Goal: Task Accomplishment & Management: Use online tool/utility

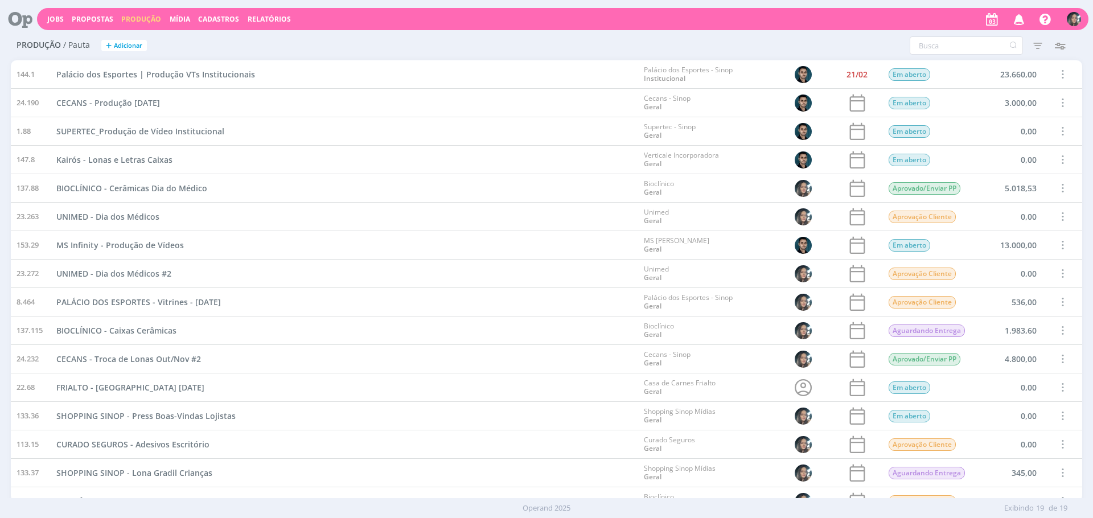
scroll to position [129, 0]
click at [218, 15] on span "Cadastros" at bounding box center [218, 19] width 41 height 10
click at [240, 63] on link "Veículos" at bounding box center [222, 58] width 96 height 18
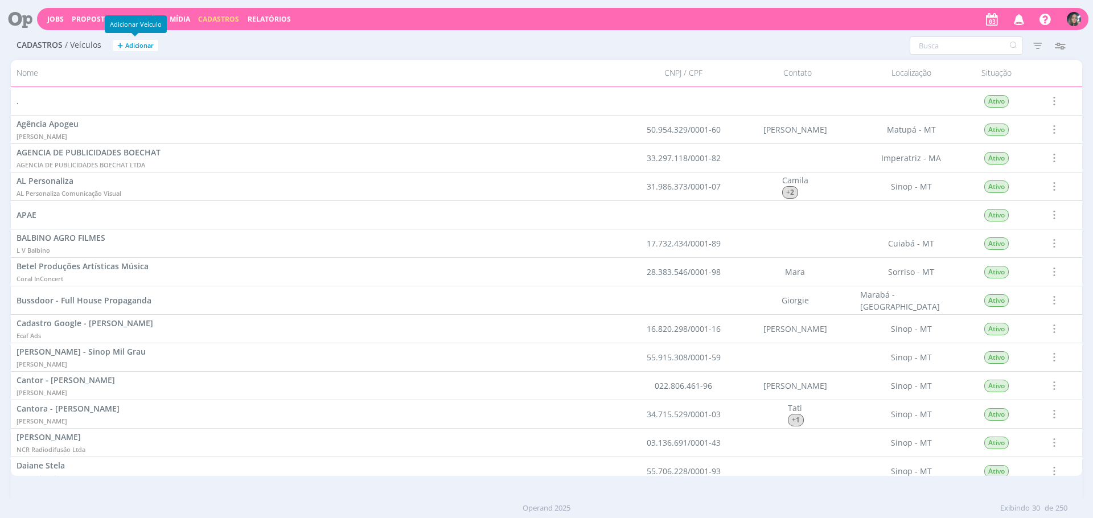
click at [156, 48] on button "+ Adicionar" at bounding box center [136, 46] width 46 height 12
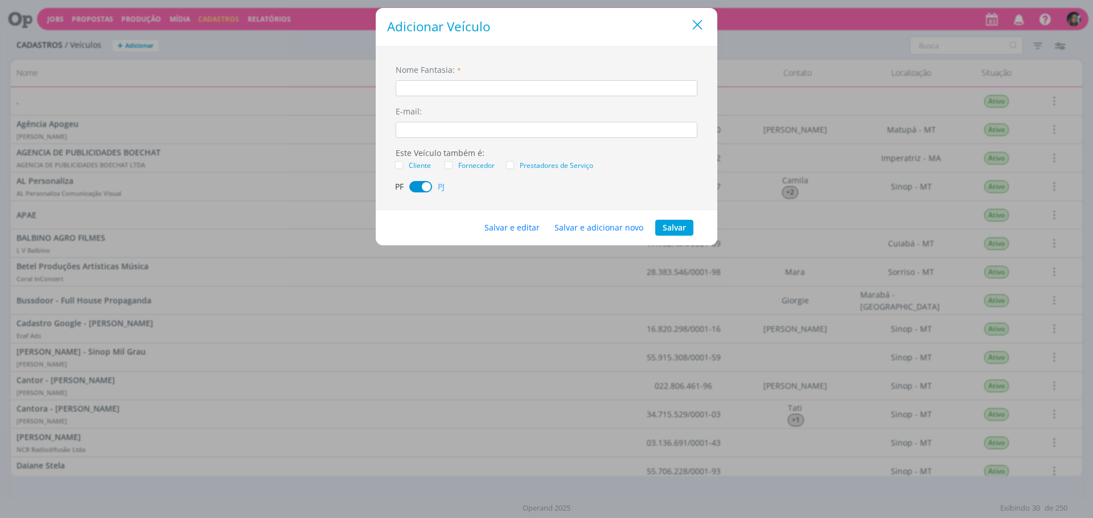
click at [693, 26] on icon "Close" at bounding box center [697, 25] width 17 height 17
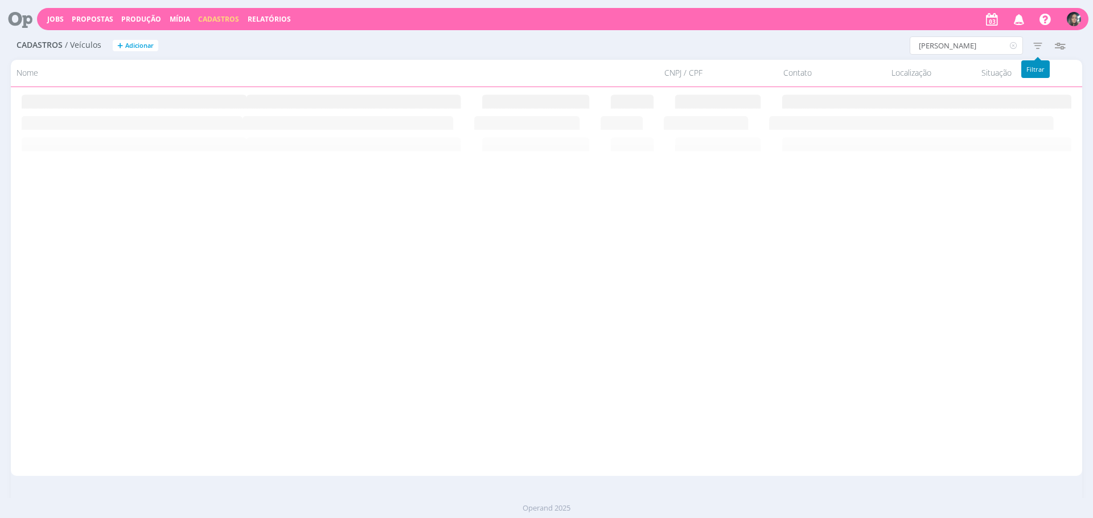
click at [1029, 47] on icon "button" at bounding box center [1038, 45] width 21 height 21
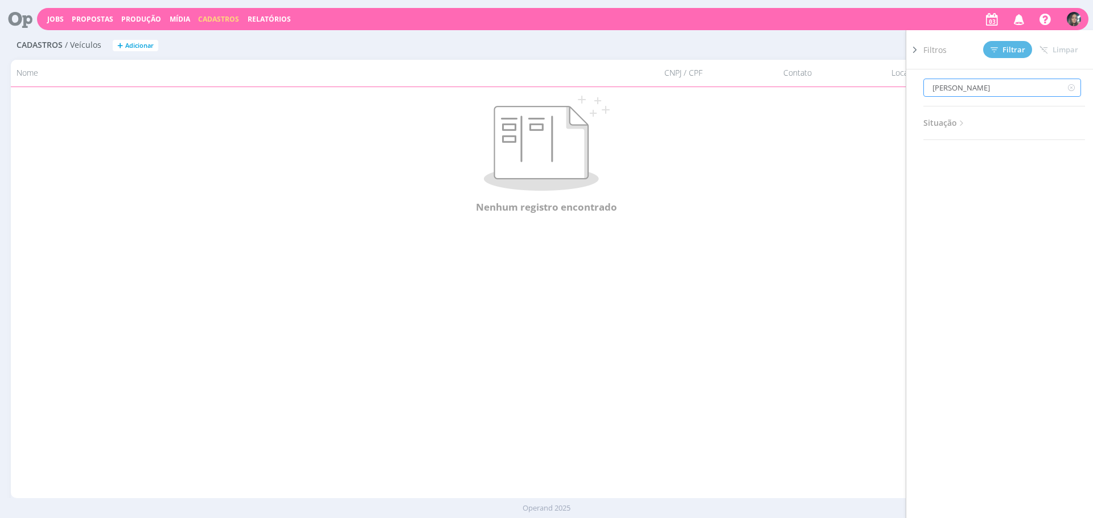
click at [991, 86] on input "conti peixoto" at bounding box center [1003, 88] width 158 height 18
type input "conti"
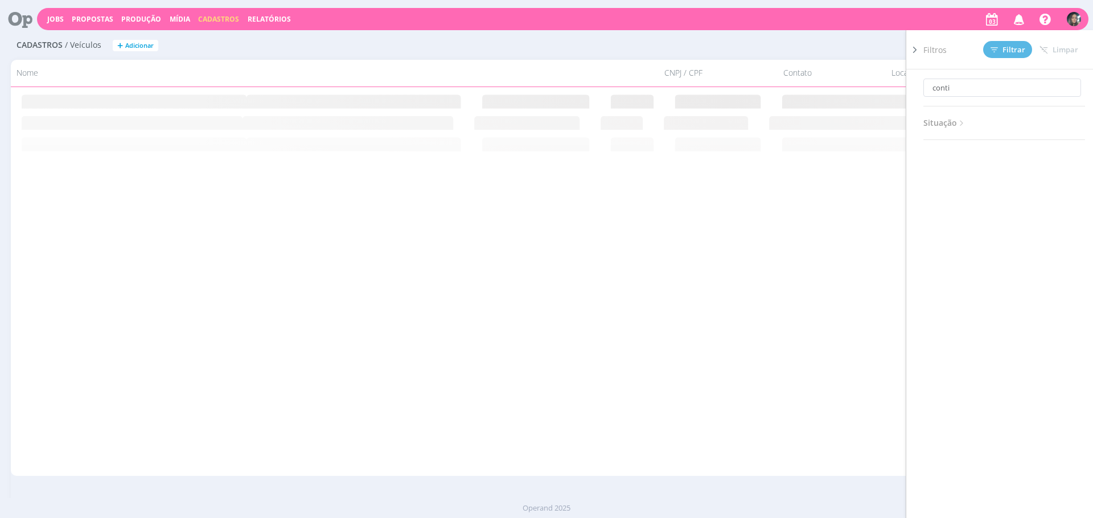
click at [878, 129] on rect at bounding box center [546, 120] width 1071 height 22
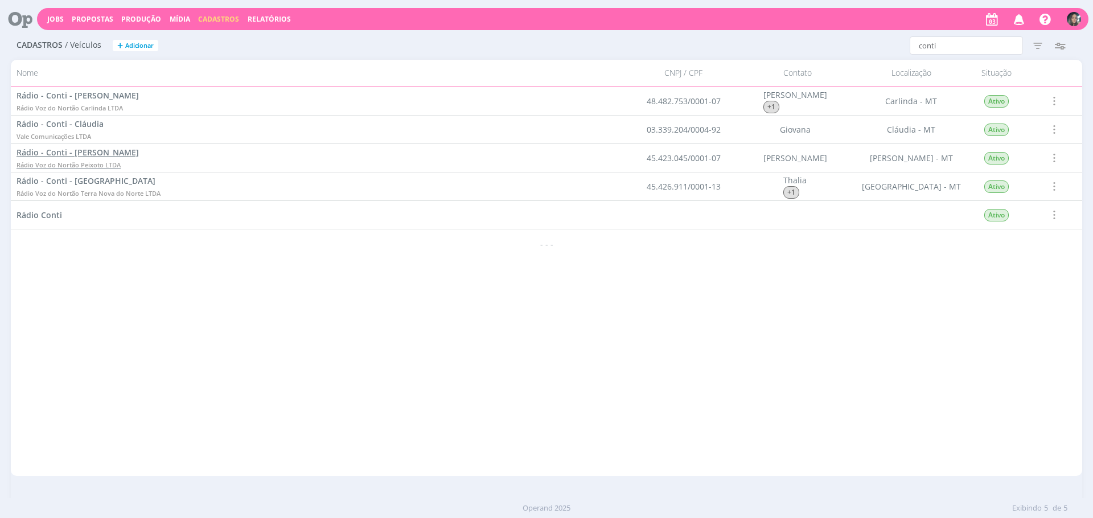
click at [125, 155] on span "Rádio - Conti - [PERSON_NAME]" at bounding box center [78, 152] width 122 height 11
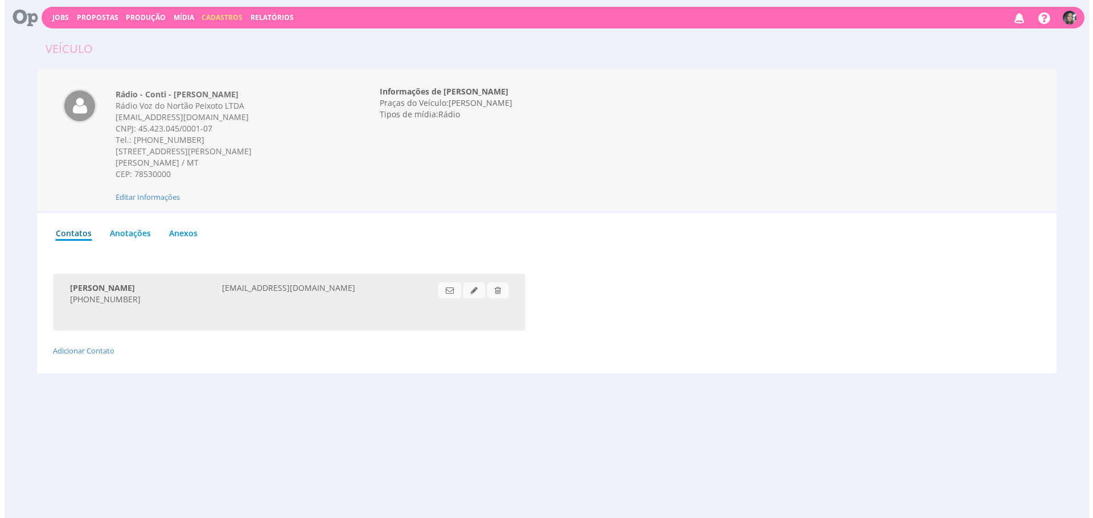
scroll to position [2, 0]
click at [154, 196] on span "Editar Informações" at bounding box center [143, 196] width 64 height 10
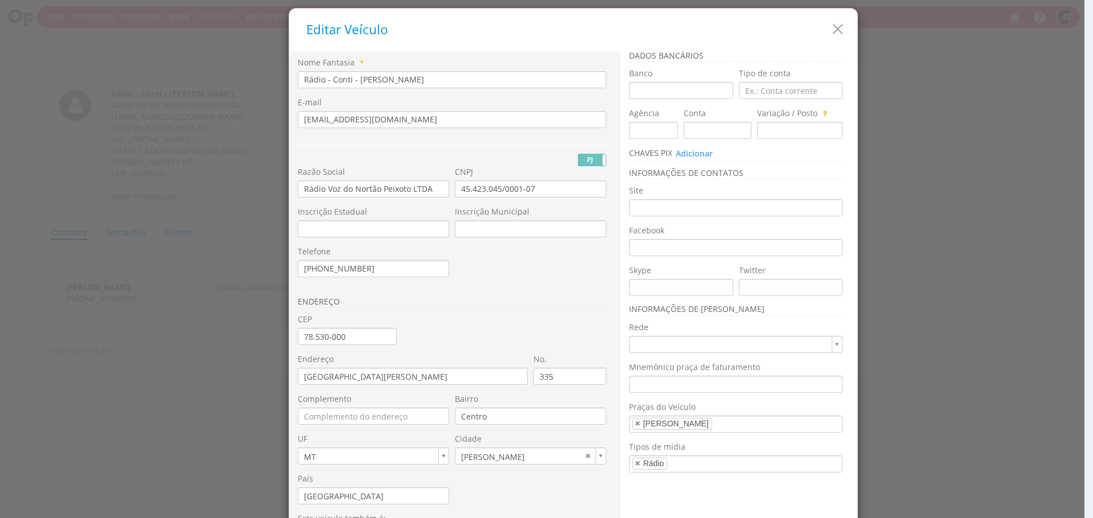
click at [325, 83] on input "Rádio - Conti - [PERSON_NAME]" at bounding box center [452, 79] width 309 height 17
type input "Rádio Conti - Peixoto de Azevedo"
click at [409, 192] on input "Rádio Voz do Nortão Peixoto LTDA" at bounding box center [373, 189] width 151 height 17
click at [409, 191] on input "Rádio Voz do Nortão Peixoto LTDA" at bounding box center [373, 189] width 151 height 17
click at [405, 190] on input "Rádio Voz do Nortão Peixoto LTDA" at bounding box center [373, 189] width 151 height 17
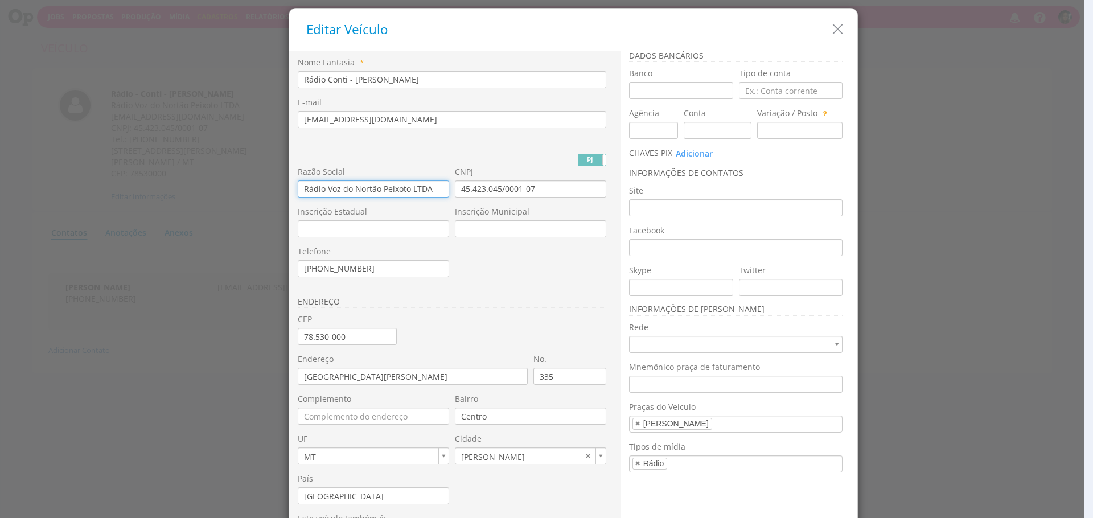
click at [405, 190] on input "Rádio Voz do Nortão Peixoto LTDA" at bounding box center [373, 189] width 151 height 17
paste input "SISTEMA INTEGRADO DE COMUNICACAO"
click at [415, 154] on div "PJ PF" at bounding box center [455, 156] width 314 height 22
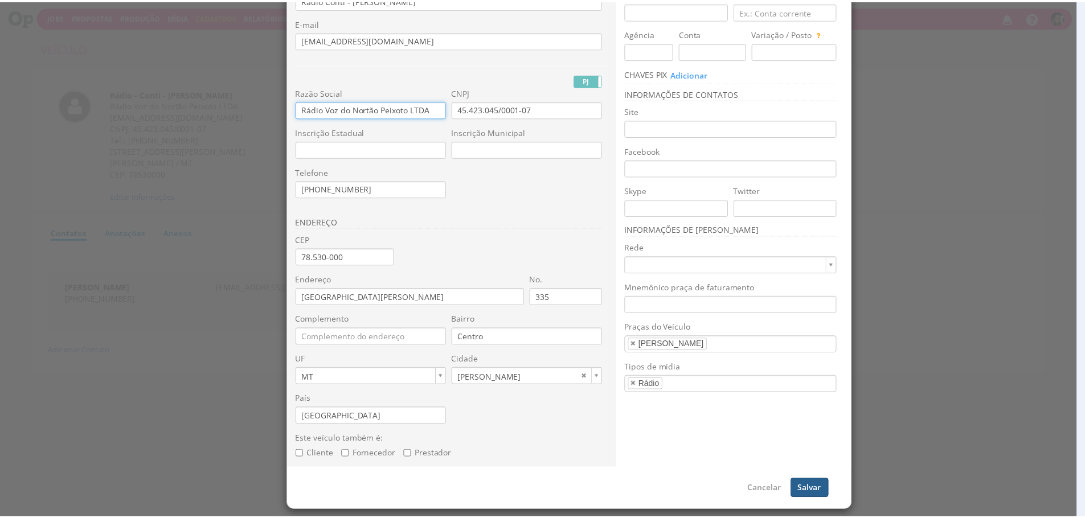
scroll to position [80, 0]
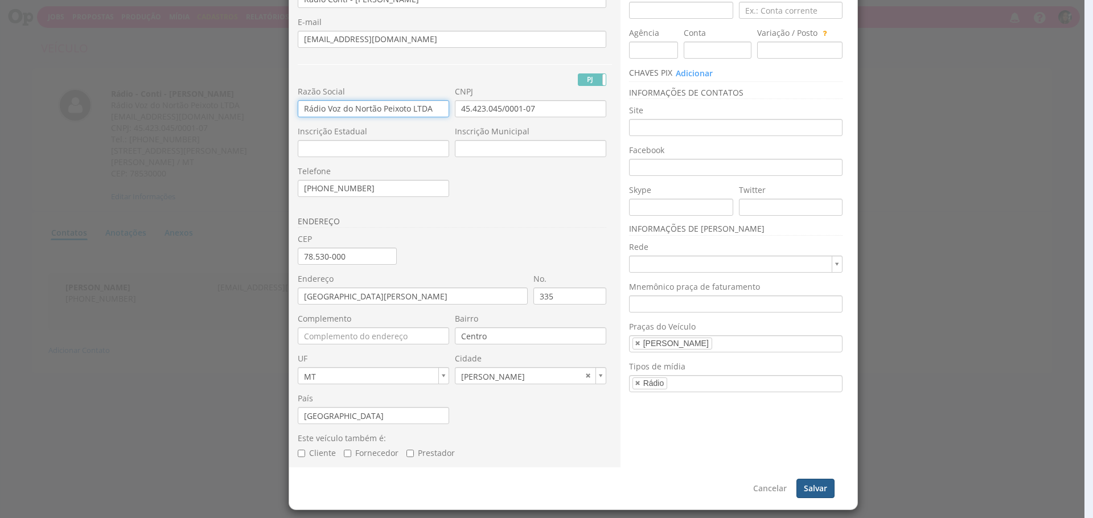
type input "Rádio Voz do Nortão Peixoto LTDA"
click at [819, 489] on button "Salvar" at bounding box center [816, 488] width 38 height 19
click at [735, 489] on button "Cancelar" at bounding box center [747, 488] width 48 height 19
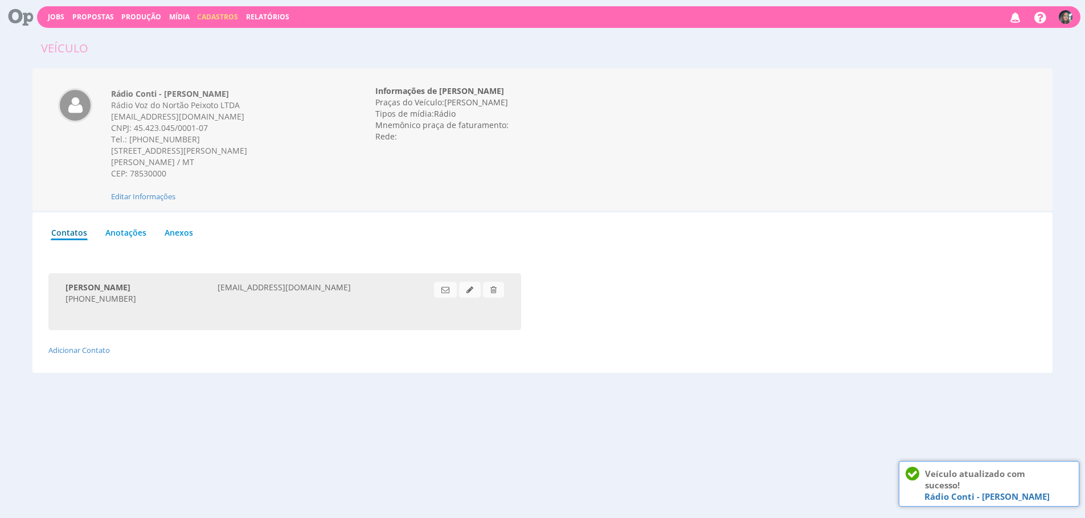
click at [197, 15] on span "Cadastros" at bounding box center [217, 17] width 41 height 10
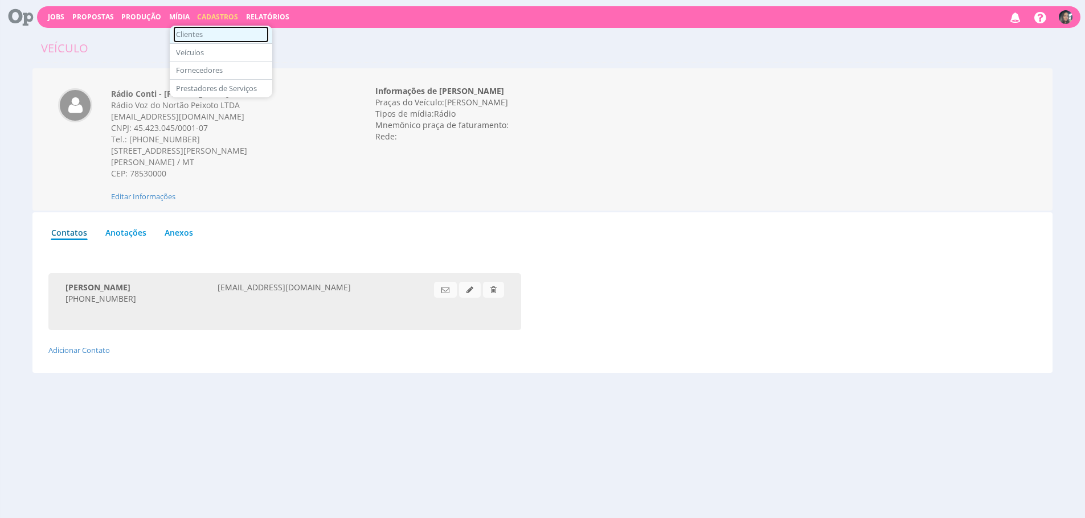
click at [224, 31] on link "Clientes" at bounding box center [221, 34] width 96 height 17
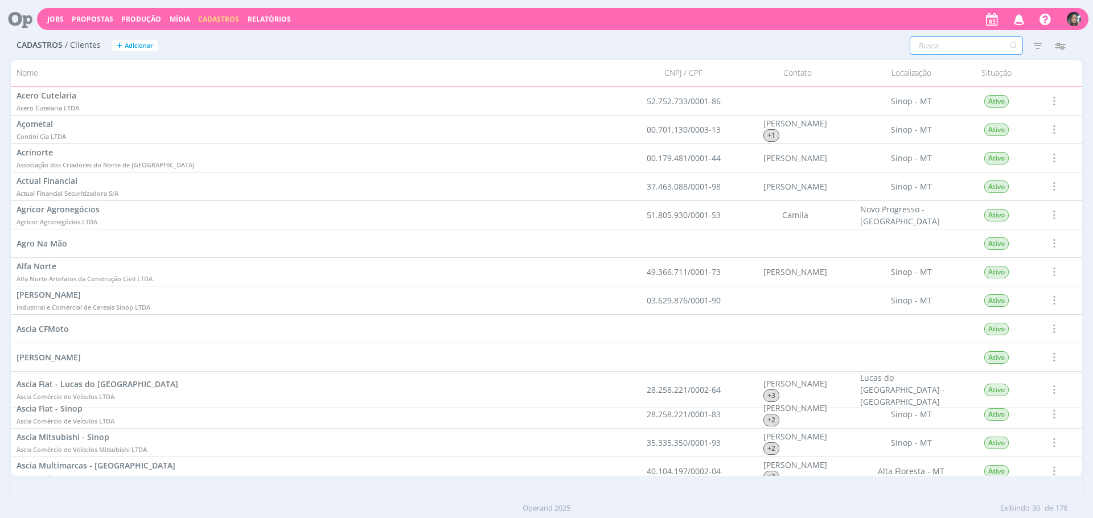
click at [960, 53] on input "text" at bounding box center [966, 45] width 113 height 18
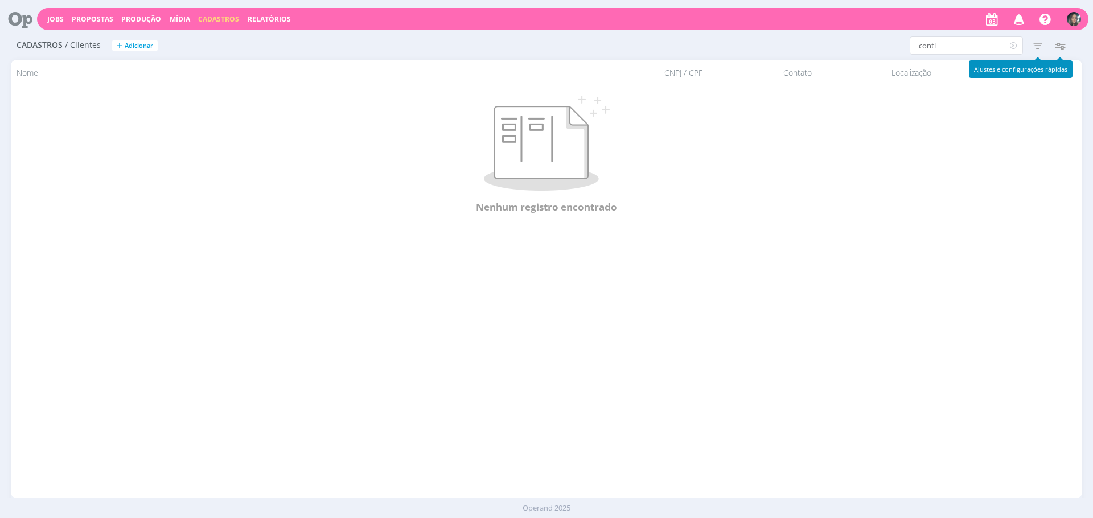
click at [1038, 44] on icon "button" at bounding box center [1038, 45] width 21 height 21
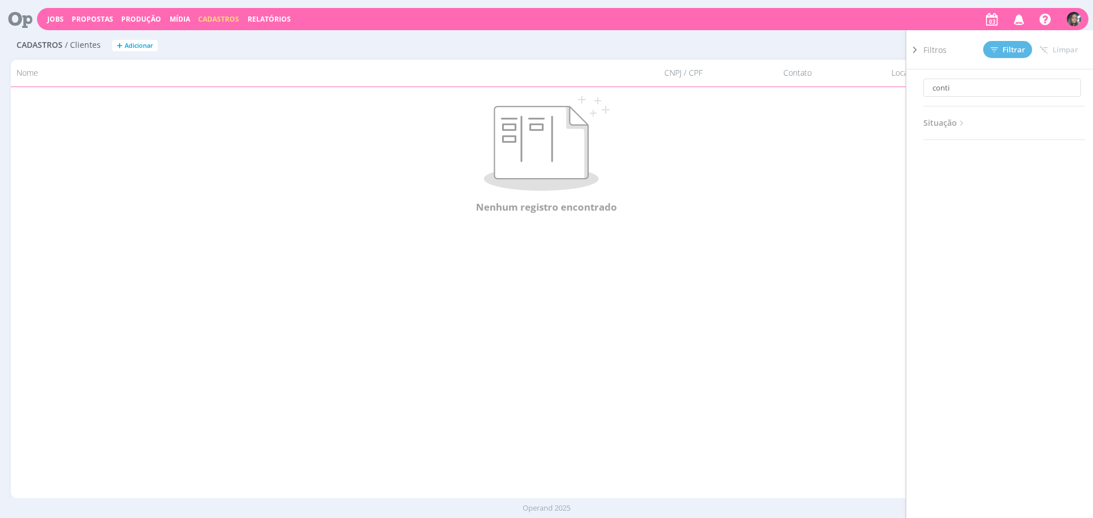
drag, startPoint x: 957, startPoint y: 125, endPoint x: 973, endPoint y: 172, distance: 49.7
click at [957, 125] on span "Situação" at bounding box center [945, 123] width 43 height 15
drag, startPoint x: 820, startPoint y: 145, endPoint x: 931, endPoint y: 36, distance: 155.0
click at [822, 141] on p at bounding box center [546, 143] width 1023 height 95
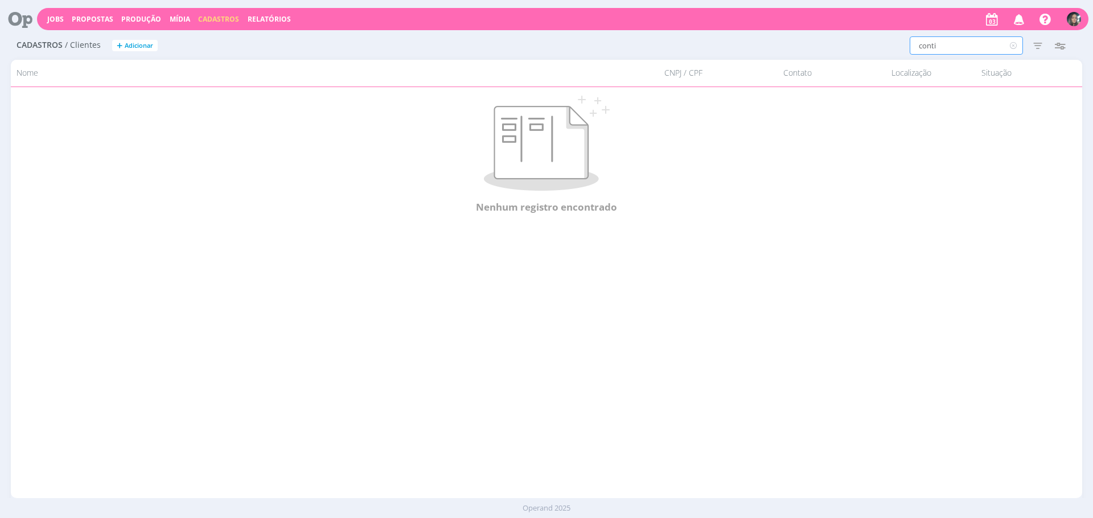
click at [942, 48] on input "conti" at bounding box center [966, 45] width 113 height 18
click at [1032, 47] on icon "button" at bounding box center [1038, 45] width 21 height 21
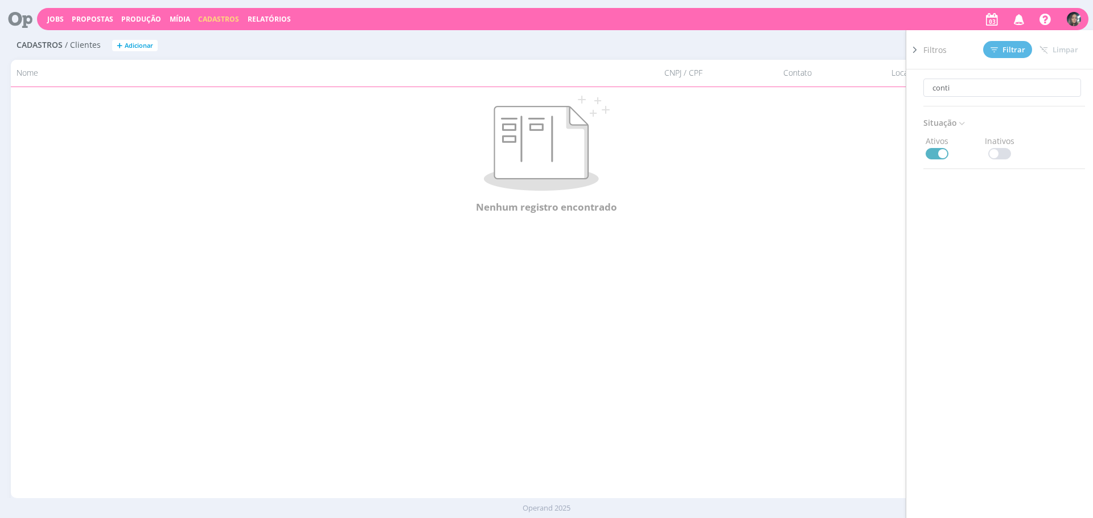
click at [811, 219] on div "Nenhum registro encontrado" at bounding box center [547, 154] width 1072 height 167
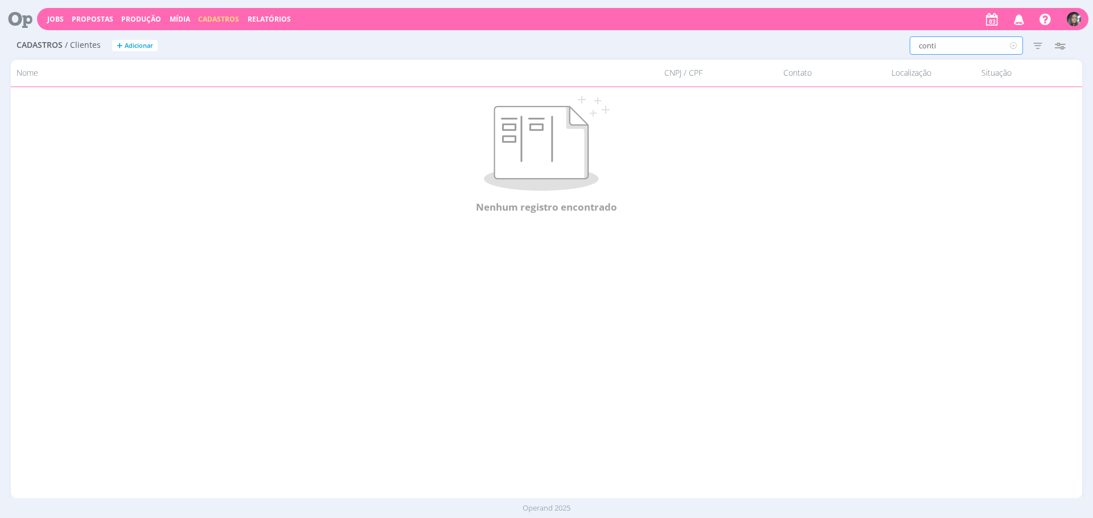
click at [928, 46] on input "conti" at bounding box center [966, 45] width 113 height 18
click at [951, 50] on input "conti peixoto" at bounding box center [966, 45] width 113 height 18
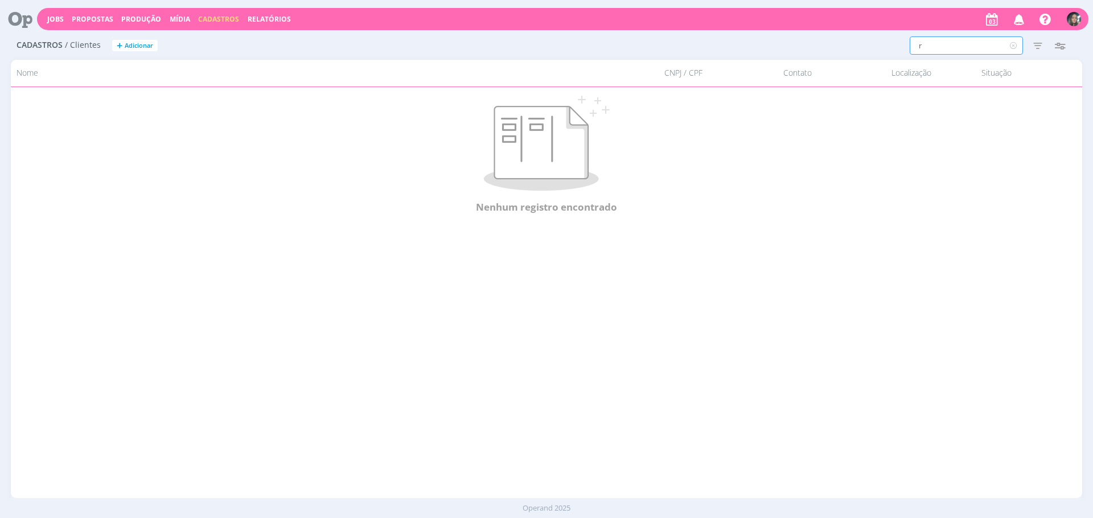
type input "ra"
type input "rad"
type input "radi"
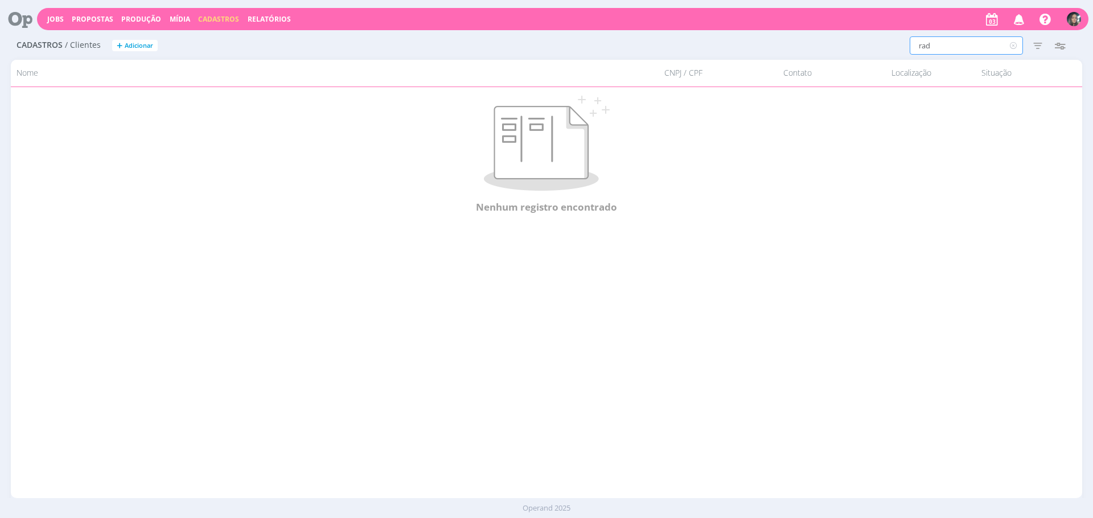
type input "radi"
type input "radio"
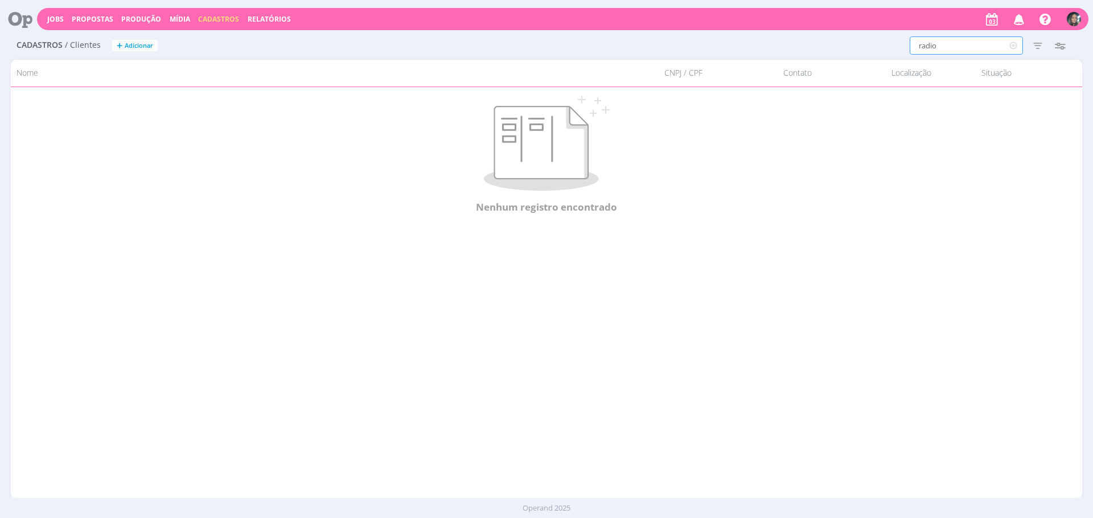
type input "radio c"
type input "radio co"
type input "radio con"
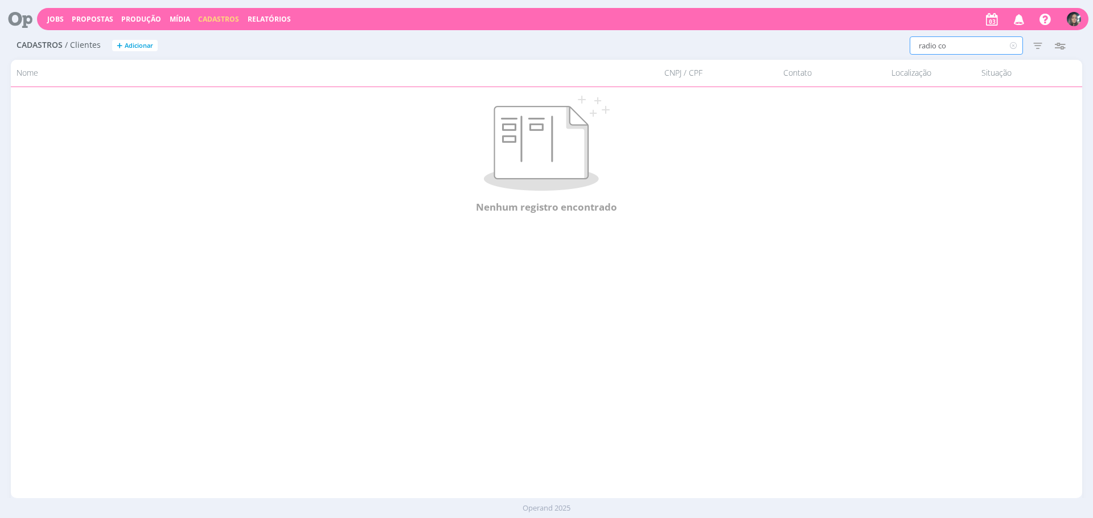
type input "radio con"
type input "radio cont"
type input "radio conti"
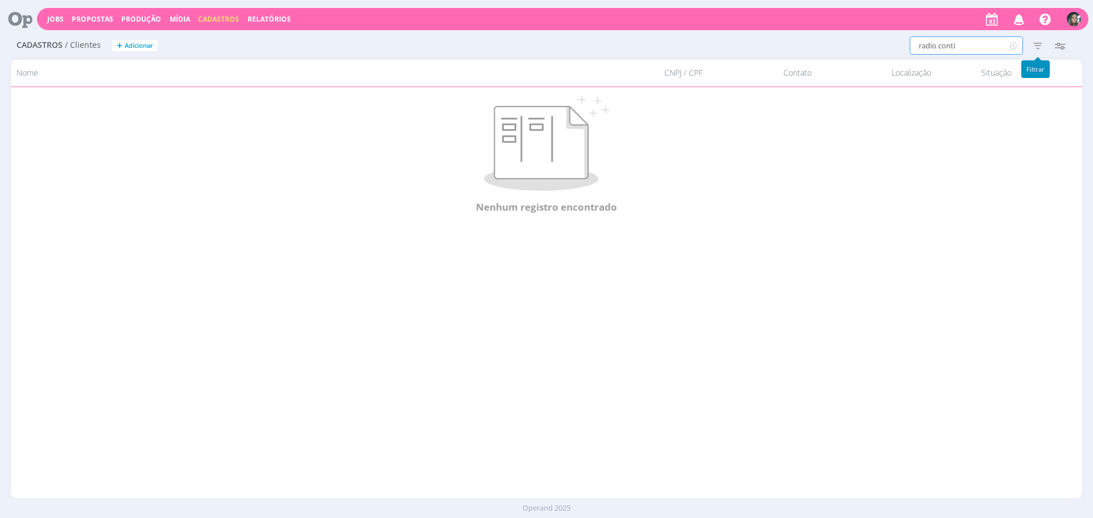
type input "radio conti"
drag, startPoint x: 1039, startPoint y: 45, endPoint x: 1038, endPoint y: 54, distance: 9.3
click at [1039, 45] on icon "button" at bounding box center [1038, 45] width 21 height 21
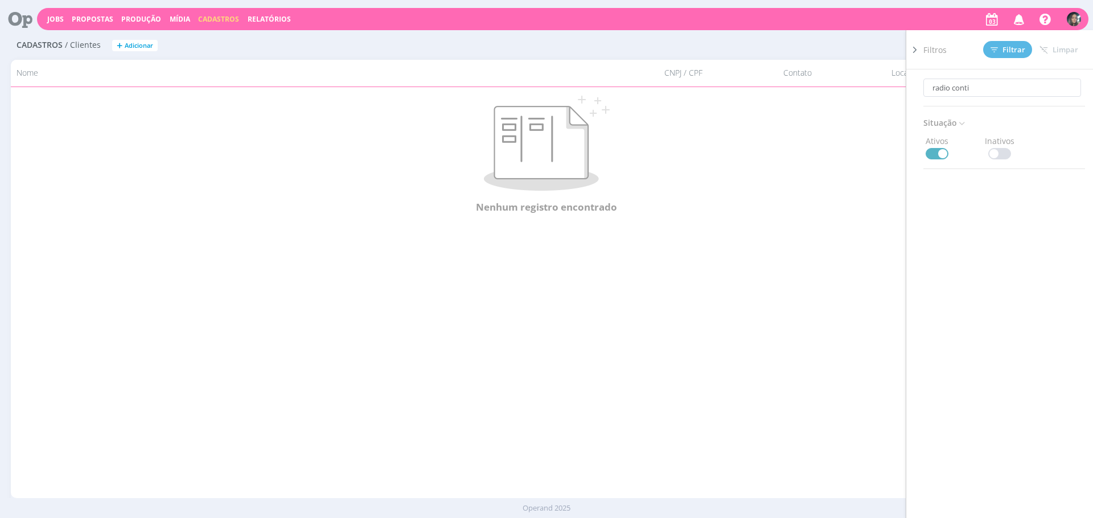
click at [998, 153] on span at bounding box center [1000, 153] width 23 height 11
click at [1005, 41] on button "Filtrar" at bounding box center [1007, 49] width 49 height 17
click at [225, 15] on span "Cadastros" at bounding box center [218, 19] width 41 height 10
click at [240, 59] on link "Veículos" at bounding box center [222, 58] width 96 height 18
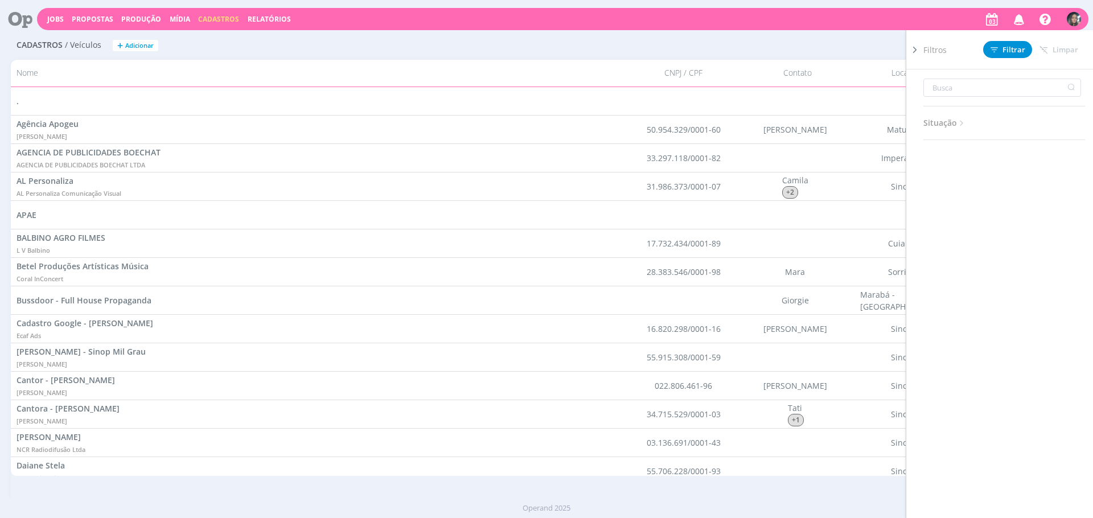
drag, startPoint x: 835, startPoint y: 32, endPoint x: 841, endPoint y: 30, distance: 6.7
click at [835, 32] on div "Cadastros / Veículos + Adicionar Filtros Filtrar Limpar Situação Ativos Inativo…" at bounding box center [547, 46] width 1072 height 28
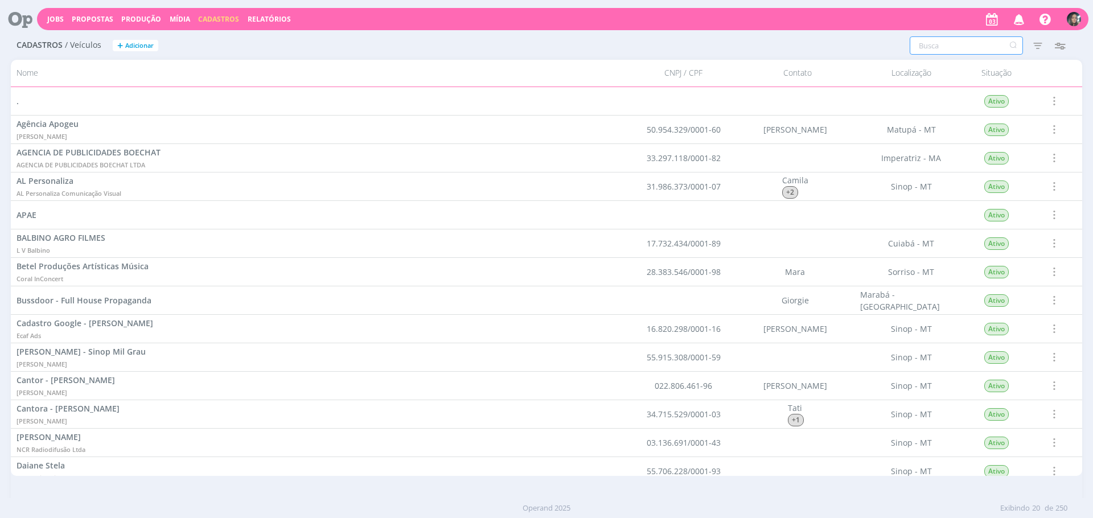
click at [977, 43] on input "text" at bounding box center [966, 45] width 113 height 18
type input "conti"
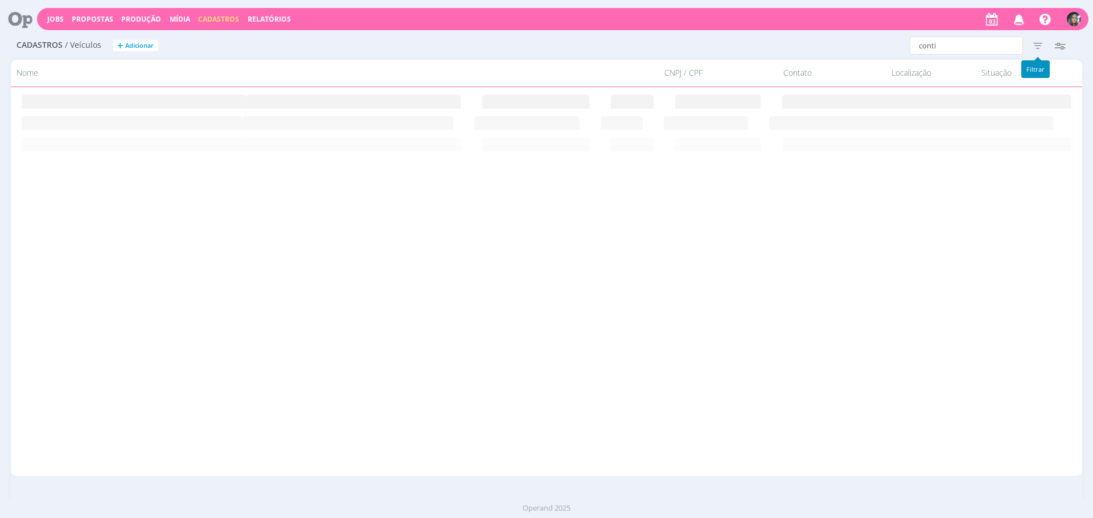
click at [1035, 41] on icon "button" at bounding box center [1038, 45] width 21 height 21
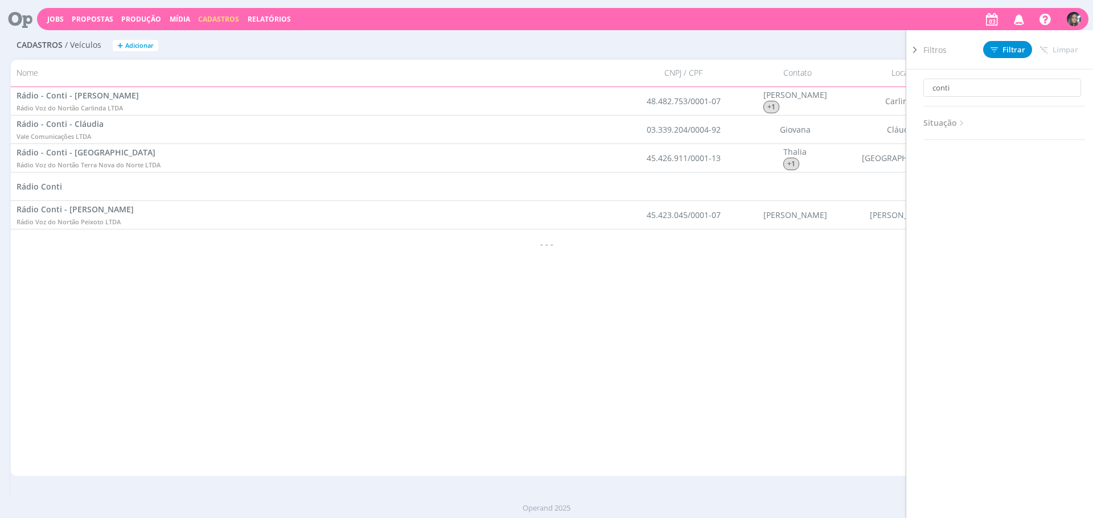
click at [416, 240] on div "- - -" at bounding box center [547, 243] width 1072 height 28
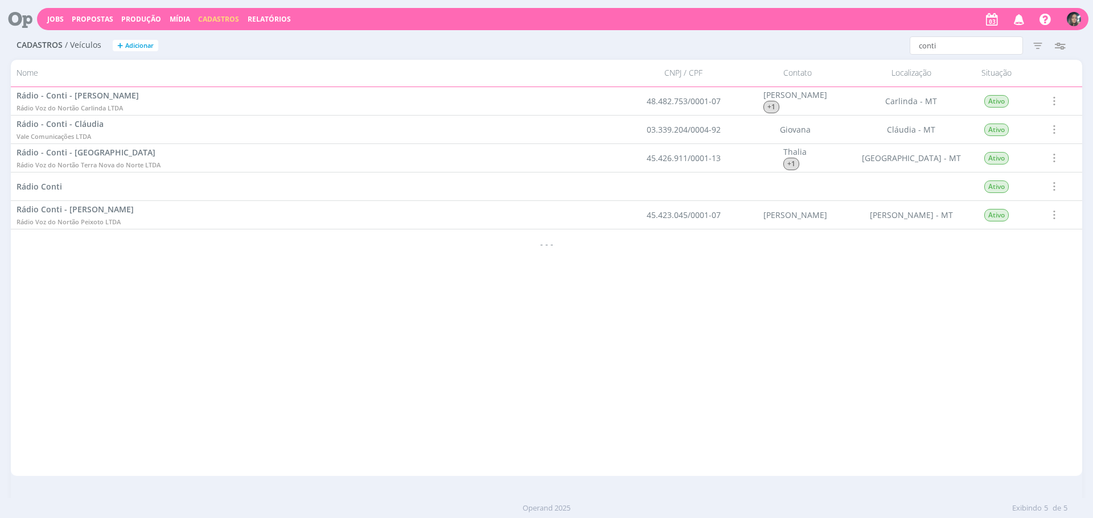
click at [1054, 219] on span at bounding box center [1053, 214] width 13 height 15
click at [1010, 157] on div "Desativar" at bounding box center [1033, 151] width 113 height 19
click at [1048, 186] on span at bounding box center [1053, 186] width 13 height 15
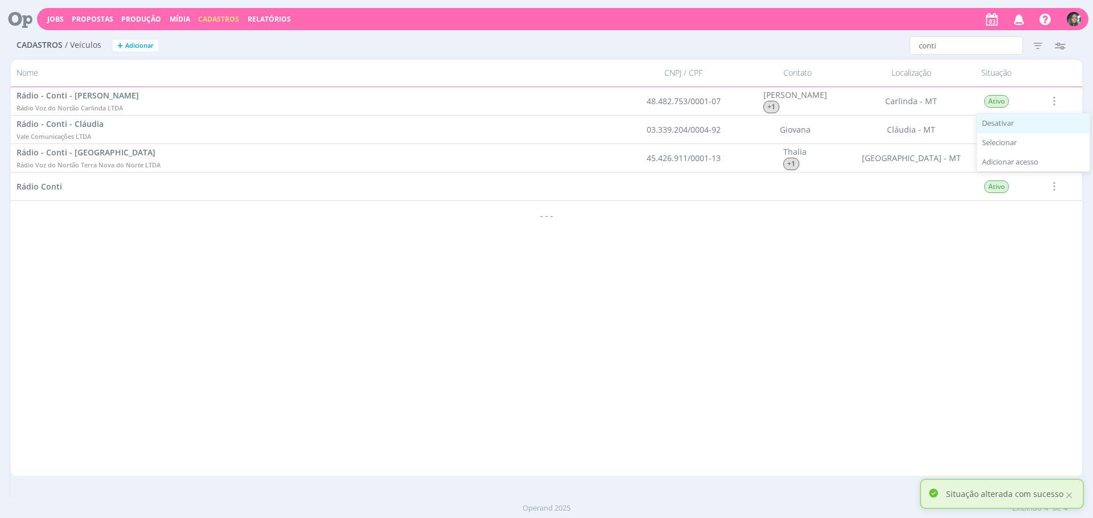
click at [1014, 121] on div "Desativar" at bounding box center [1033, 123] width 113 height 19
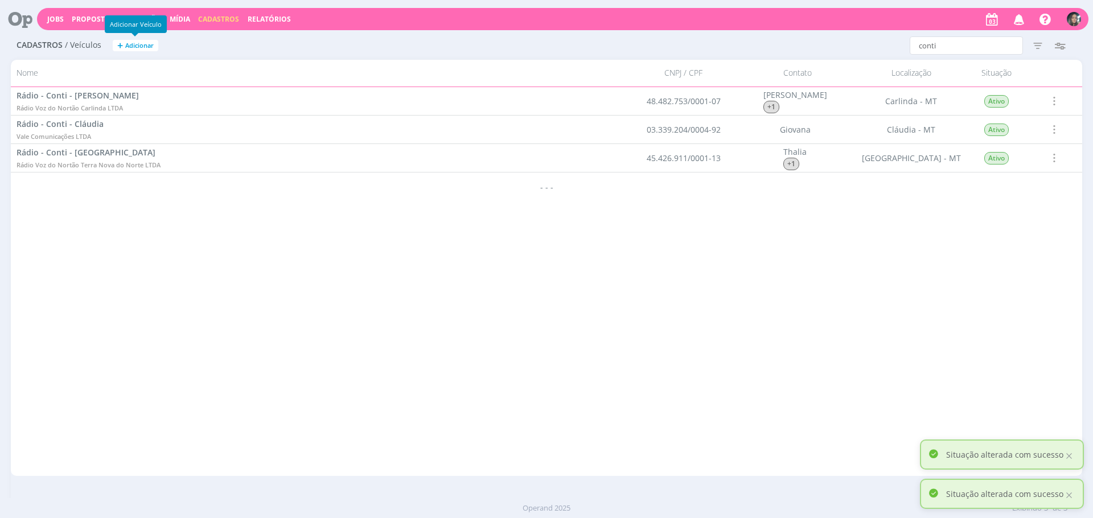
click at [133, 46] on span "Adicionar" at bounding box center [139, 45] width 28 height 7
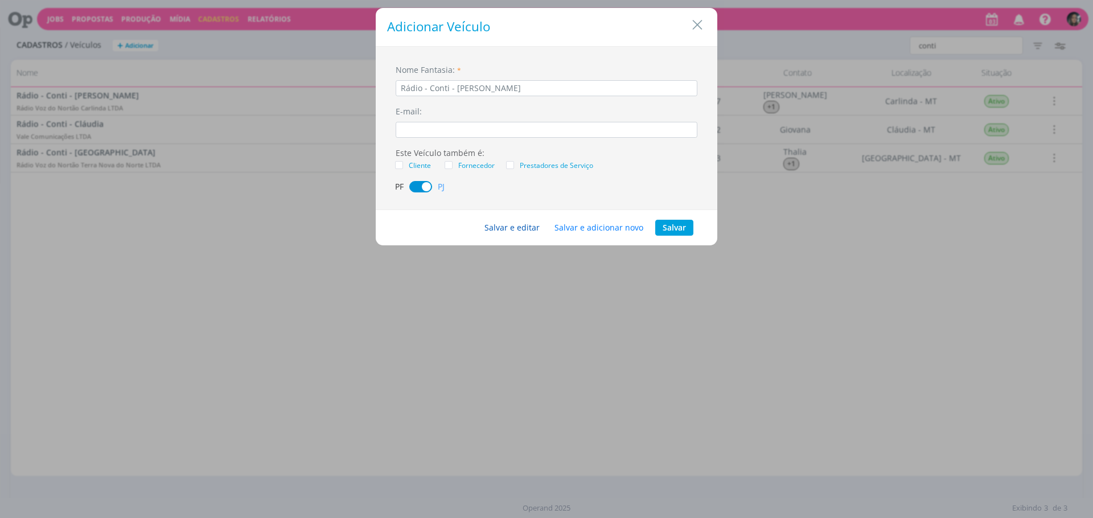
type input "Rádio - Conti - Peixoto de Azevedo"
click at [489, 227] on button "Salvar e editar" at bounding box center [512, 228] width 70 height 16
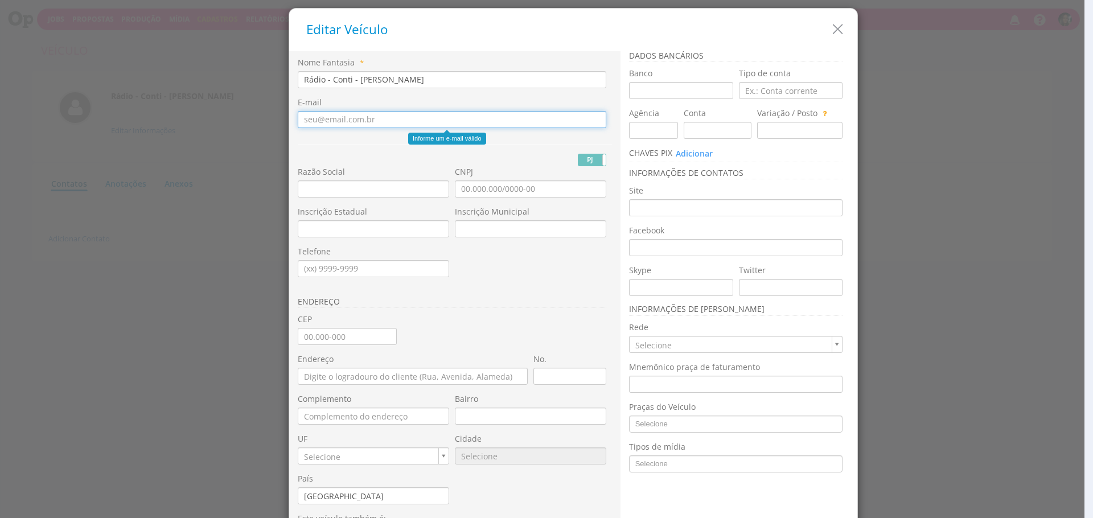
click at [406, 121] on input "E-mail" at bounding box center [452, 119] width 309 height 17
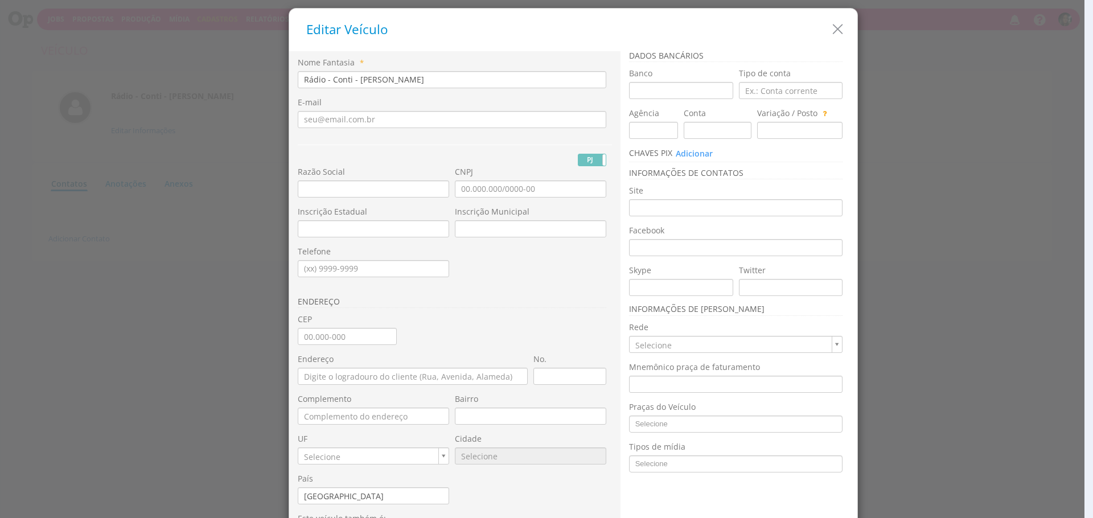
click at [359, 199] on div "Razão Social" at bounding box center [376, 186] width 157 height 40
click at [384, 175] on div "Razão Social" at bounding box center [373, 181] width 151 height 31
click at [381, 188] on input "text" at bounding box center [373, 189] width 151 height 17
paste input "SISTEMA INTEGRADO DE COMUNICACAO LTDA"
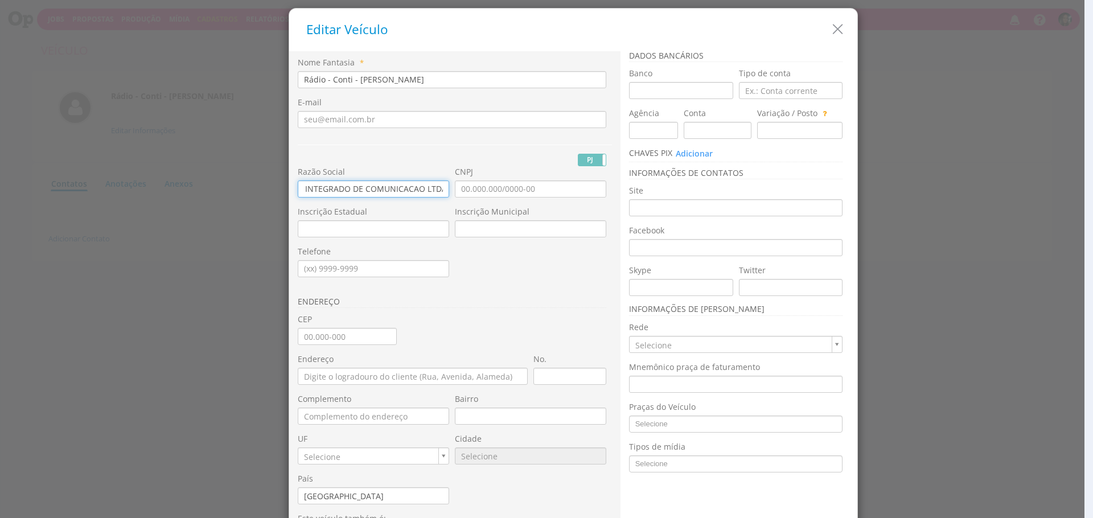
type input "SISTEMA INTEGRADO DE COMUNICACAO LTDA"
click at [388, 145] on div "PJ PF" at bounding box center [455, 156] width 314 height 22
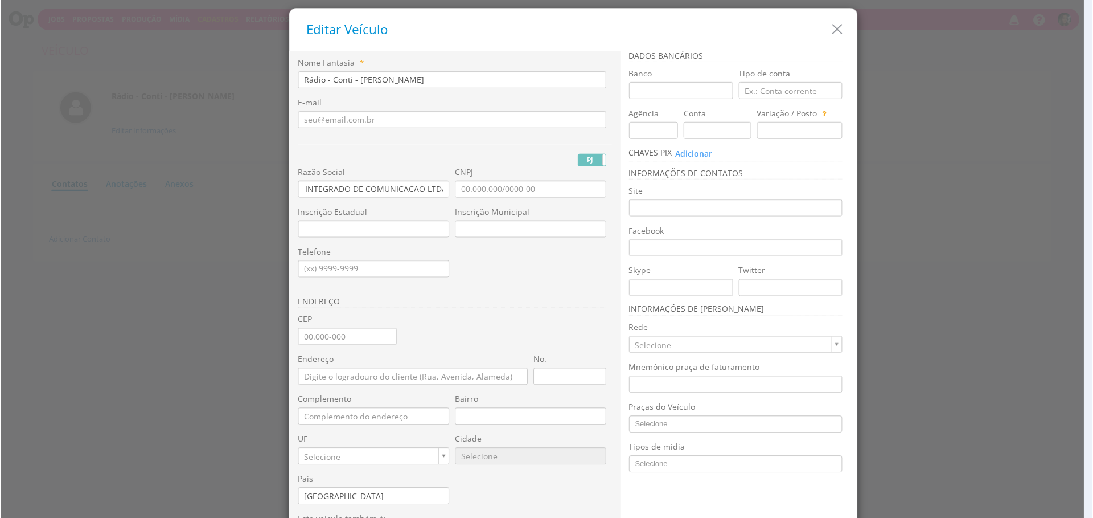
scroll to position [0, 0]
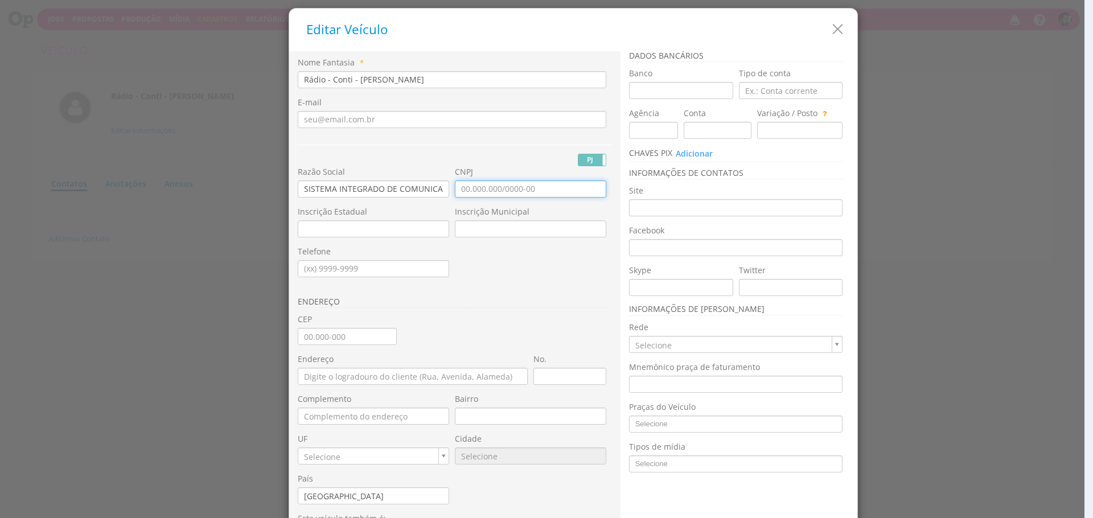
click at [507, 191] on input "CNPJ" at bounding box center [530, 189] width 151 height 17
type input "04.367.057/0004-27"
click at [466, 325] on div "Nome Fantasia * Rádio - Conti - [PERSON_NAME] E-mail PJ PF Nome Civil RG ENDERE…" at bounding box center [455, 302] width 314 height 491
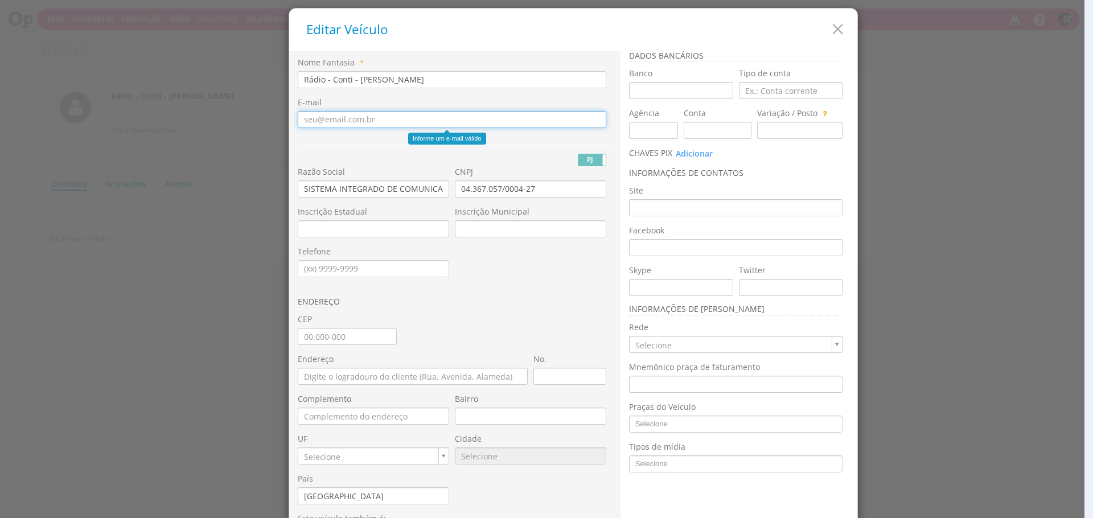
click at [385, 121] on input "E-mail" at bounding box center [452, 119] width 309 height 17
paste input "[EMAIL_ADDRESS][DOMAIN_NAME]"
click at [302, 121] on input "[EMAIL_ADDRESS][DOMAIN_NAME]" at bounding box center [452, 119] width 309 height 17
type input "[EMAIL_ADDRESS][DOMAIN_NAME]"
click at [472, 144] on div "Nome Fantasia * Rádio - Conti - [PERSON_NAME] E-mail [EMAIL_ADDRESS][DOMAIN_NAM…" at bounding box center [455, 302] width 314 height 491
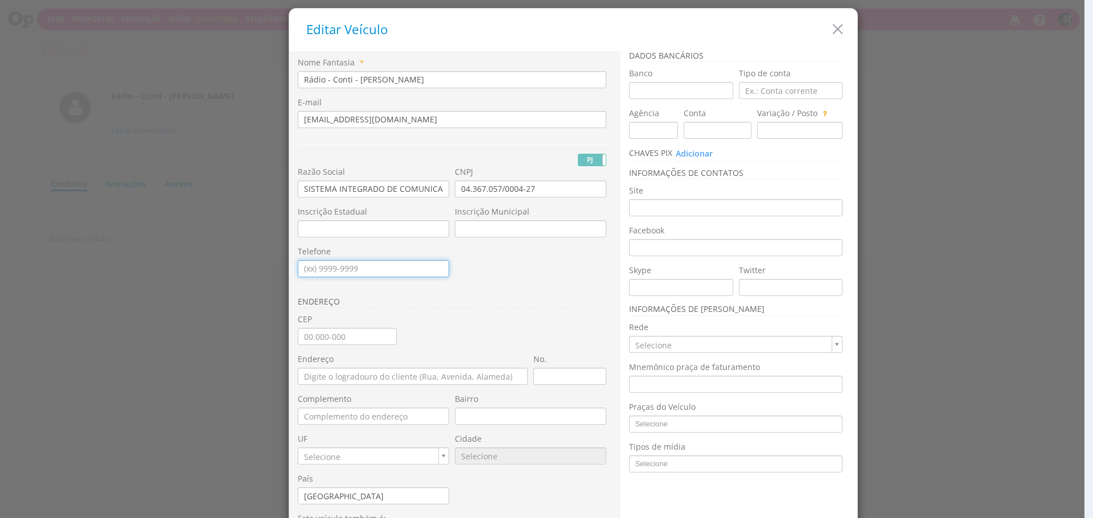
click at [398, 274] on input "Telefone" at bounding box center [373, 268] width 151 height 17
type input "[PHONE_NUMBER]"
drag, startPoint x: 539, startPoint y: 286, endPoint x: 470, endPoint y: 174, distance: 132.1
click at [539, 287] on div "ENDEREÇO" at bounding box center [455, 300] width 314 height 28
click at [413, 372] on input "Endereço" at bounding box center [413, 376] width 230 height 17
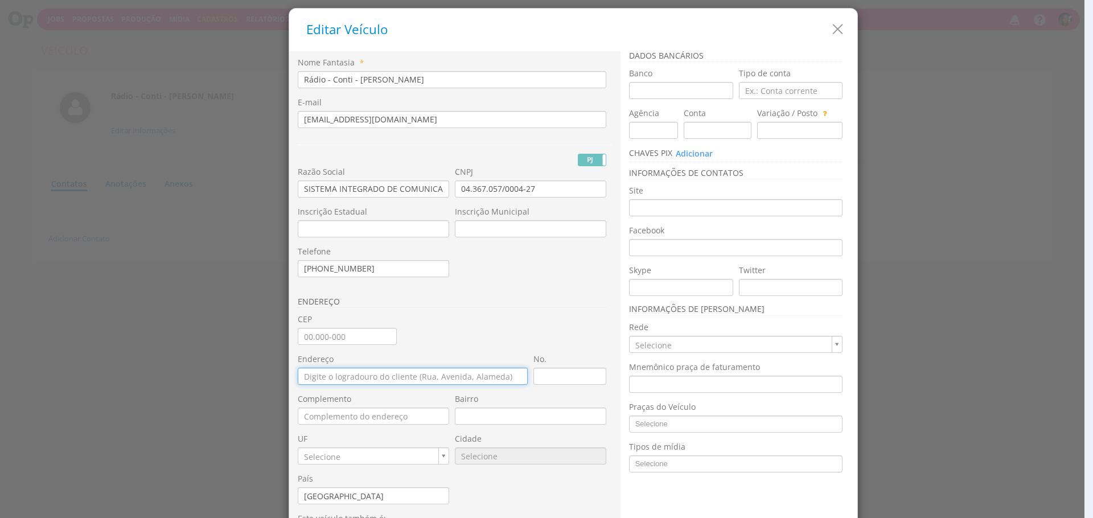
paste input "AV [PERSON_NAME]"
type input "AV [PERSON_NAME]"
click at [490, 339] on div "Nome Fantasia * Rádio - Conti - [PERSON_NAME] E-mail [EMAIL_ADDRESS][DOMAIN_NAM…" at bounding box center [455, 302] width 314 height 491
click at [359, 350] on div "CEP" at bounding box center [350, 334] width 105 height 40
click at [368, 339] on input "CEP" at bounding box center [347, 336] width 99 height 17
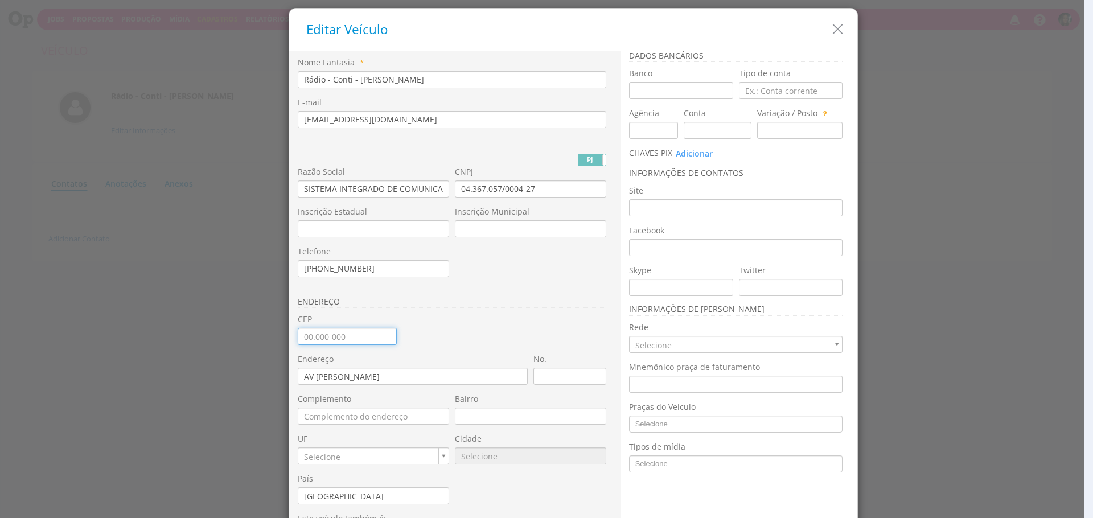
type input "78.530-000"
drag, startPoint x: 455, startPoint y: 310, endPoint x: 453, endPoint y: 304, distance: 5.9
click at [455, 310] on div "ENDEREÇO" at bounding box center [455, 300] width 314 height 28
type input "Centro"
type input "MT"
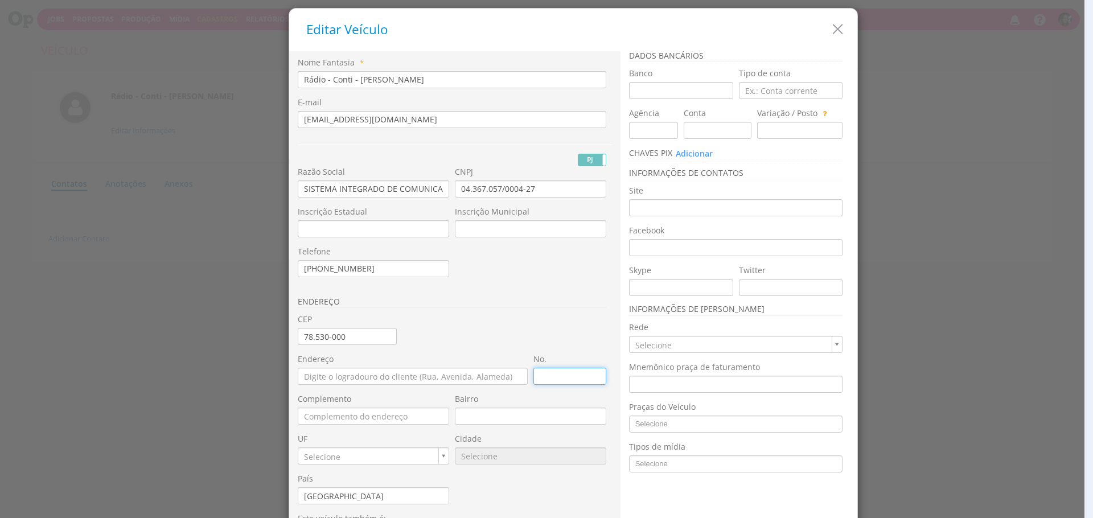
type input "4433"
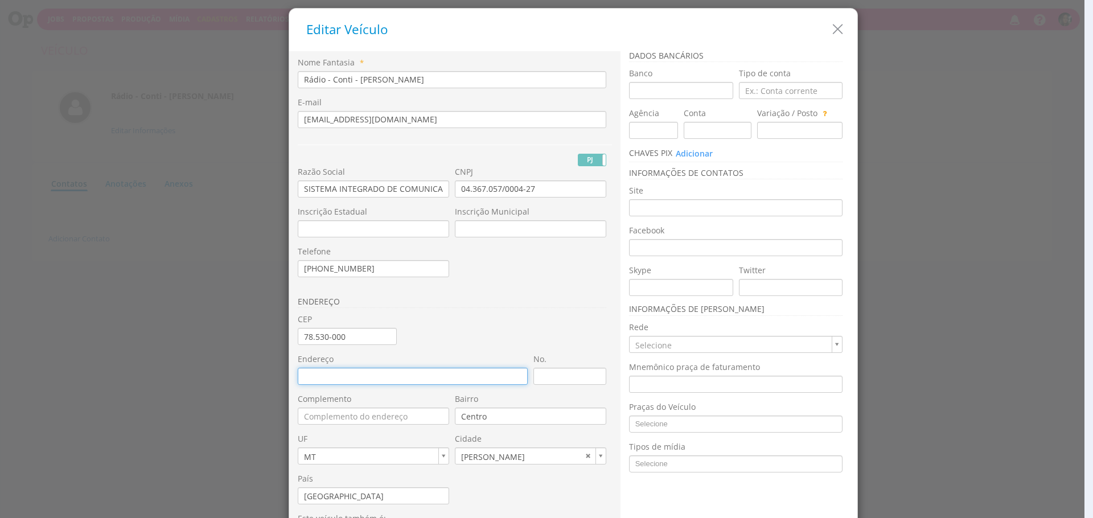
click at [408, 383] on input "Endereço" at bounding box center [413, 376] width 230 height 17
paste input "AV ITAMARACA DIAS"
type input "AV ITAMARACA DIAS"
click at [477, 309] on div "ENDEREÇO" at bounding box center [455, 300] width 314 height 28
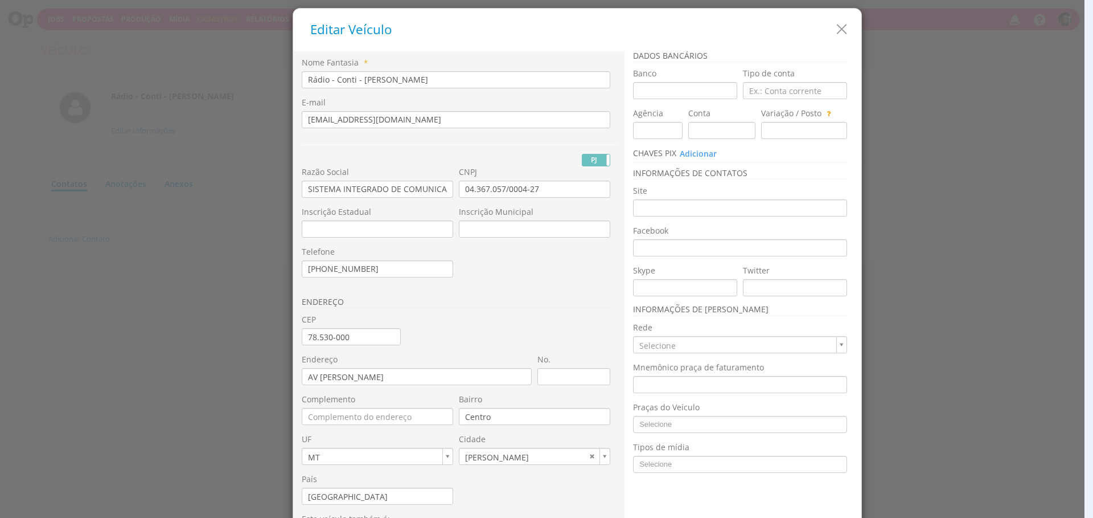
drag, startPoint x: 581, startPoint y: 366, endPoint x: 585, endPoint y: 379, distance: 13.5
click at [581, 367] on div "No." at bounding box center [574, 369] width 73 height 31
click at [585, 379] on input "No." at bounding box center [574, 376] width 73 height 17
type input "335"
click at [519, 296] on div "ENDEREÇO" at bounding box center [459, 300] width 314 height 28
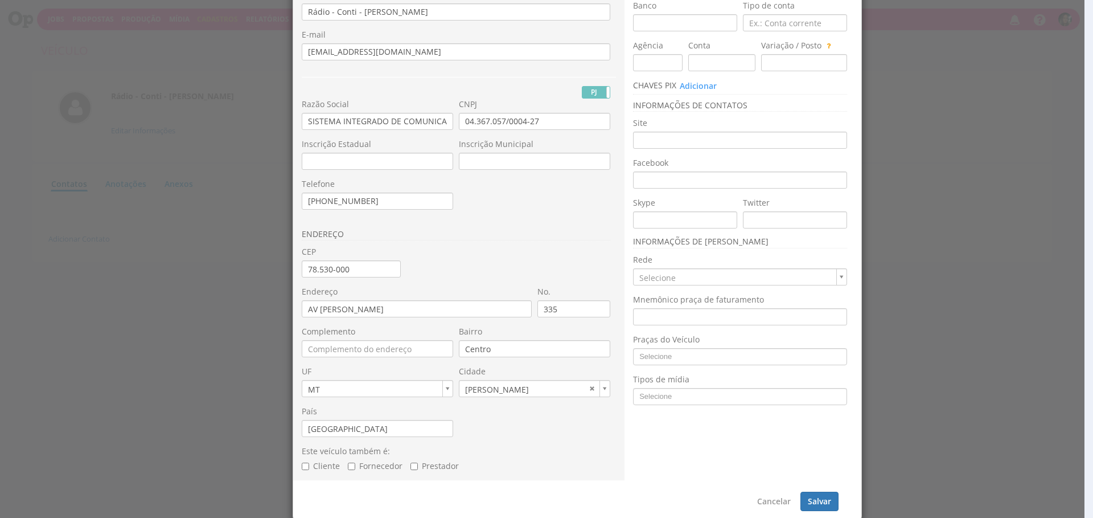
scroll to position [71, 0]
click at [813, 490] on button "Salvar" at bounding box center [820, 497] width 38 height 19
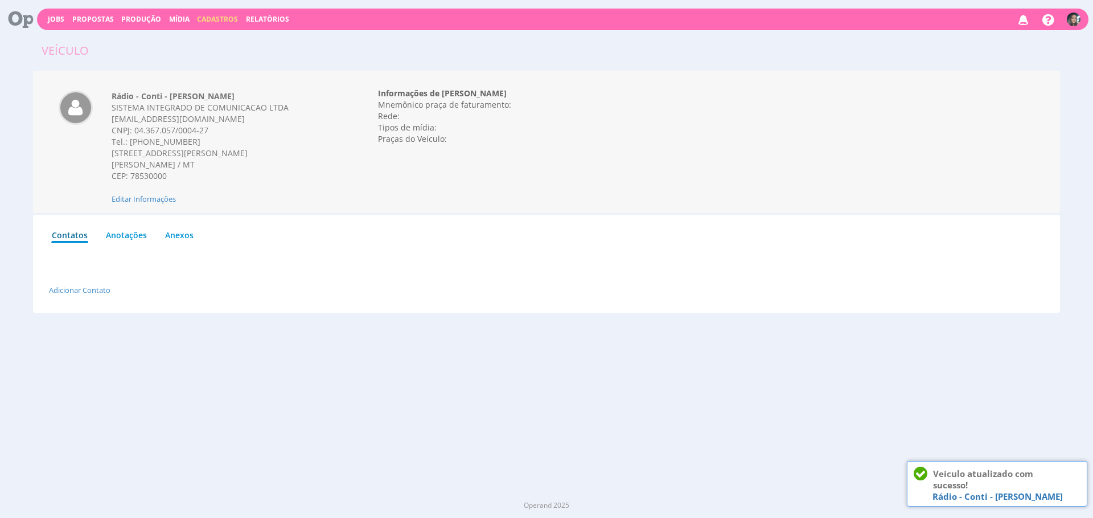
click at [550, 236] on ul "Contatos Anotações Anexos" at bounding box center [547, 232] width 994 height 19
click at [184, 9] on div "Jobs Propostas Produção Mídia Cadastros Relatórios 0 Notificações acesse aqui" at bounding box center [563, 20] width 1052 height 22
click at [179, 17] on link "Mídia" at bounding box center [179, 19] width 21 height 10
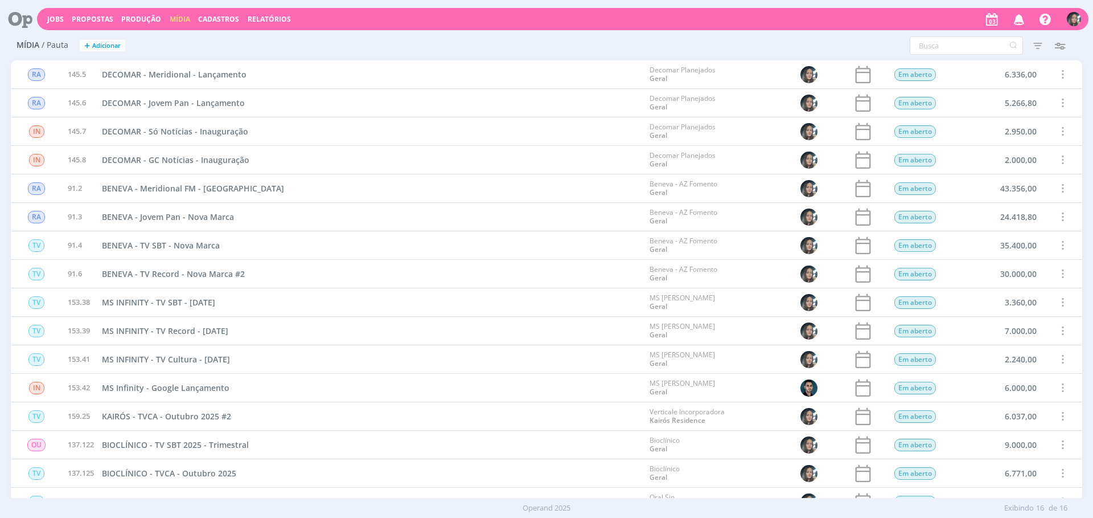
scroll to position [44, 0]
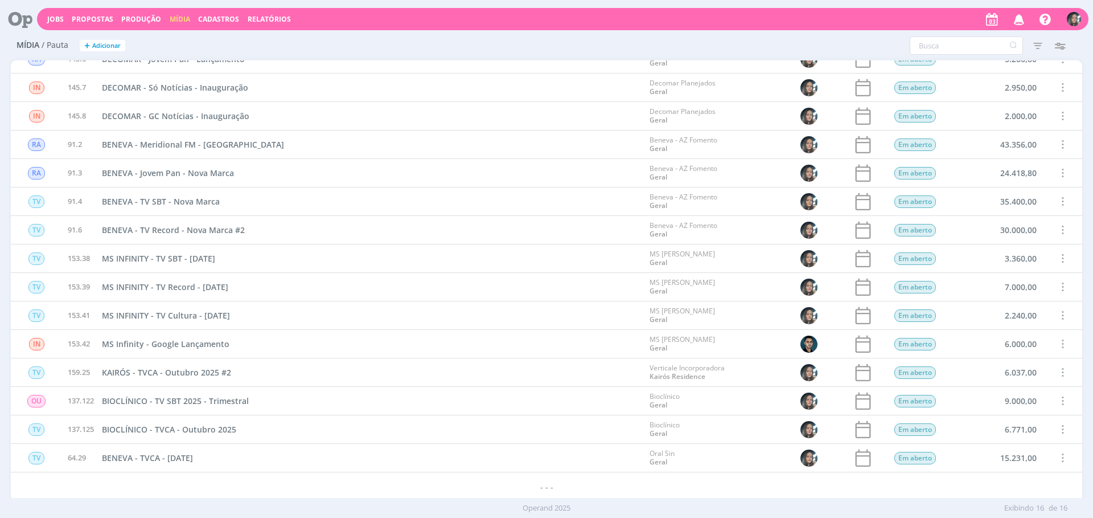
drag, startPoint x: 58, startPoint y: 22, endPoint x: 381, endPoint y: 2, distance: 323.5
click at [59, 23] on link "Jobs" at bounding box center [55, 19] width 17 height 10
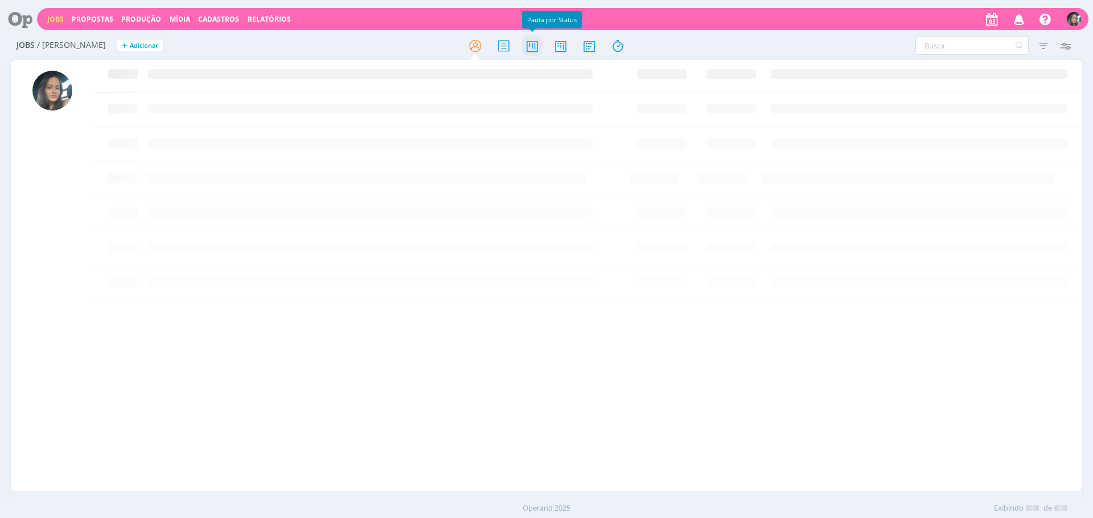
click at [536, 52] on icon at bounding box center [532, 46] width 21 height 22
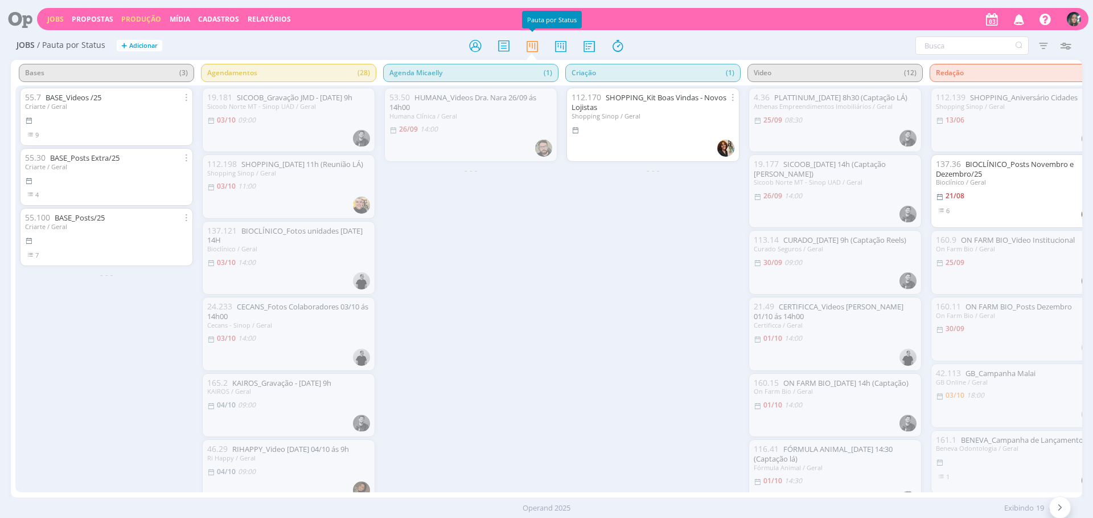
click at [145, 18] on link "Produção" at bounding box center [141, 19] width 40 height 10
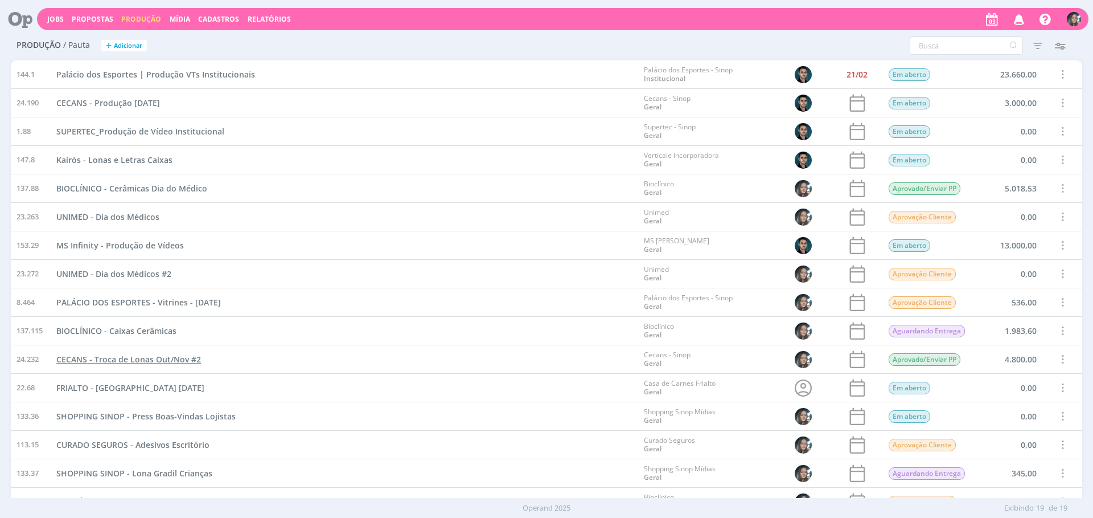
click at [181, 364] on span "CECANS - Troca de Lonas Out/Nov #2" at bounding box center [128, 359] width 145 height 11
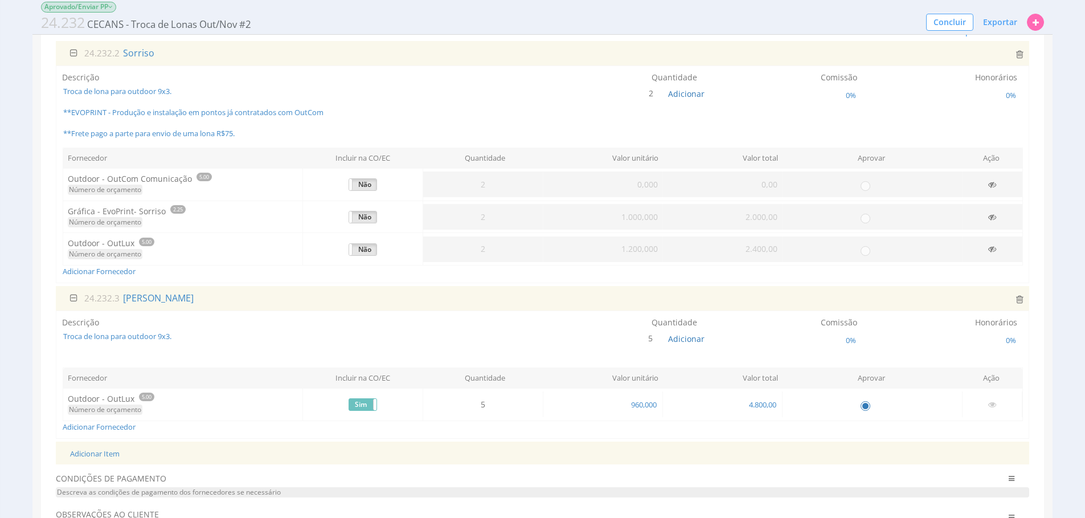
scroll to position [125, 0]
click at [690, 333] on span "Adicionar" at bounding box center [686, 334] width 36 height 11
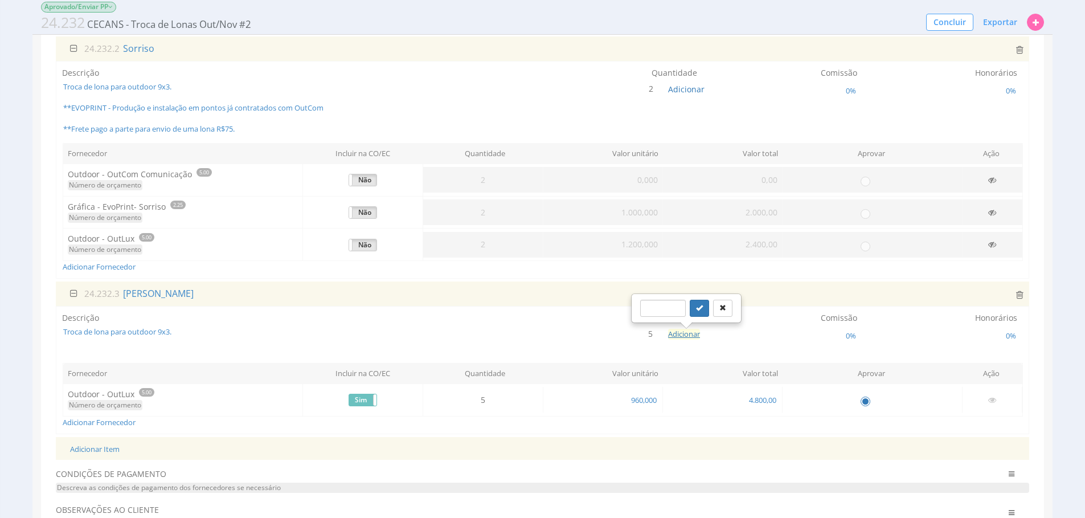
click at [690, 332] on button "Adicionar" at bounding box center [684, 334] width 32 height 11
click at [694, 329] on button "Adicionar" at bounding box center [684, 334] width 32 height 11
type input "1"
click at [688, 300] on button "submit" at bounding box center [697, 308] width 19 height 17
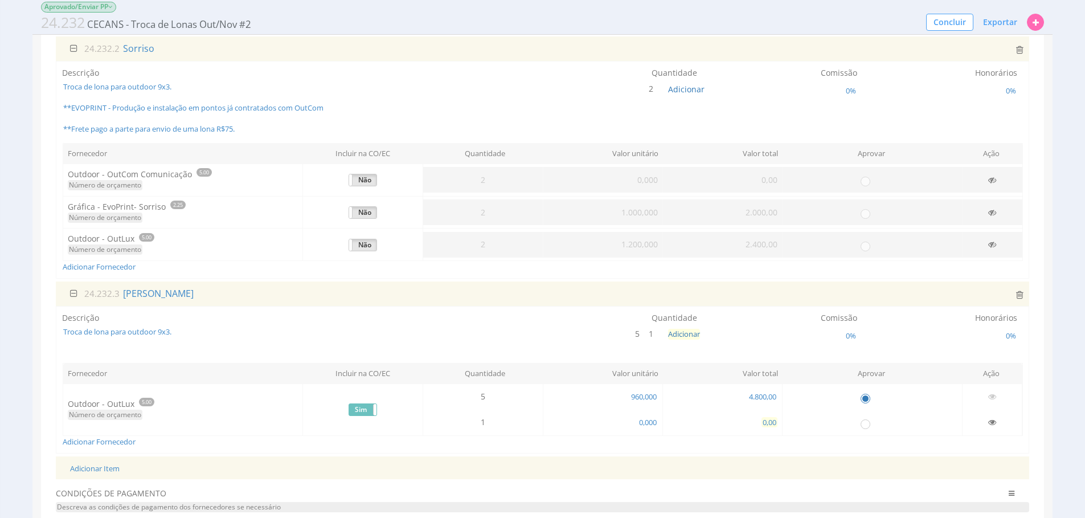
click at [765, 422] on span "0,00" at bounding box center [769, 422] width 16 height 10
type input "4.800,00"
click at [863, 397] on input "radio" at bounding box center [864, 397] width 11 height 11
radio input "false"
click at [864, 423] on input "radio" at bounding box center [864, 422] width 11 height 11
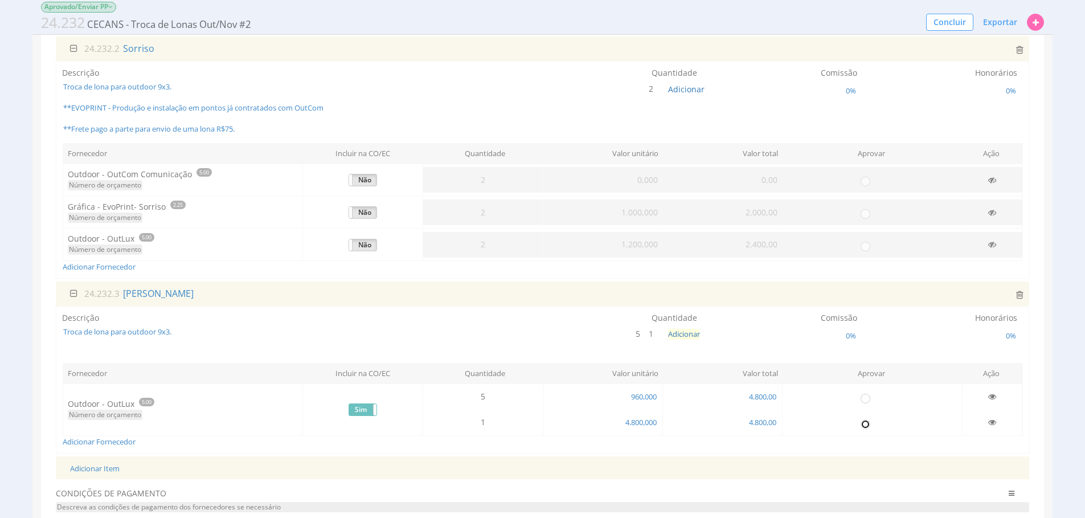
radio input "true"
click at [639, 333] on icon at bounding box center [639, 334] width 6 height 8
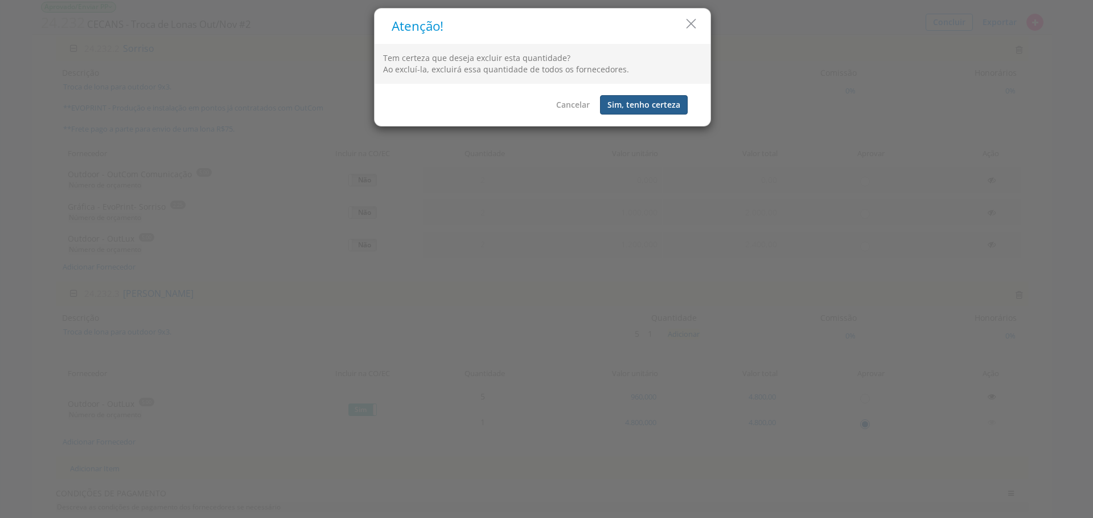
click at [654, 100] on button "Sim, tenho certeza" at bounding box center [644, 104] width 88 height 19
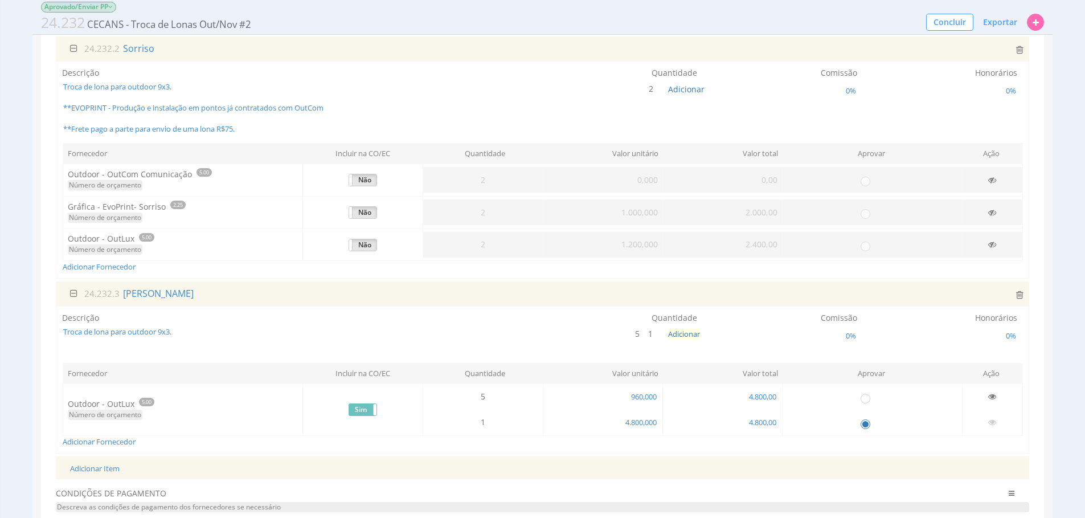
click at [768, 344] on p "0%" at bounding box center [780, 335] width 154 height 19
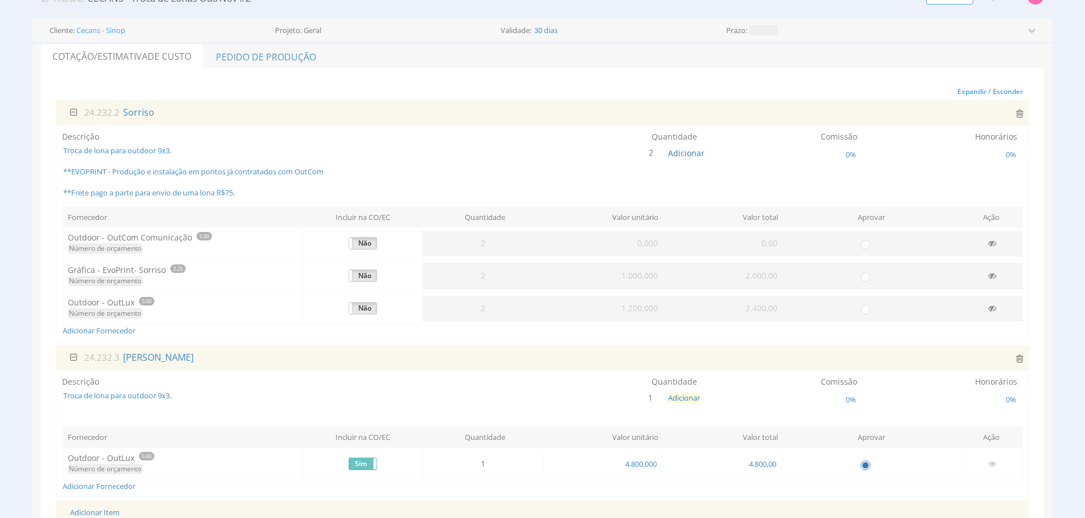
scroll to position [0, 0]
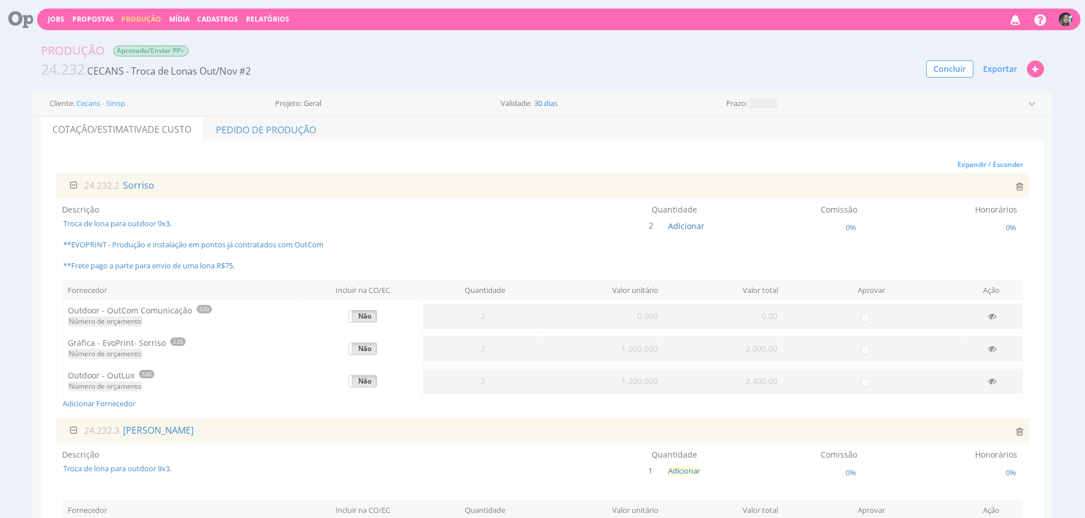
click at [997, 81] on div "Produção Aprovado/Enviar PP 24.232 CECANS - Troca de Lonas Out/Nov #2 Concluir …" at bounding box center [542, 61] width 1020 height 48
click at [1004, 71] on span "Exportar" at bounding box center [1000, 68] width 34 height 11
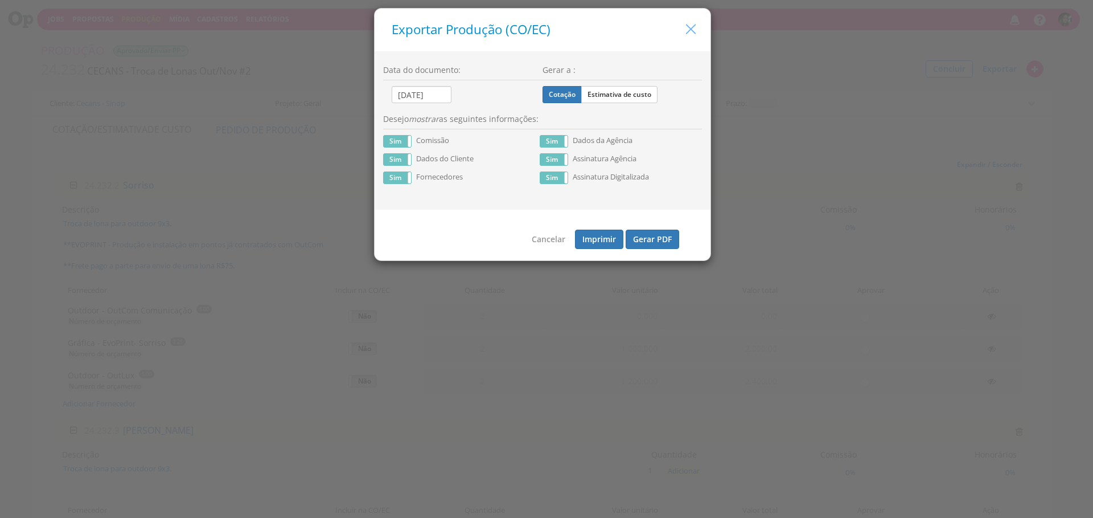
click at [694, 34] on icon "button" at bounding box center [691, 29] width 17 height 17
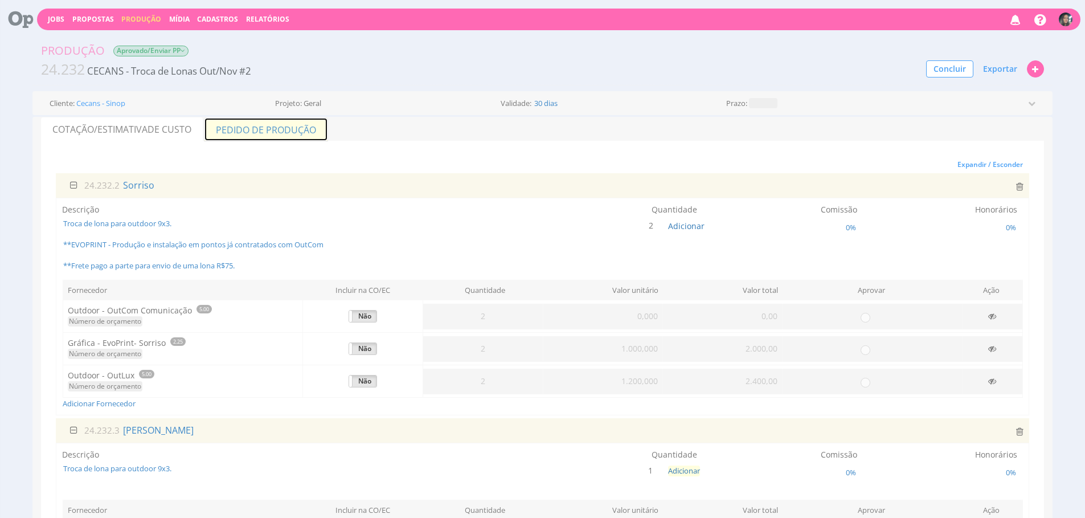
click at [294, 126] on link "Pedido de Produção" at bounding box center [266, 129] width 124 height 24
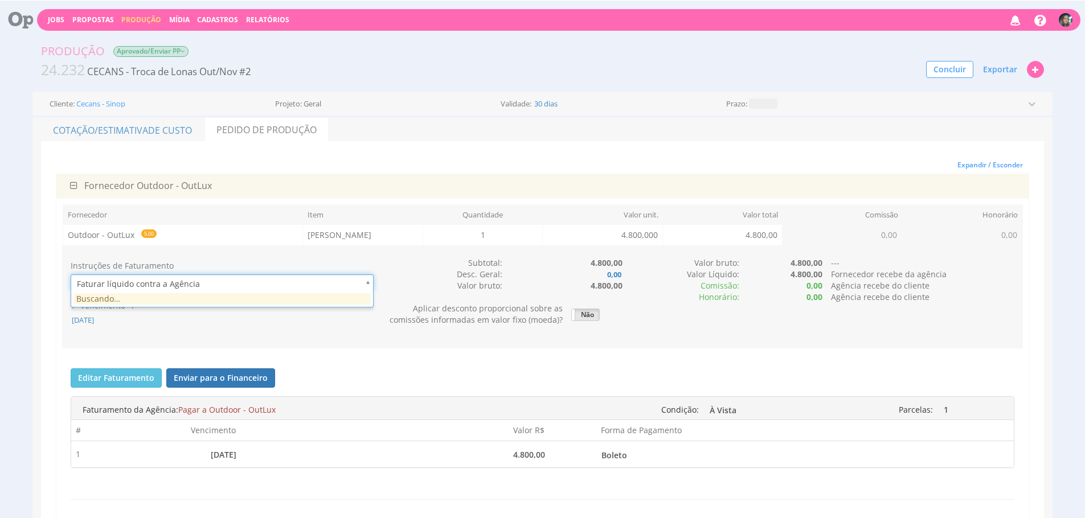
scroll to position [0, 3]
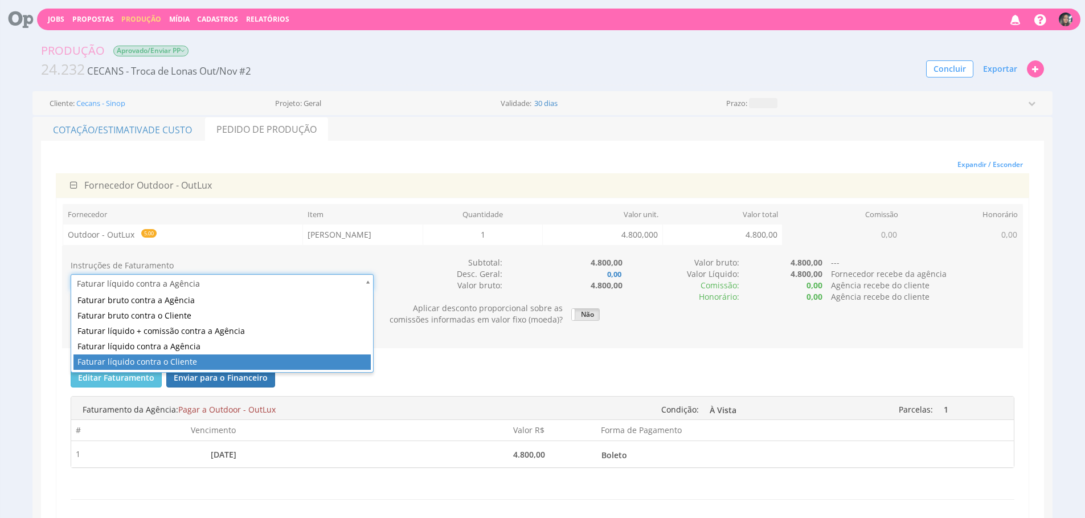
type input "1"
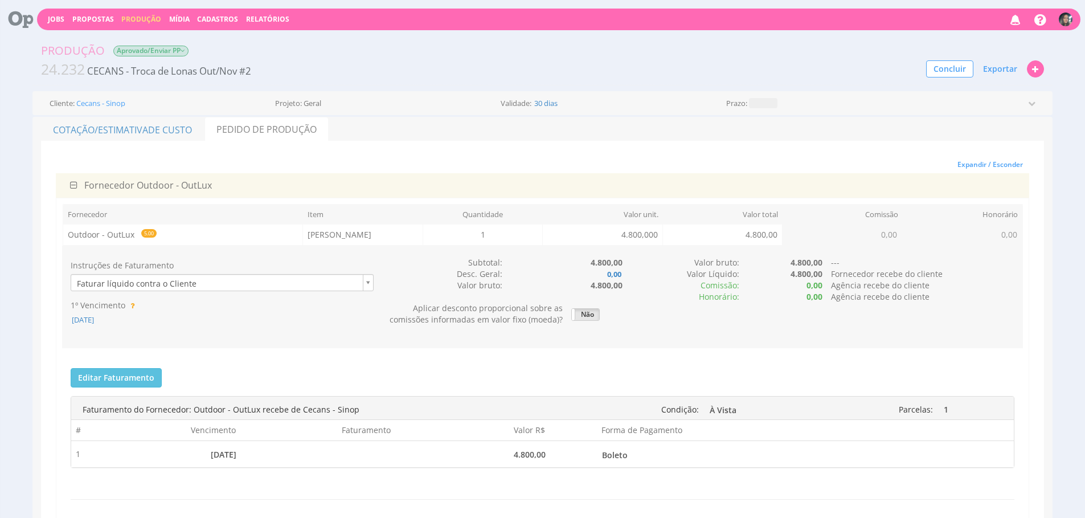
click at [495, 363] on div "Editar Faturamento Cancelar Salvar Enviar para o Financeiro Faturas enviadas pa…" at bounding box center [542, 442] width 961 height 166
click at [526, 399] on div "Faturamento do Fornecedor: Outdoor - OutLux recebe de Cecans - Sinop Condição: …" at bounding box center [542, 407] width 937 height 17
click at [296, 346] on div "Instruções de Faturamento Faturar líquido contra o Cliente 1º Vencimento 03/10/…" at bounding box center [542, 296] width 961 height 103
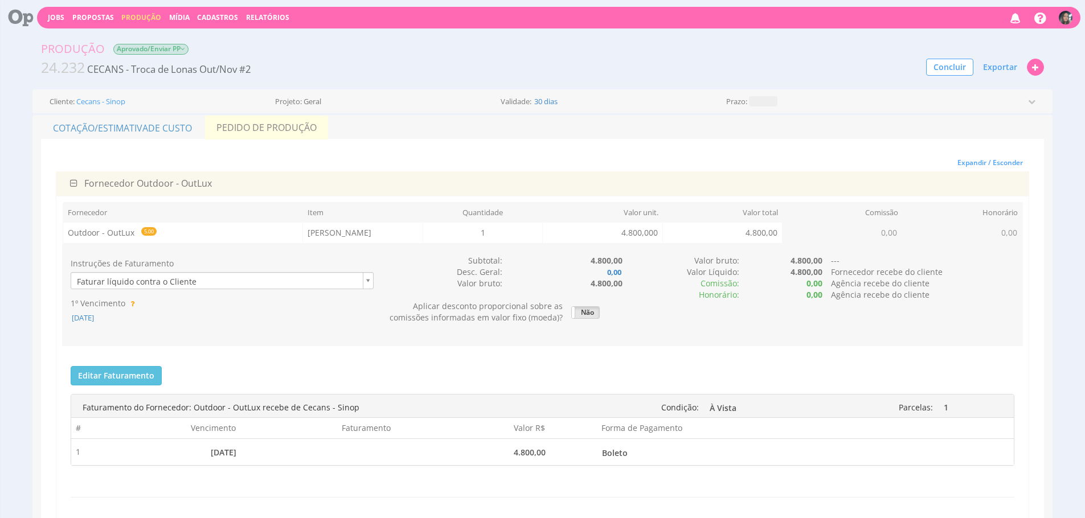
scroll to position [2, 0]
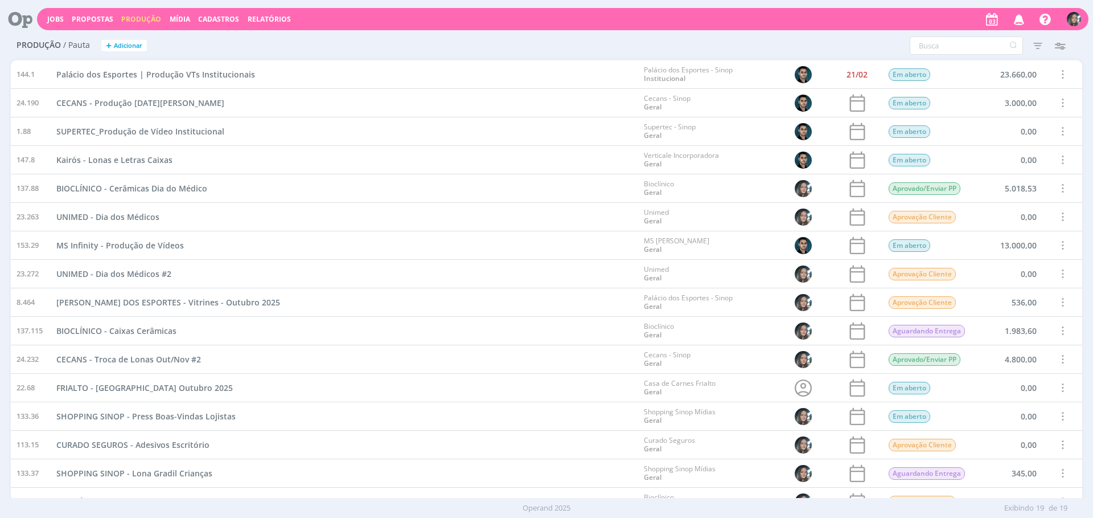
drag, startPoint x: 170, startPoint y: 17, endPoint x: 338, endPoint y: 27, distance: 168.3
click at [170, 17] on link "Mídia" at bounding box center [180, 19] width 21 height 10
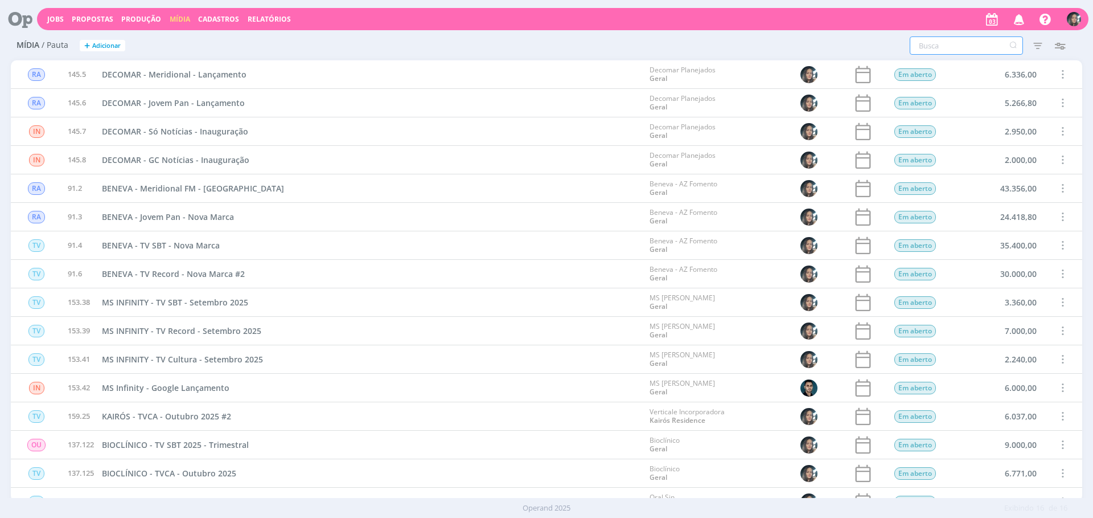
click at [933, 54] on input "text" at bounding box center [966, 45] width 113 height 18
drag, startPoint x: 1031, startPoint y: 42, endPoint x: 1011, endPoint y: 151, distance: 111.1
click at [1031, 42] on icon "button" at bounding box center [1038, 45] width 21 height 21
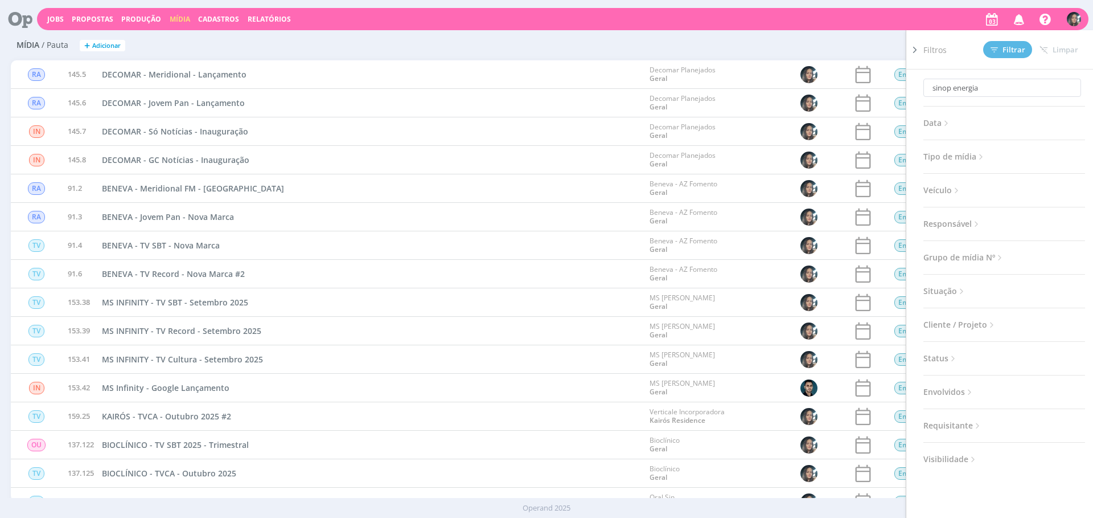
click at [948, 281] on div "sinop energia Data Personalizado a Tipo de mídia Selecione Veículo Selecione Re…" at bounding box center [1005, 267] width 162 height 397
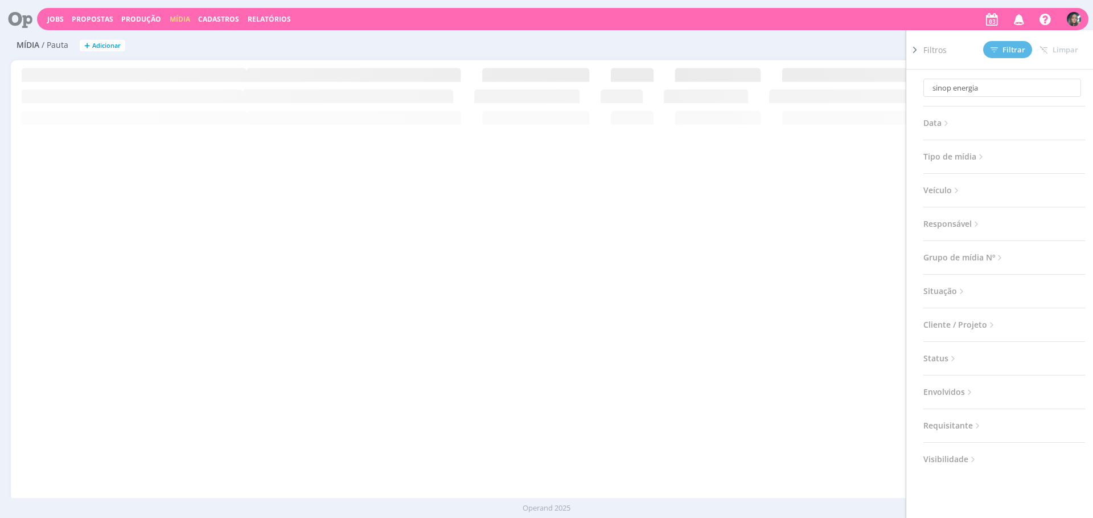
click at [955, 293] on span "Situação" at bounding box center [945, 291] width 43 height 15
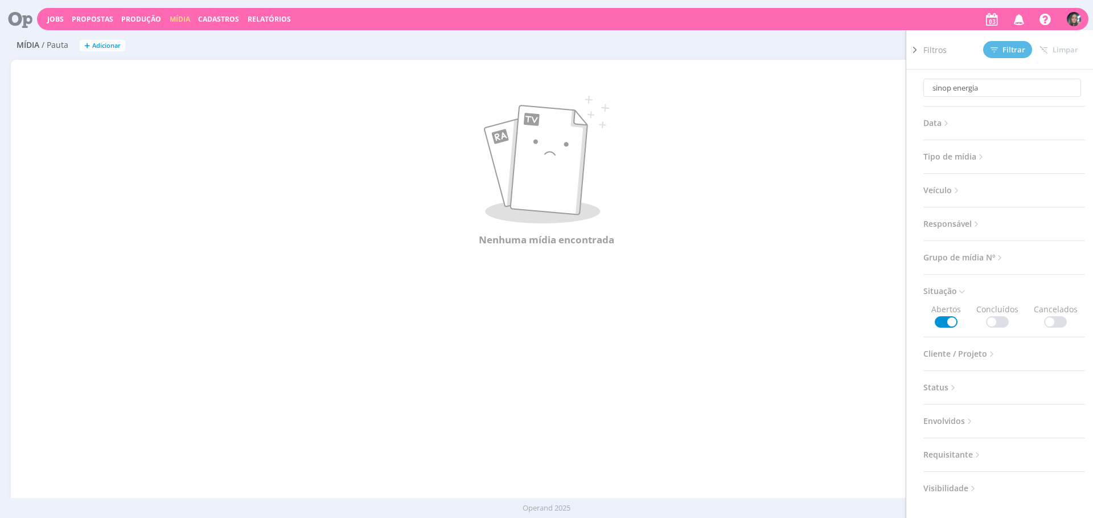
drag, startPoint x: 998, startPoint y: 315, endPoint x: 1001, endPoint y: 324, distance: 9.5
click at [998, 315] on span "Concluídos" at bounding box center [998, 315] width 42 height 24
click at [1001, 324] on span at bounding box center [997, 321] width 23 height 11
click at [1003, 42] on button "Filtrar" at bounding box center [1007, 49] width 49 height 17
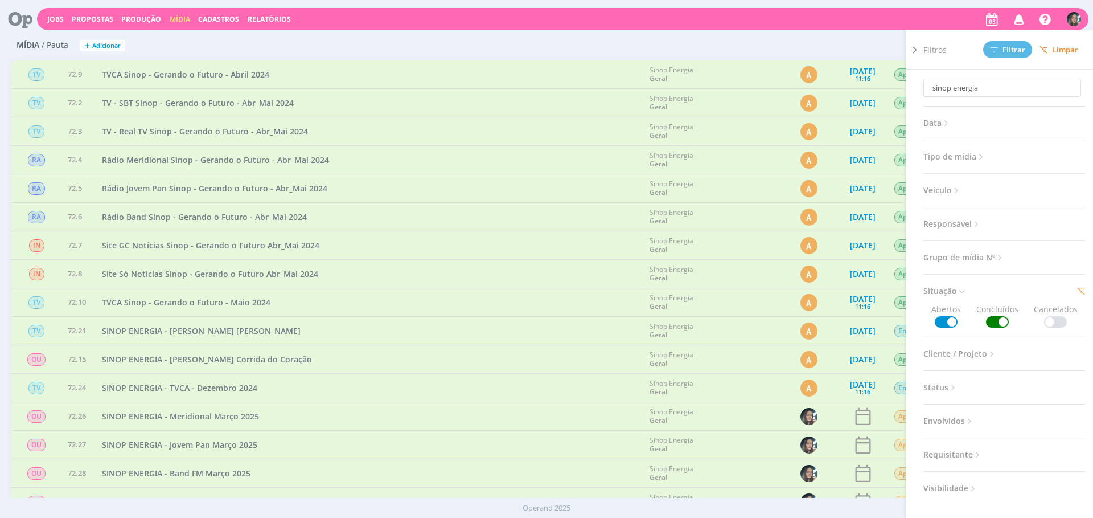
click at [613, 202] on div "Rádio Jovem Pan Sinop - Gerando o Futuro - Abr_Mai 2024" at bounding box center [370, 188] width 548 height 28
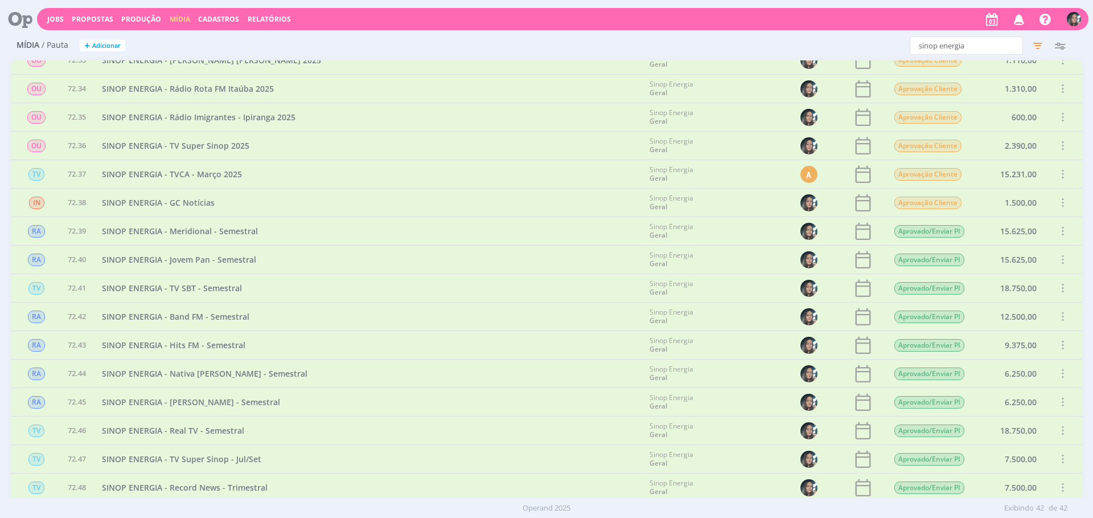
scroll to position [572, 0]
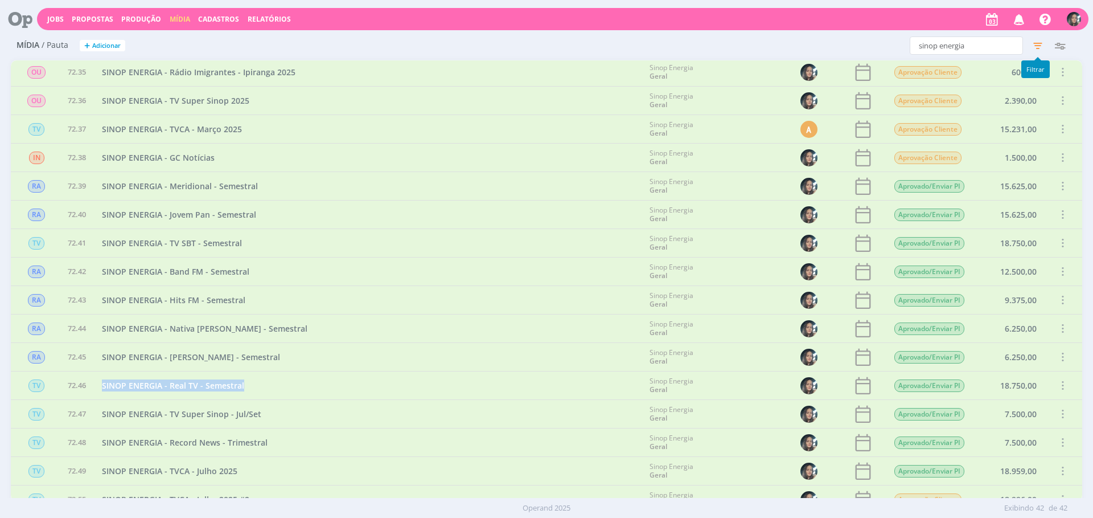
click at [1037, 46] on icon "button" at bounding box center [1038, 45] width 21 height 21
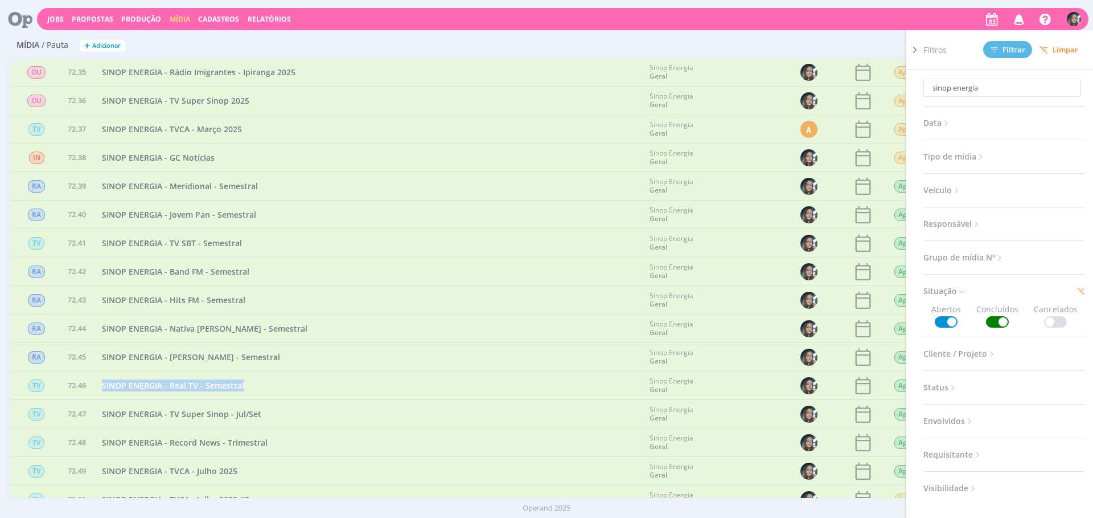
click at [1065, 42] on button "Limpar" at bounding box center [1059, 50] width 54 height 17
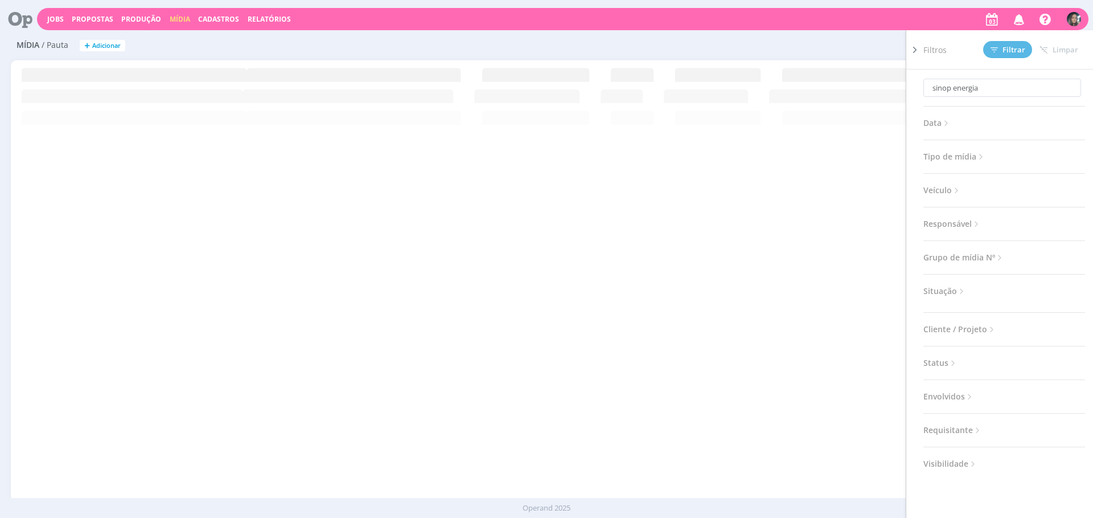
scroll to position [0, 0]
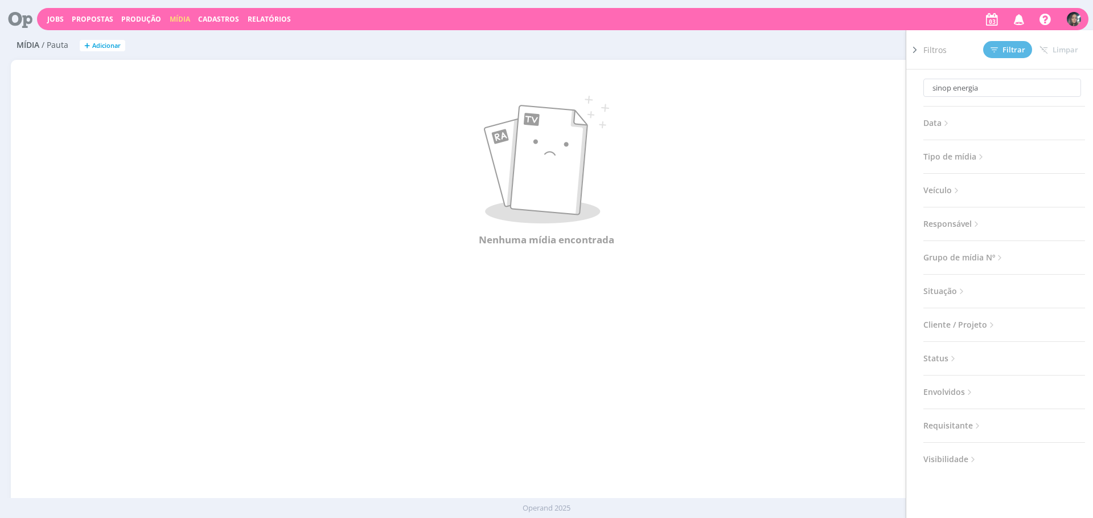
click at [749, 265] on div "Nenhuma mídia encontrada" at bounding box center [547, 171] width 1072 height 200
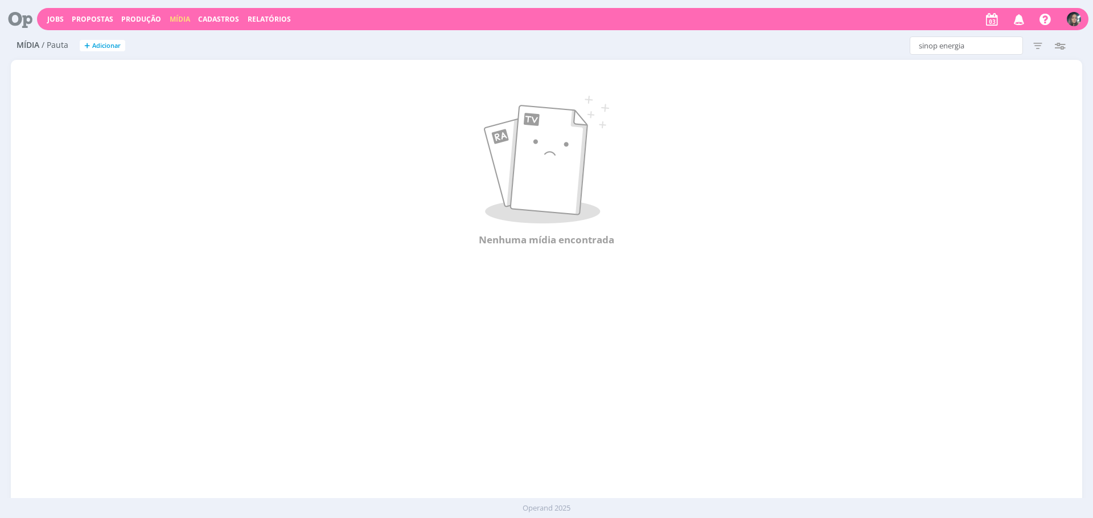
click at [170, 16] on link "Mídia" at bounding box center [180, 19] width 21 height 10
click at [177, 14] on link "Mídia" at bounding box center [180, 19] width 21 height 10
click at [969, 39] on input "sinop energia" at bounding box center [966, 45] width 113 height 18
type input "sinop energi"
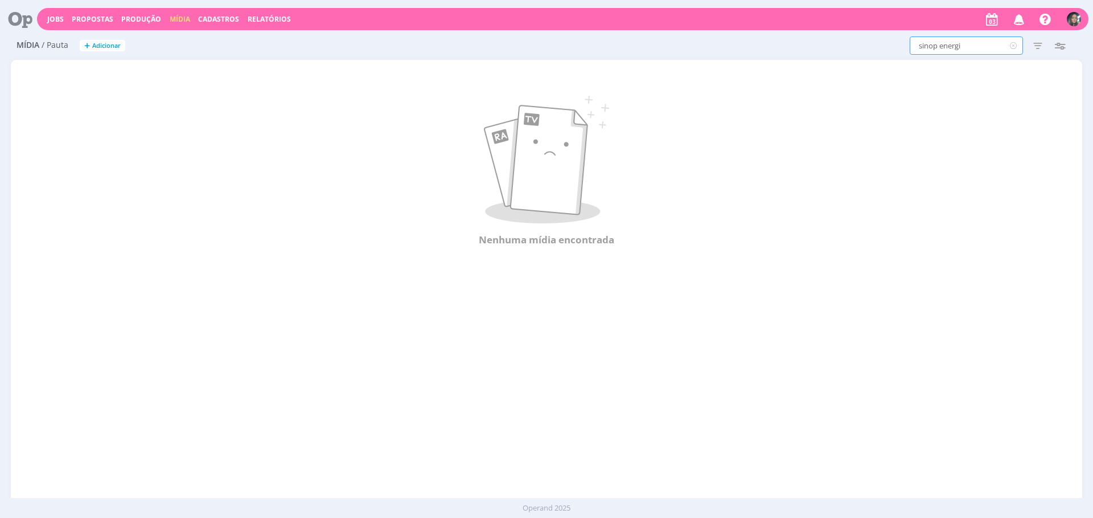
type input "sinop energia"
click at [1039, 46] on icon "button" at bounding box center [1038, 45] width 21 height 21
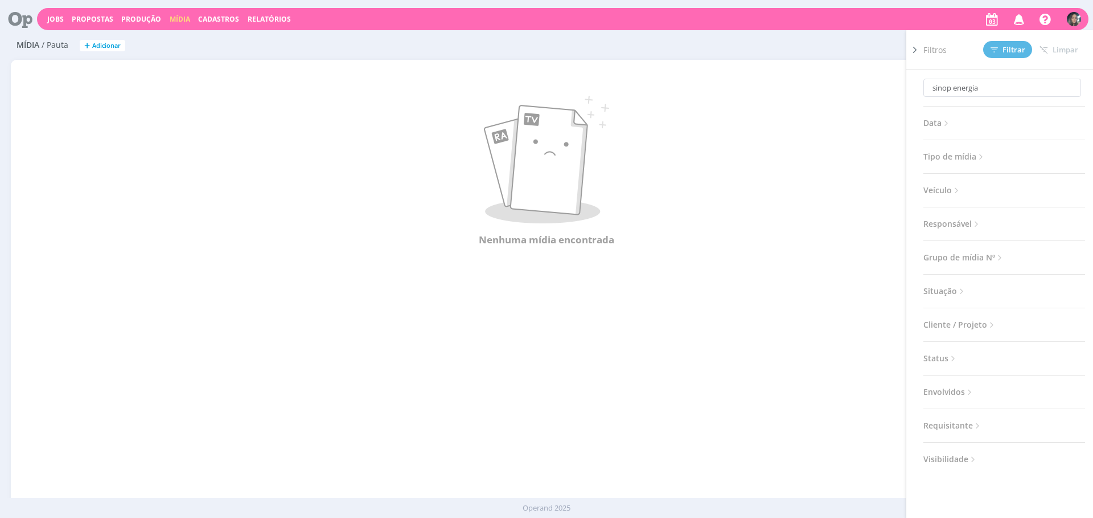
drag, startPoint x: 936, startPoint y: 290, endPoint x: 948, endPoint y: 294, distance: 13.3
click at [936, 290] on span "Situação" at bounding box center [945, 291] width 43 height 15
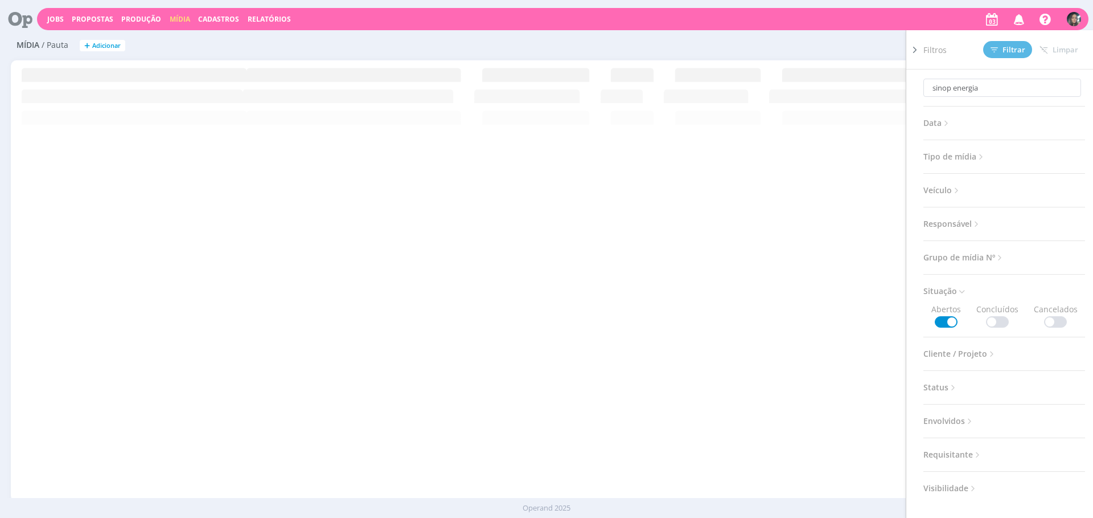
drag, startPoint x: 997, startPoint y: 316, endPoint x: 998, endPoint y: 246, distance: 70.1
click at [997, 316] on span at bounding box center [997, 321] width 23 height 11
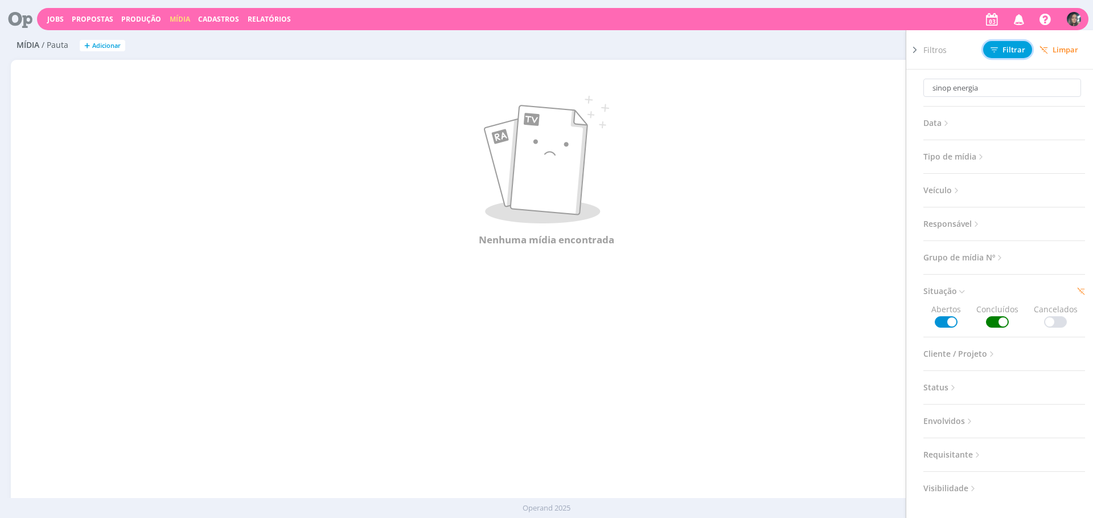
click at [1013, 53] on span "Filtrar" at bounding box center [1008, 49] width 35 height 7
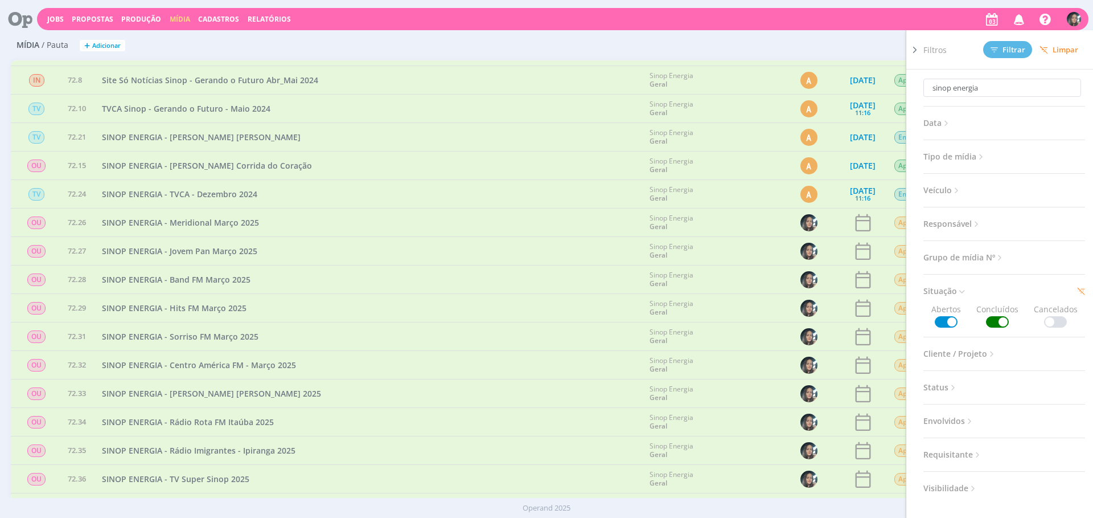
click at [472, 273] on div "SINOP ENERGIA - Band FM Março 2025" at bounding box center [370, 279] width 548 height 28
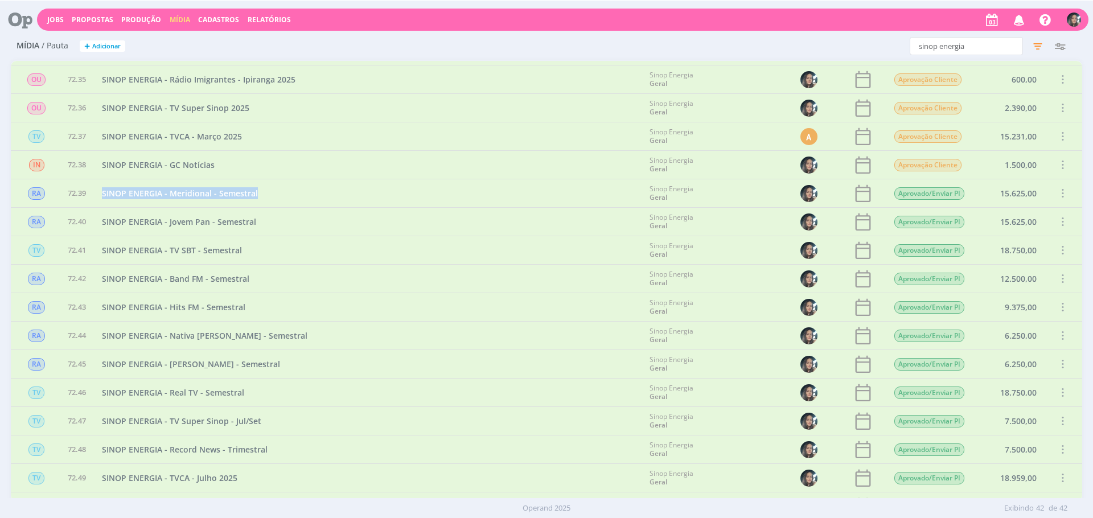
scroll to position [562, 0]
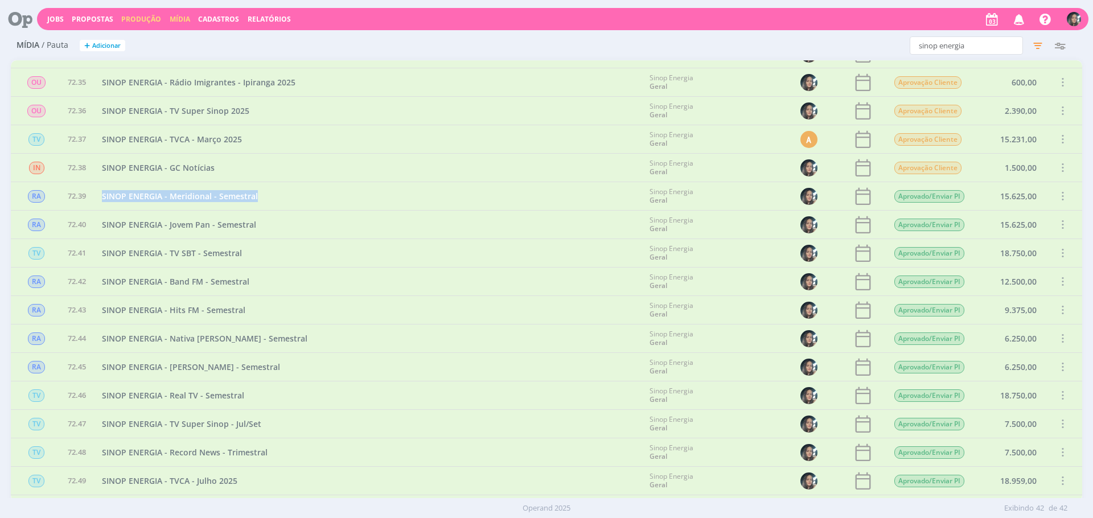
click at [131, 20] on link "Produção" at bounding box center [141, 19] width 40 height 10
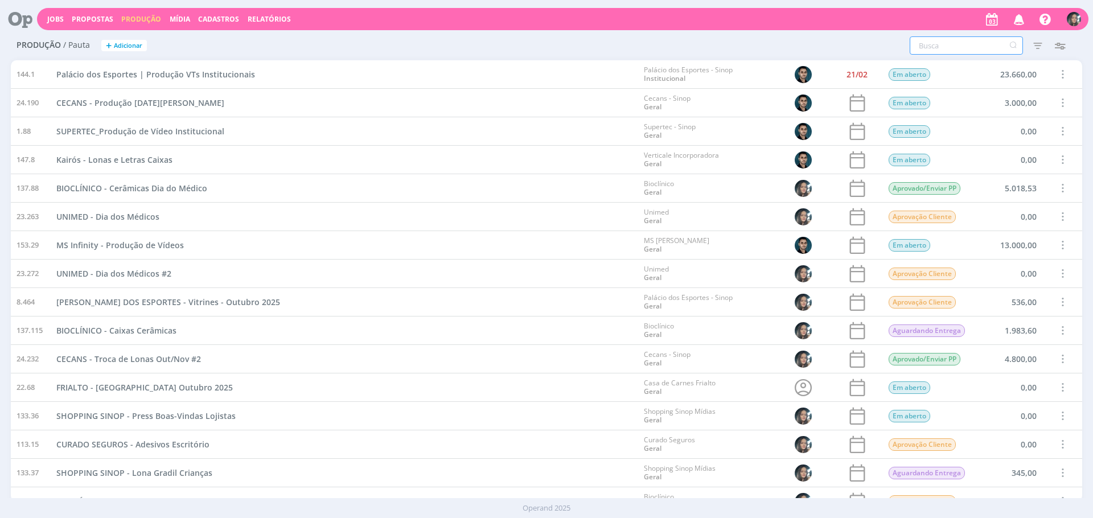
click at [949, 39] on input "text" at bounding box center [966, 45] width 113 height 18
type input "sinop energia"
drag, startPoint x: 1031, startPoint y: 44, endPoint x: 1040, endPoint y: 187, distance: 142.7
click at [1031, 45] on icon "button" at bounding box center [1038, 45] width 21 height 21
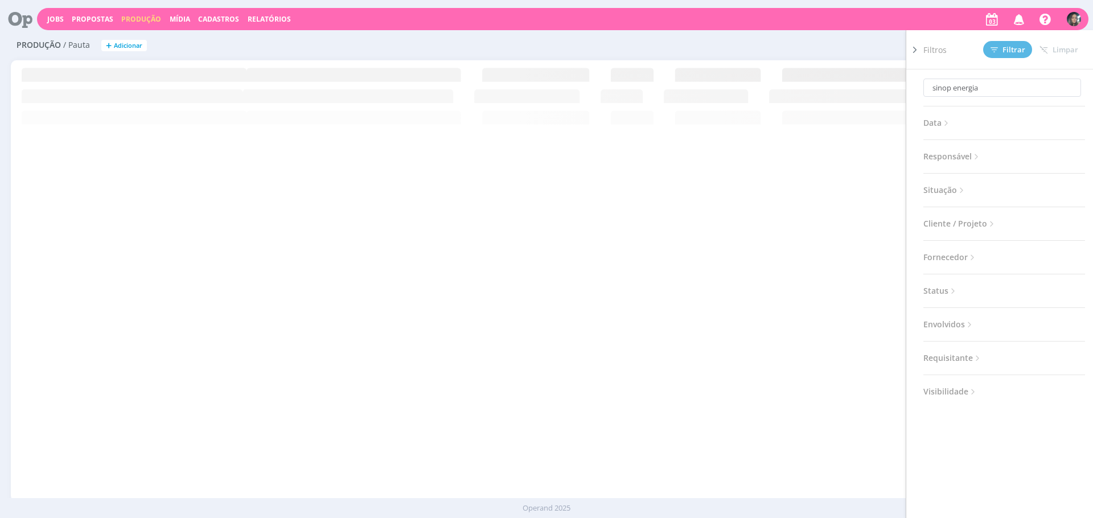
drag, startPoint x: 945, startPoint y: 194, endPoint x: 958, endPoint y: 195, distance: 13.1
click at [945, 194] on span "Situação" at bounding box center [945, 190] width 43 height 15
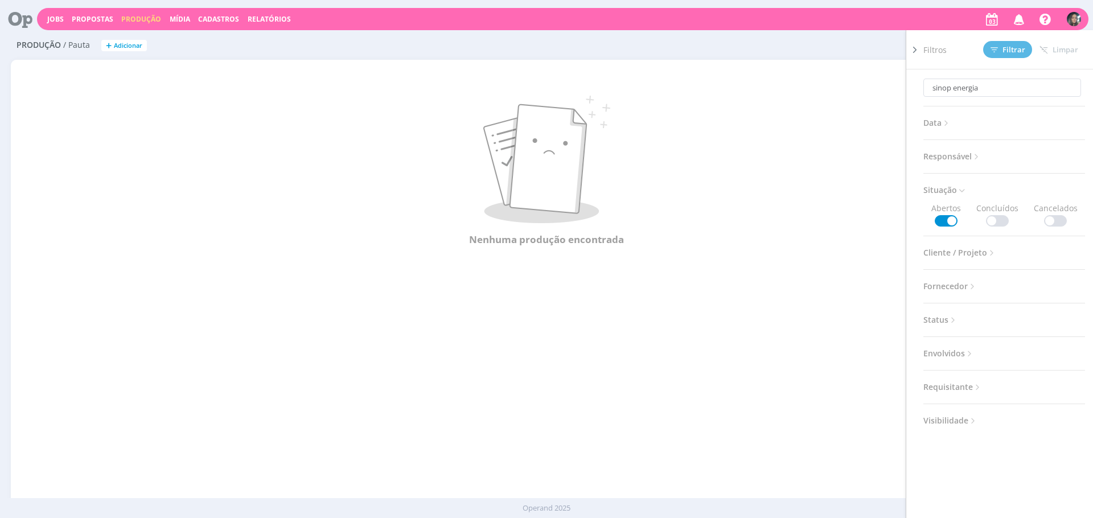
click at [987, 218] on span at bounding box center [997, 220] width 23 height 11
click at [1012, 49] on span "Filtrar" at bounding box center [1008, 49] width 35 height 7
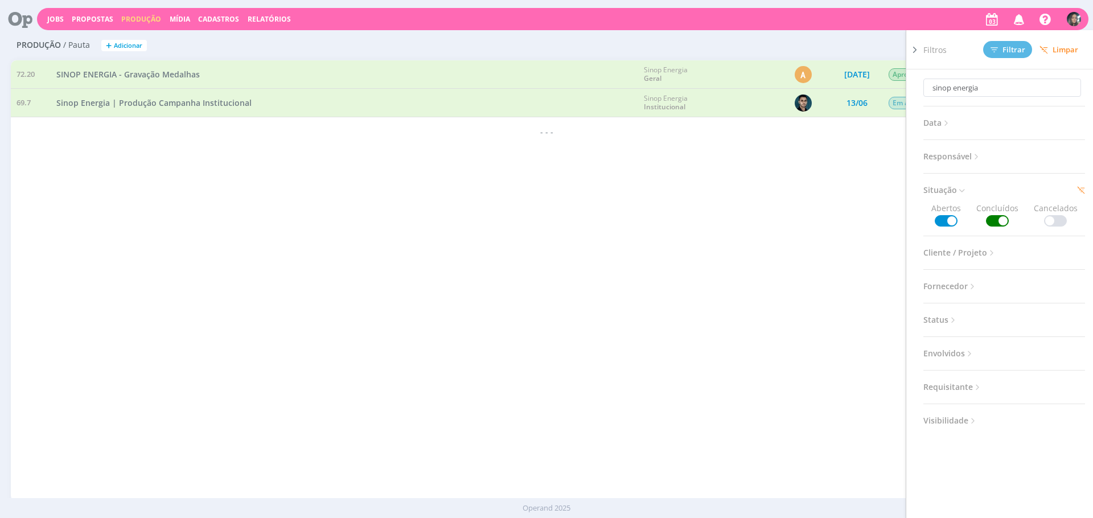
click at [592, 233] on div "144.1 Palácio dos Esportes | Produção VTs Institucionais Palácio dos Esportes -…" at bounding box center [547, 280] width 1072 height 441
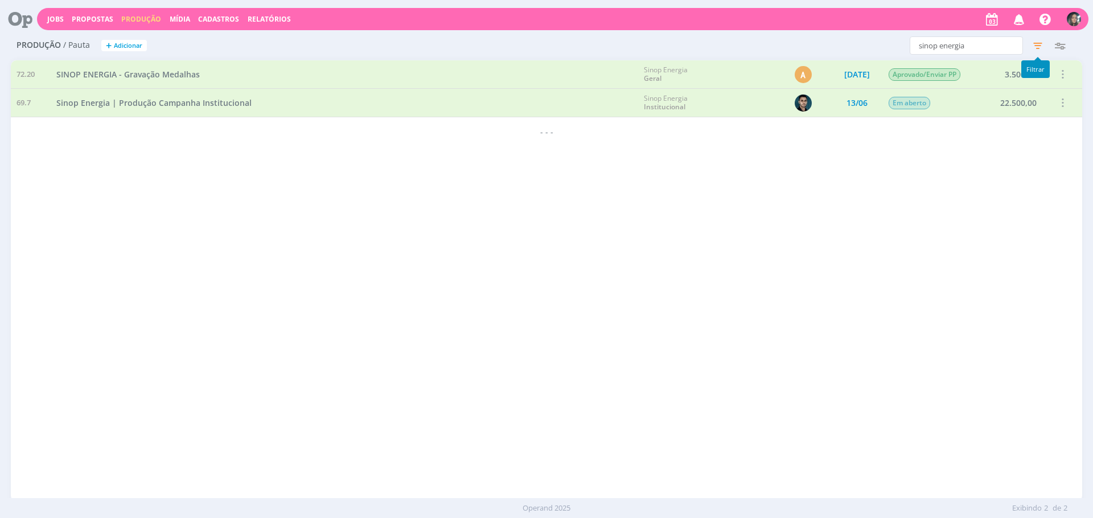
click at [1035, 46] on icon "button" at bounding box center [1038, 45] width 21 height 21
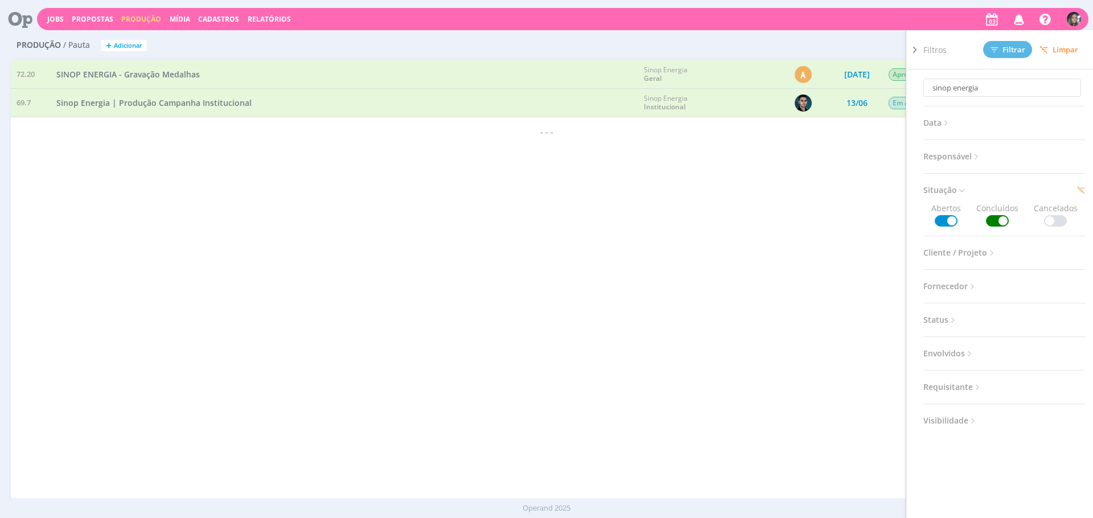
click at [1051, 220] on span at bounding box center [1055, 220] width 23 height 11
click at [998, 44] on button "Filtrar" at bounding box center [1007, 49] width 49 height 17
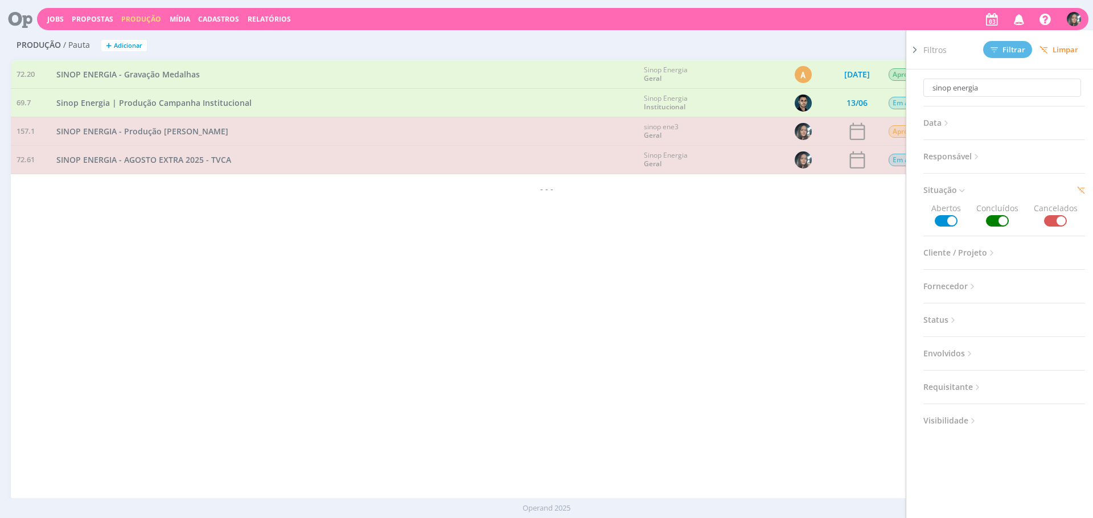
click at [808, 253] on div "144.1 Palácio dos Esportes | Produção VTs Institucionais Palácio dos Esportes -…" at bounding box center [547, 280] width 1072 height 441
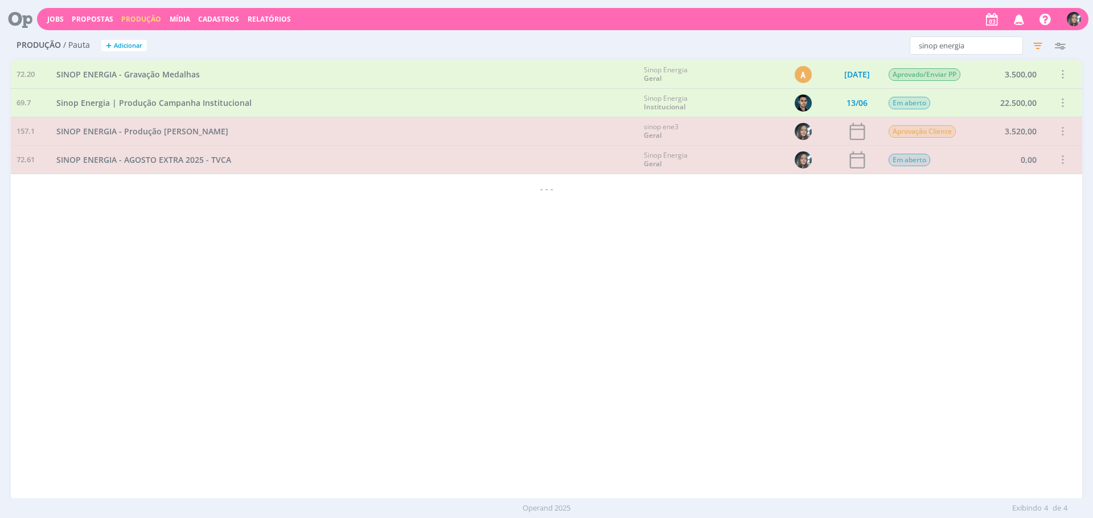
click at [559, 353] on div "144.1 Palácio dos Esportes | Produção VTs Institucionais Palácio dos Esportes -…" at bounding box center [547, 280] width 1072 height 441
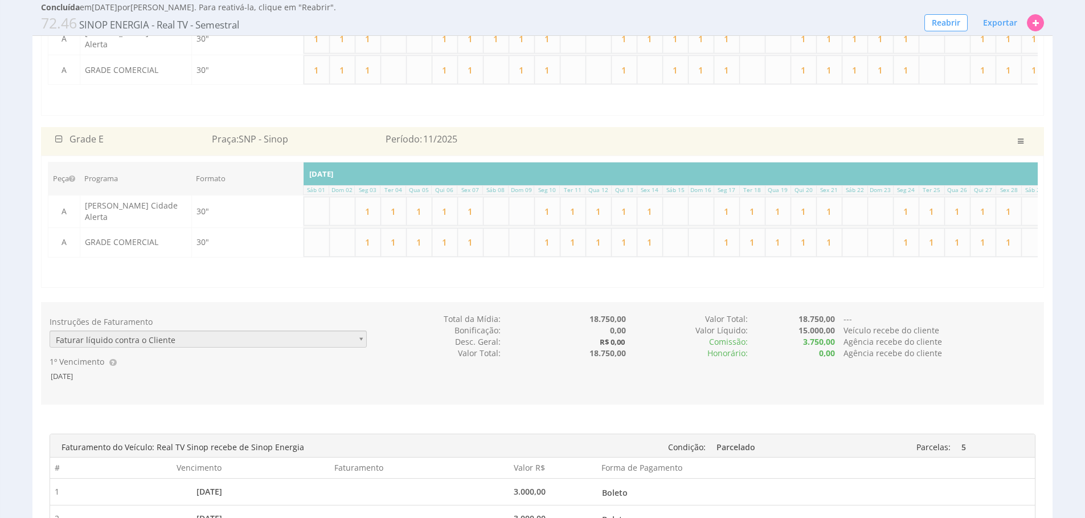
scroll to position [960, 0]
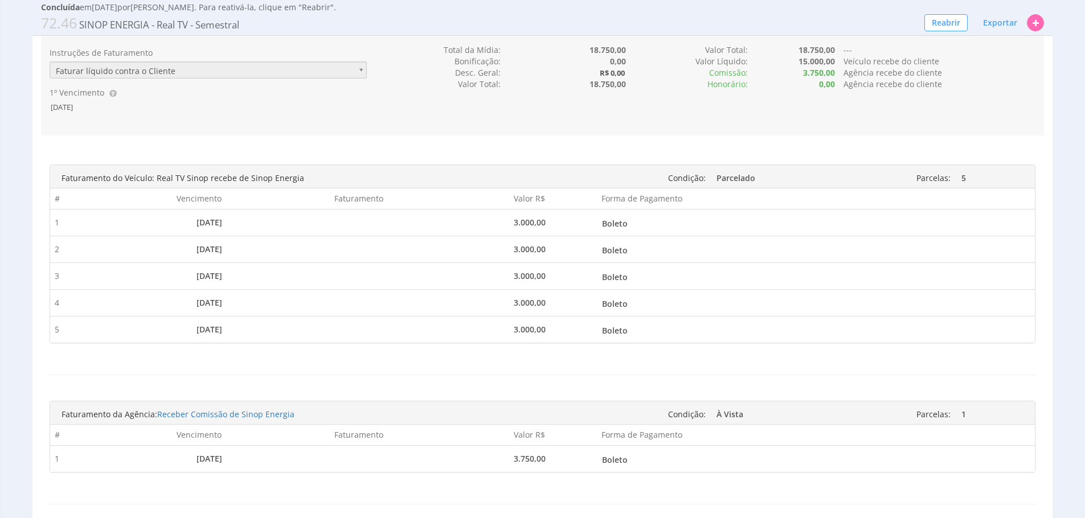
scroll to position [1078, 0]
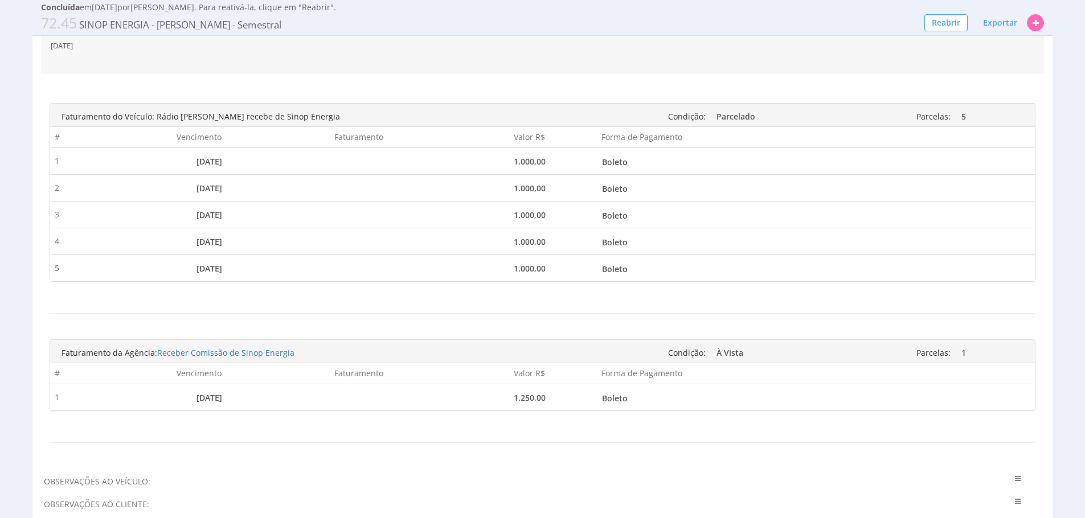
scroll to position [955, 0]
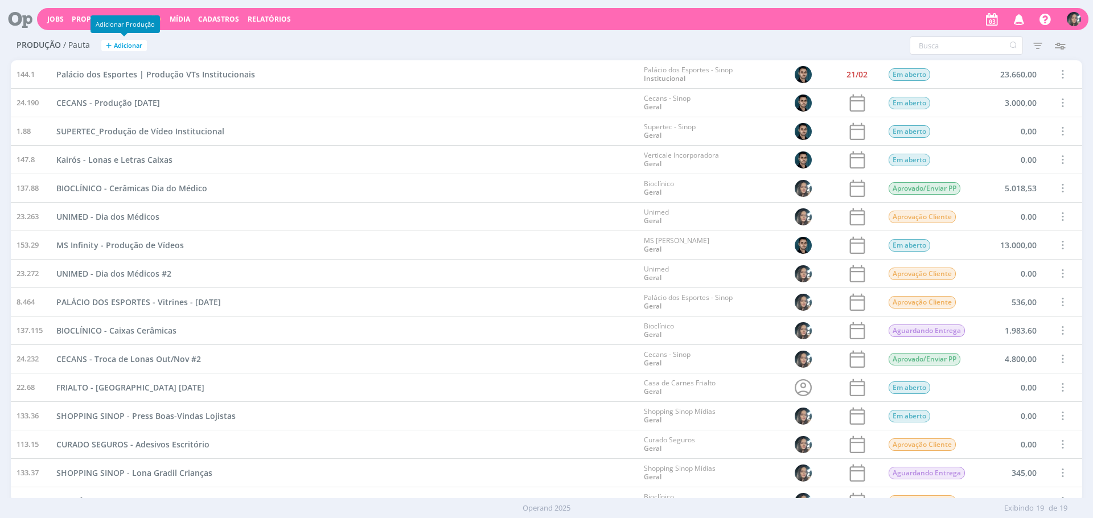
click at [109, 42] on span "+" at bounding box center [109, 46] width 6 height 12
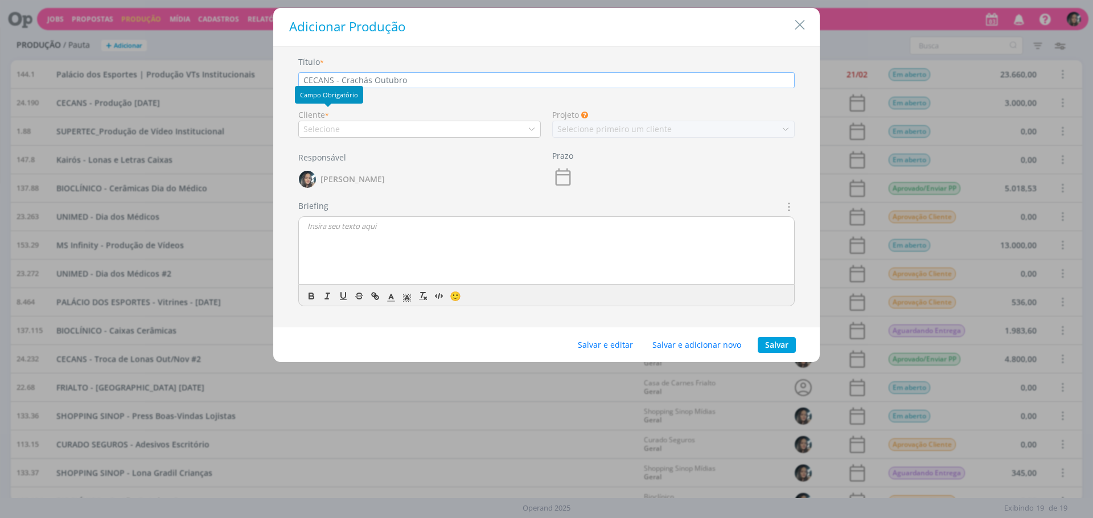
type input "CECANS - Crachás Outubro"
click at [328, 123] on div "Selecione" at bounding box center [323, 129] width 39 height 12
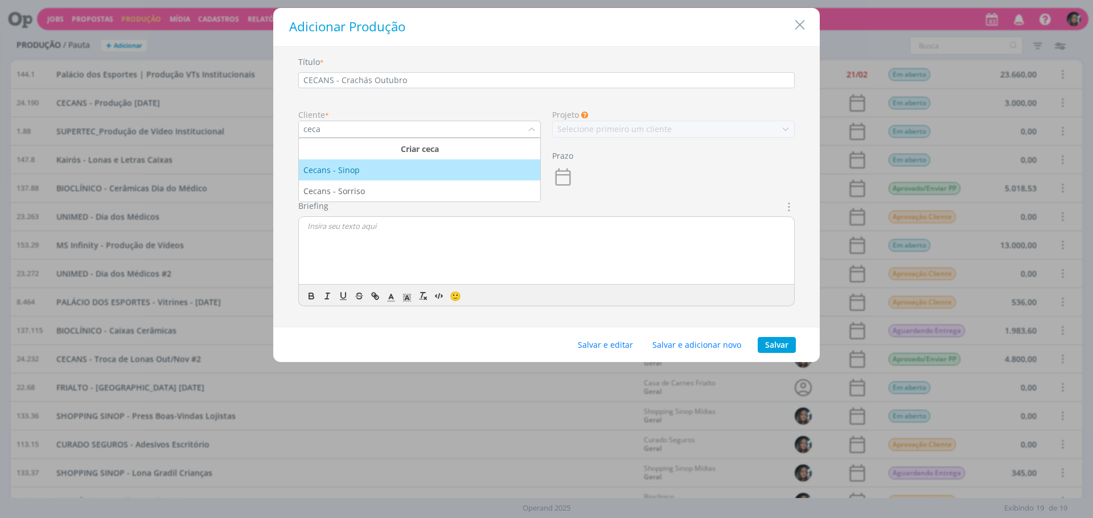
type input "ceca"
click at [360, 175] on div "Cecans - Sinop" at bounding box center [420, 170] width 232 height 12
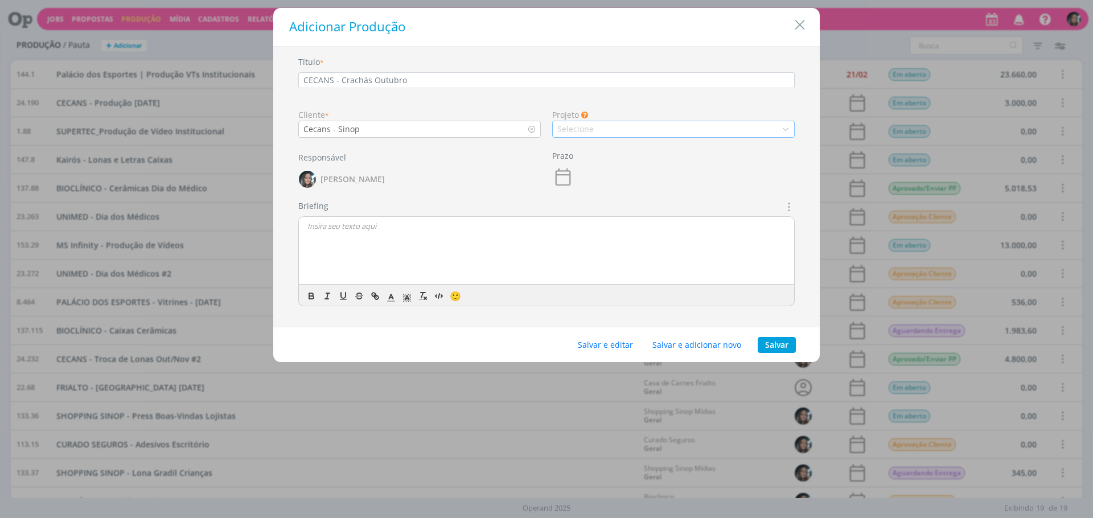
click at [577, 132] on div "Selecione" at bounding box center [577, 129] width 39 height 12
drag, startPoint x: 591, startPoint y: 146, endPoint x: 623, endPoint y: 135, distance: 33.9
click at [596, 152] on div "Geral" at bounding box center [674, 149] width 232 height 12
click at [616, 352] on button "Salvar e editar" at bounding box center [606, 345] width 70 height 16
click at [612, 347] on button "Salvar e editar" at bounding box center [606, 345] width 70 height 16
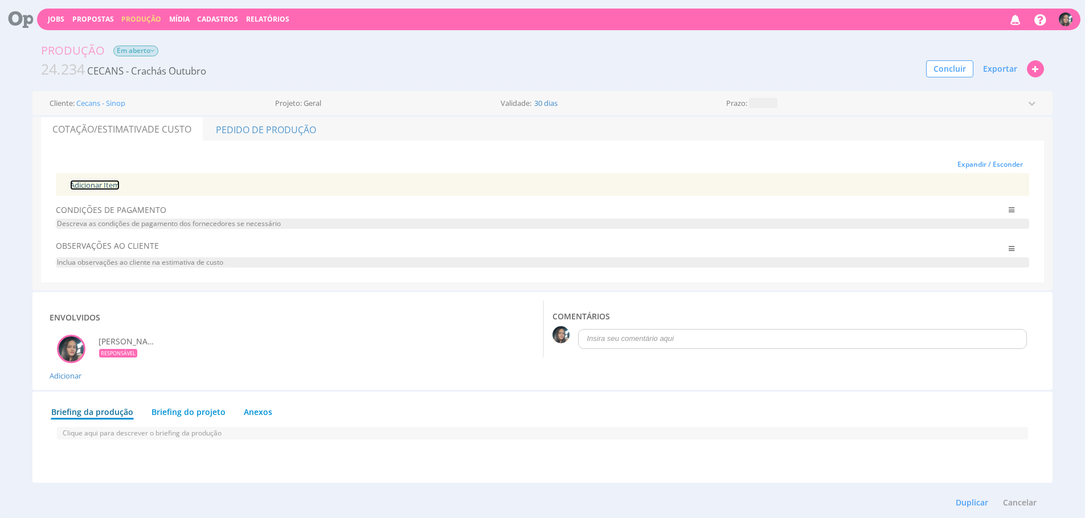
click at [112, 186] on link "Adicionar Item" at bounding box center [95, 185] width 50 height 10
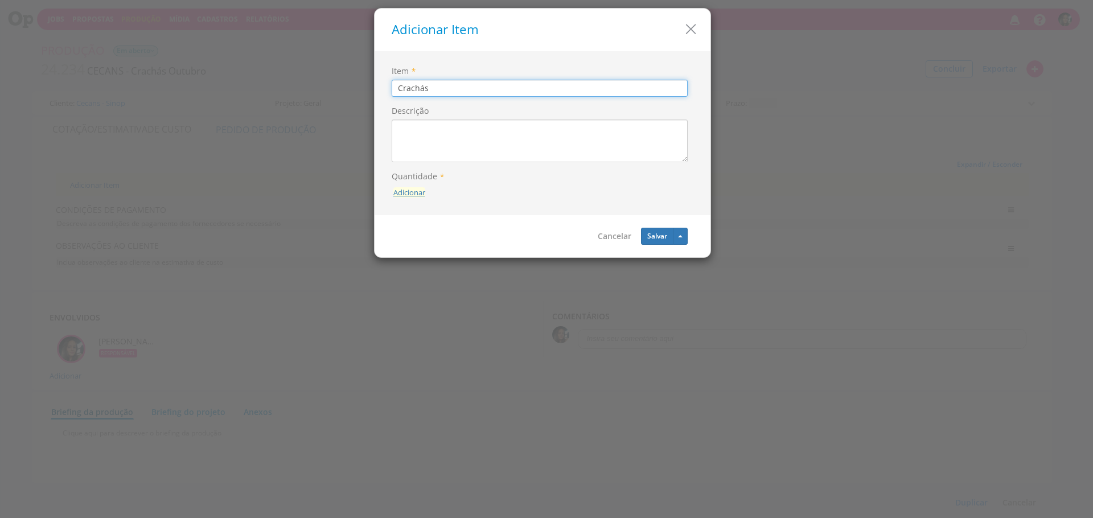
type input "Crachás"
click at [424, 188] on button "Adicionar" at bounding box center [410, 192] width 32 height 11
type input "15"
click at [415, 158] on button "submit" at bounding box center [424, 166] width 19 height 17
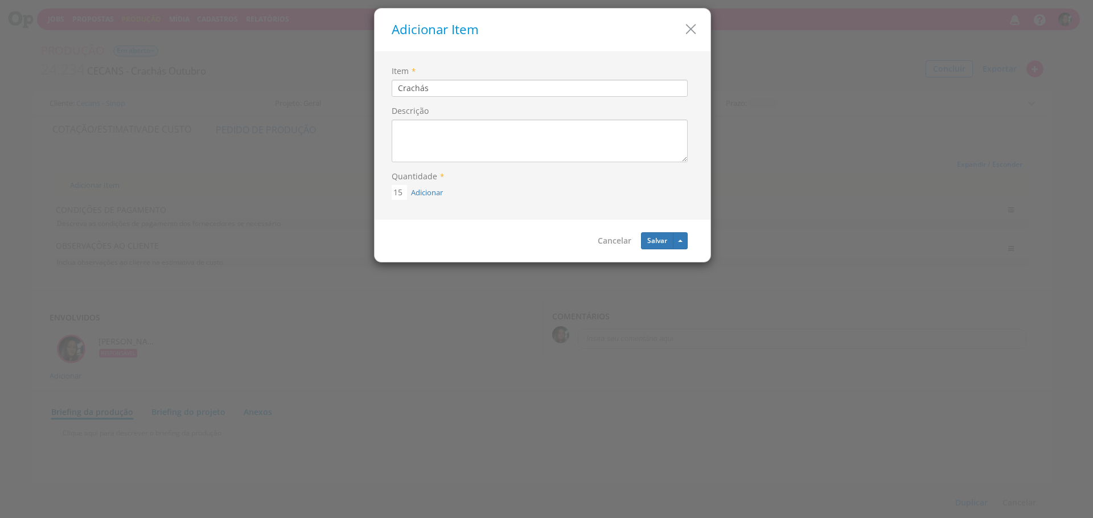
click at [411, 187] on button "Adicionar" at bounding box center [427, 192] width 32 height 11
type input "09"
click at [443, 167] on icon "submit" at bounding box center [439, 166] width 7 height 7
click at [406, 194] on icon at bounding box center [409, 192] width 6 height 8
click at [450, 150] on textarea "Descrição" at bounding box center [540, 141] width 296 height 43
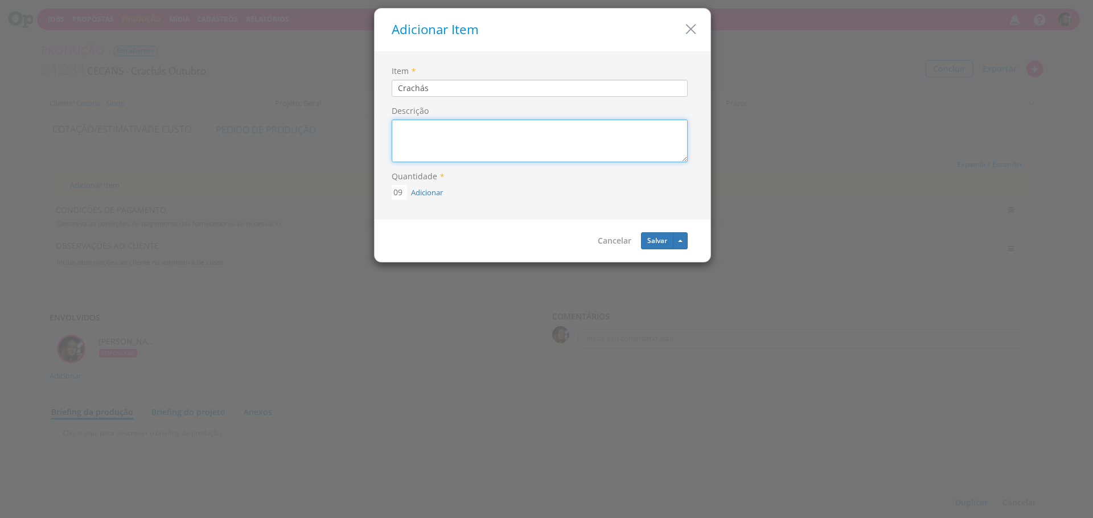
paste textarea "9x5 Frente e verso Com furo"
drag, startPoint x: 528, startPoint y: 152, endPoint x: 595, endPoint y: 185, distance: 74.1
click at [528, 152] on textarea "9x5 Frente e verso Com furo" at bounding box center [540, 141] width 296 height 43
type textarea "9x5 Frente e verso Com furo"
click at [649, 242] on button "Salvar" at bounding box center [657, 240] width 32 height 17
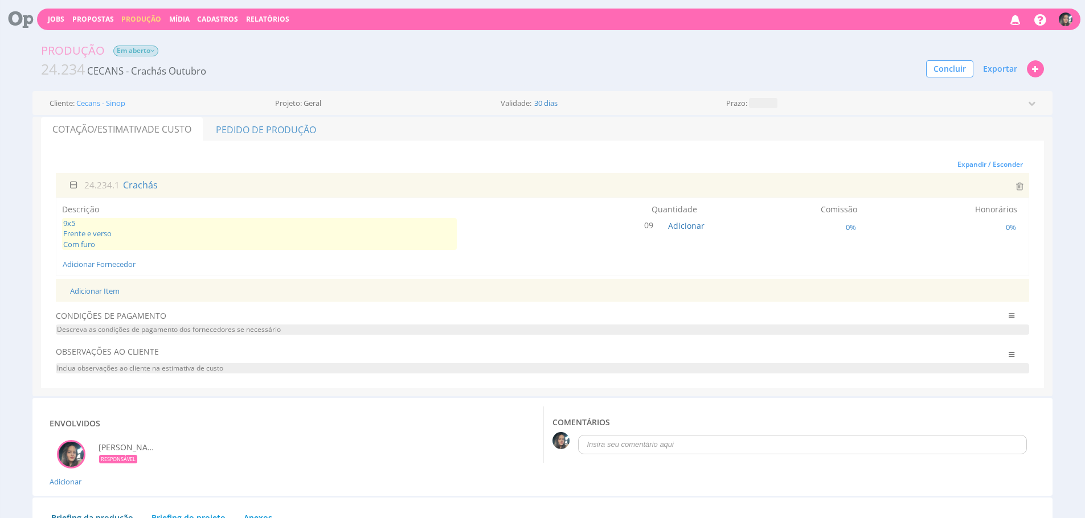
click at [222, 231] on span "9x5 Frente e verso Com furo" at bounding box center [259, 234] width 395 height 32
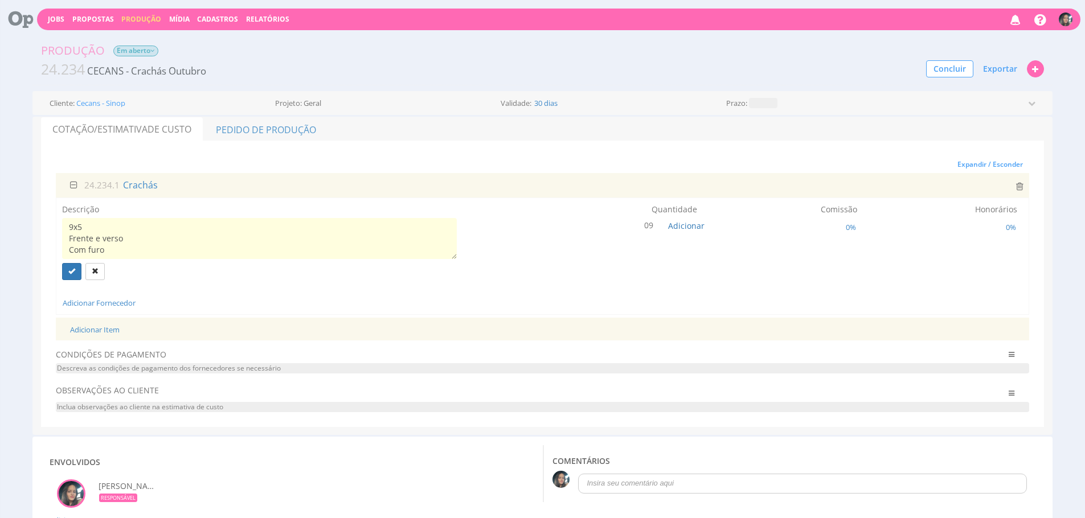
drag, startPoint x: 286, startPoint y: 249, endPoint x: 168, endPoint y: 245, distance: 118.5
click at [168, 245] on textarea "9x5 Frente e verso Com furo" at bounding box center [259, 238] width 395 height 41
click at [173, 238] on textarea "9x5 Frente e verso Com furo" at bounding box center [259, 238] width 395 height 41
type textarea "9x5 - PVC Frente e verso Com furo"
click at [73, 270] on icon "submit" at bounding box center [71, 271] width 7 height 7
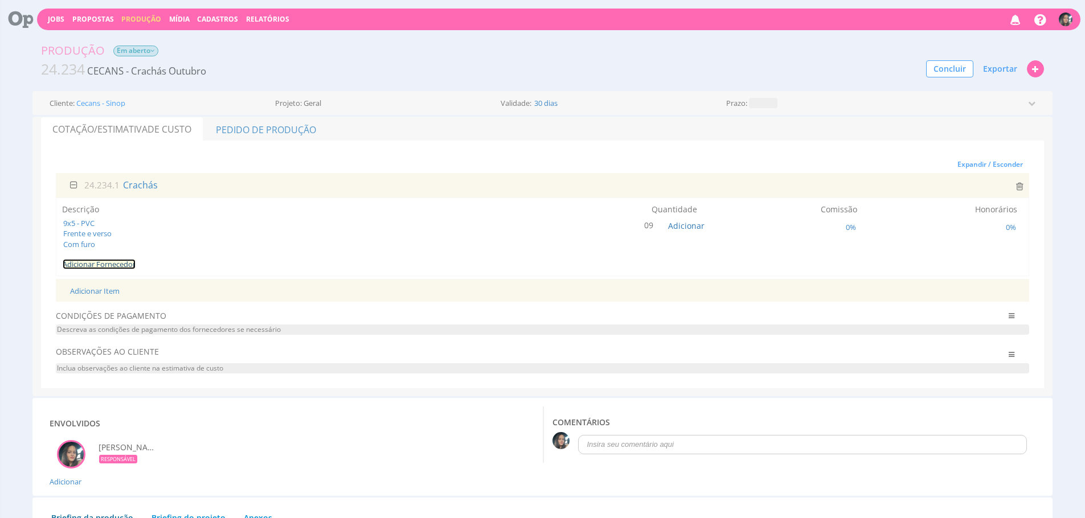
click at [124, 260] on link "Adicionar Fornecedor" at bounding box center [99, 264] width 73 height 10
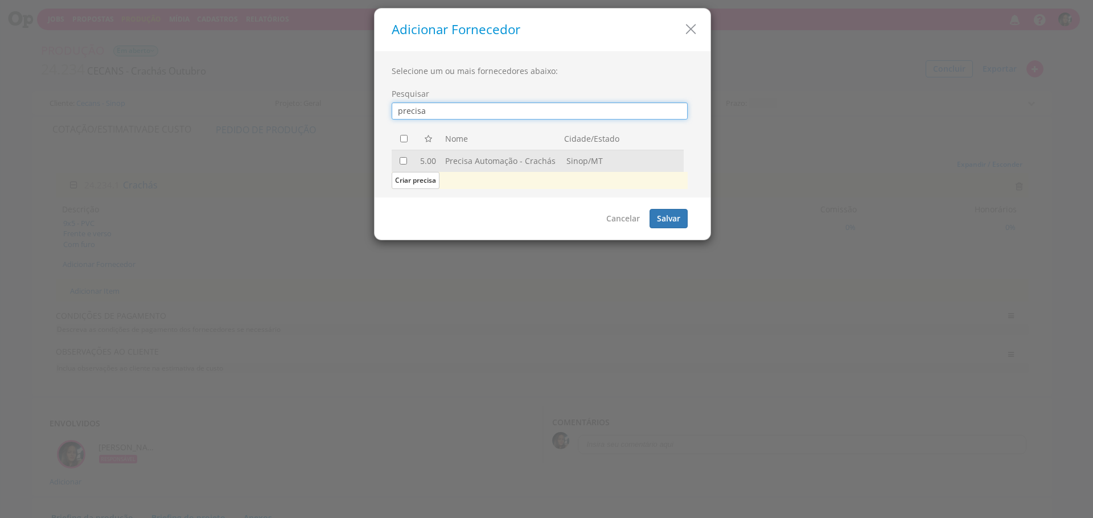
type input "precisa"
click at [400, 154] on td at bounding box center [404, 161] width 24 height 22
click at [402, 159] on input "checkbox" at bounding box center [403, 160] width 7 height 7
checkbox input "true"
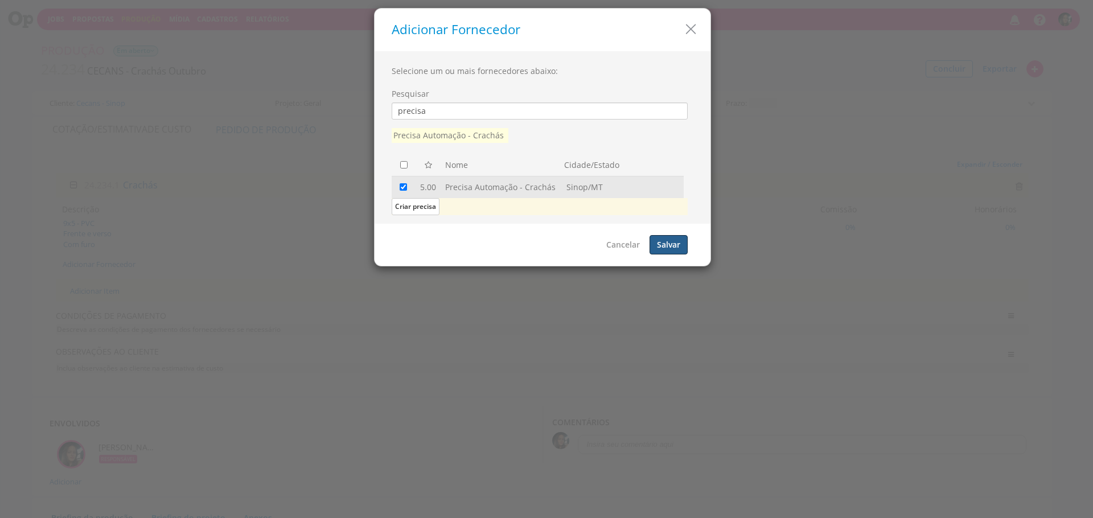
click at [666, 240] on button "Salvar" at bounding box center [669, 244] width 38 height 19
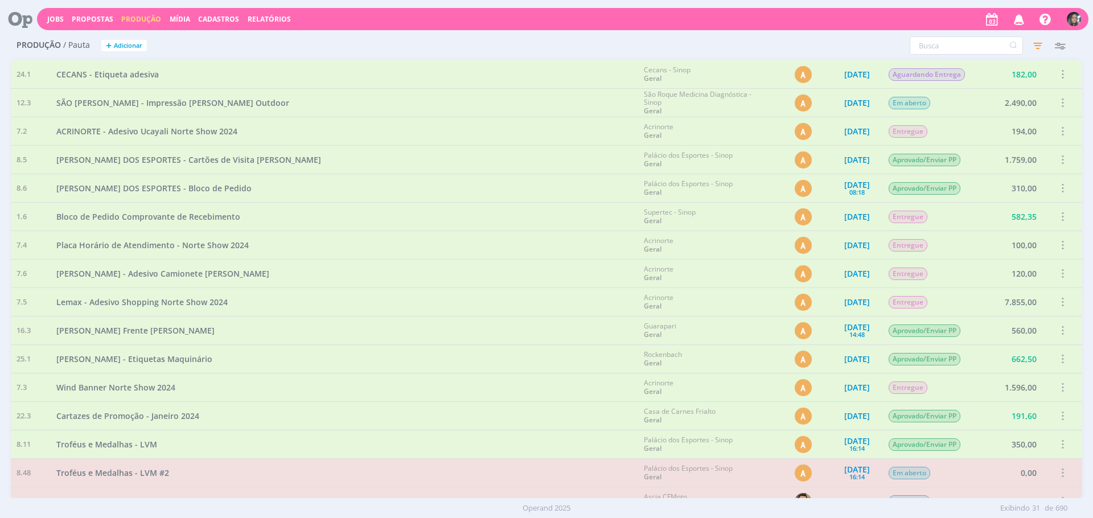
click at [46, 15] on button "Jobs" at bounding box center [55, 19] width 23 height 9
click at [59, 18] on link "Jobs" at bounding box center [55, 19] width 17 height 10
click at [1040, 52] on icon "button" at bounding box center [1038, 45] width 21 height 21
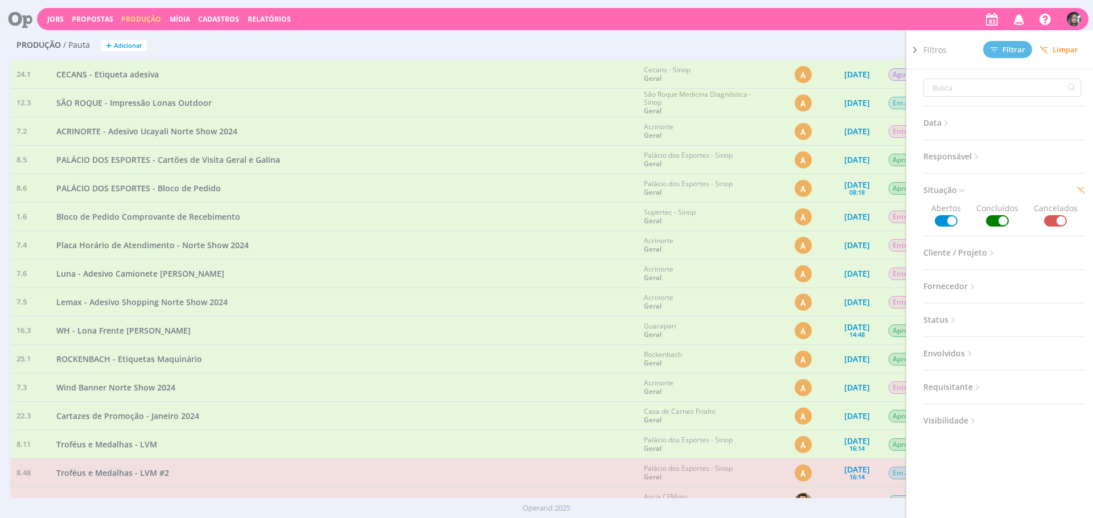
click at [1049, 46] on span "Limpar" at bounding box center [1059, 50] width 39 height 9
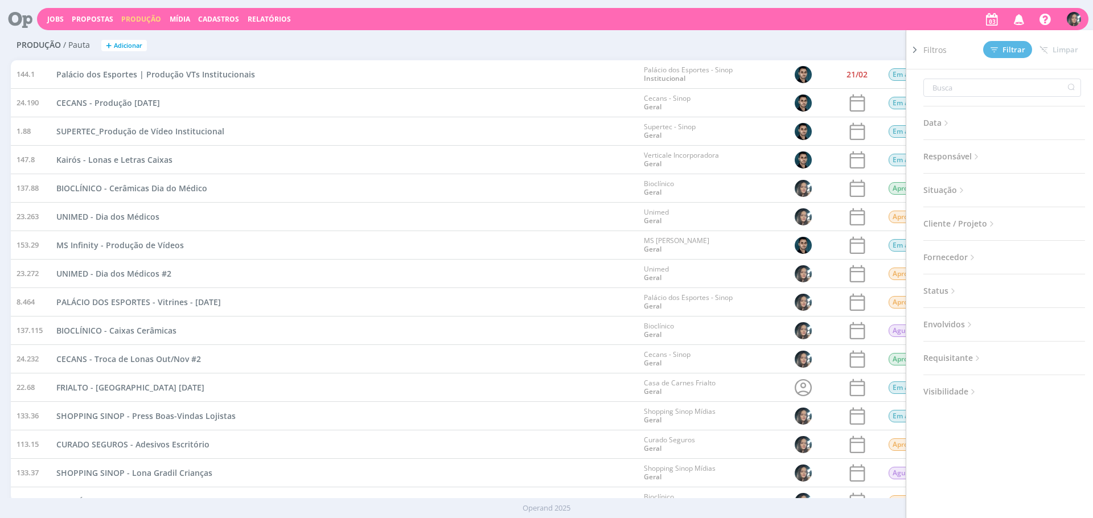
click at [642, 30] on div "Jobs Propostas Produção [GEOGRAPHIC_DATA] Cadastros Relatórios Notificações Cen…" at bounding box center [563, 19] width 1052 height 22
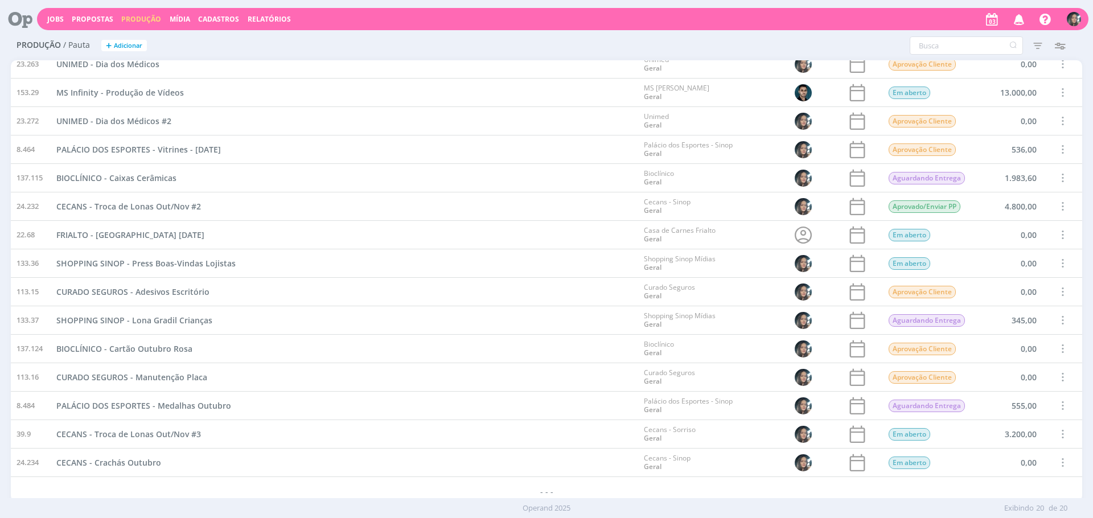
scroll to position [157, 0]
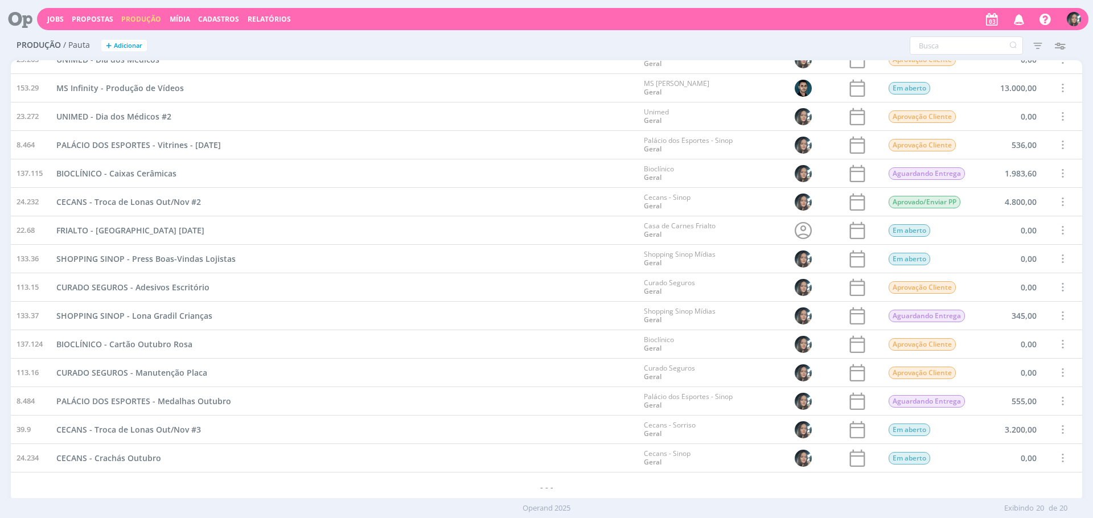
click at [1059, 346] on span at bounding box center [1062, 344] width 13 height 15
click at [1019, 300] on div "Concluir" at bounding box center [1033, 305] width 113 height 17
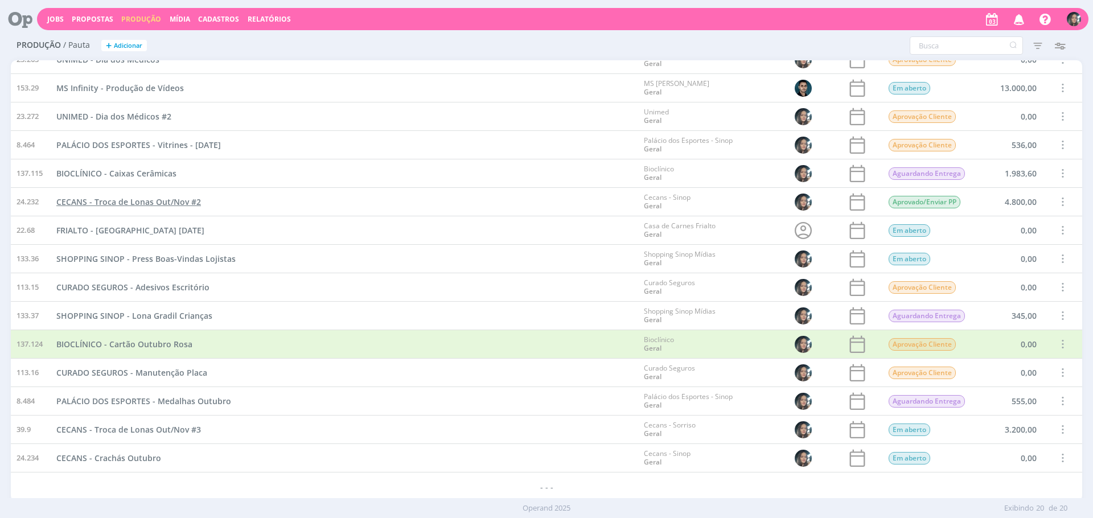
click at [174, 206] on span "CECANS - Troca de Lonas Out/Nov #2" at bounding box center [128, 201] width 145 height 11
